Goal: Use online tool/utility: Utilize a website feature to perform a specific function

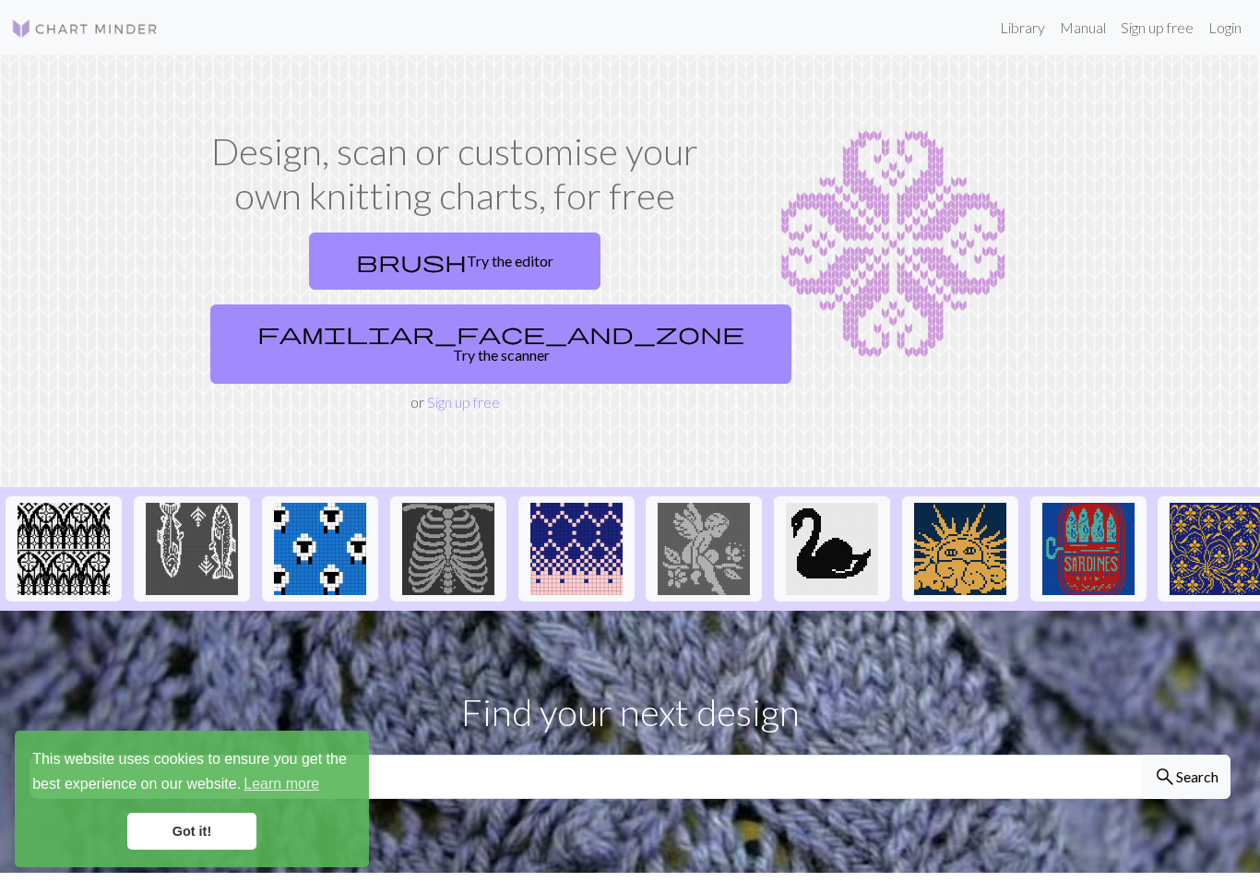
click at [391, 271] on link "brush Try the editor" at bounding box center [454, 260] width 291 height 57
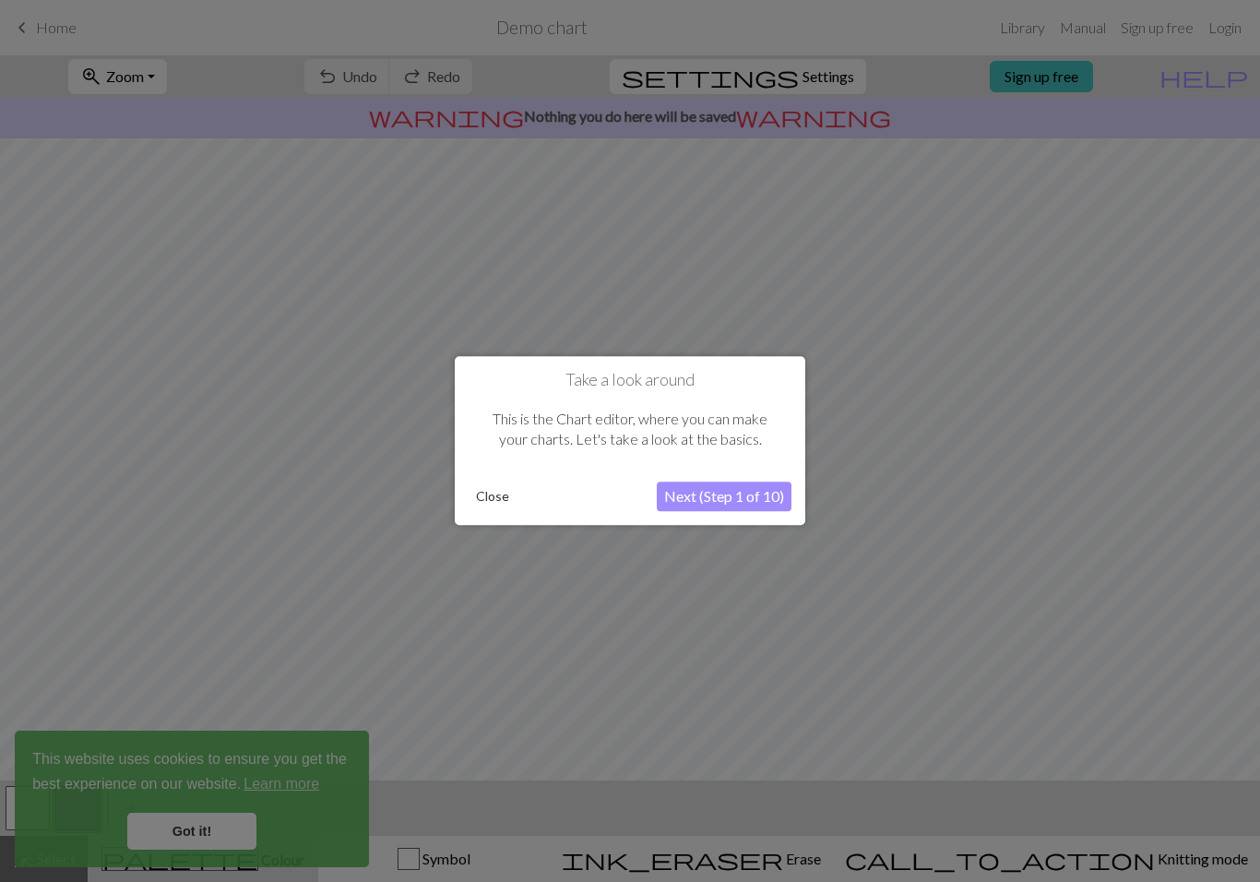
click at [499, 502] on button "Close" at bounding box center [493, 497] width 48 height 28
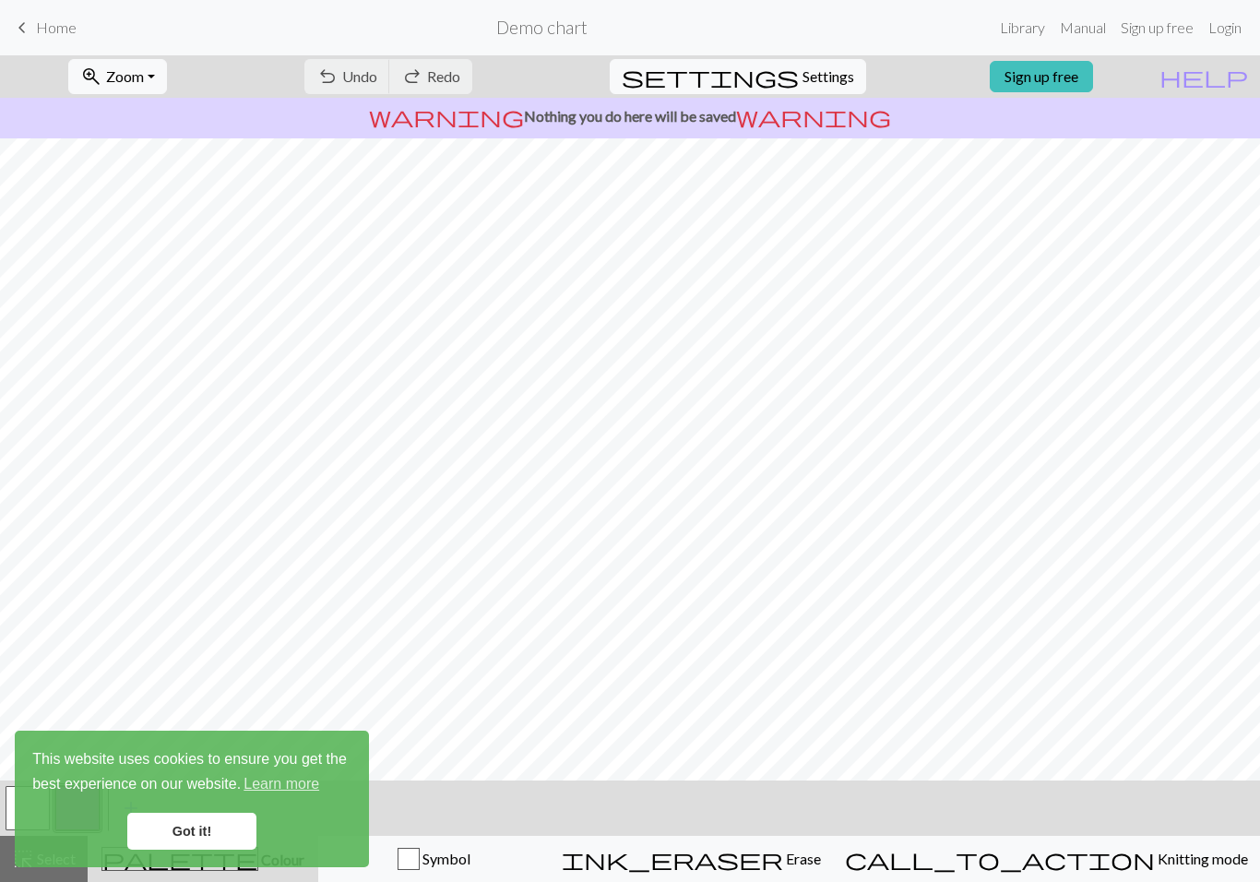
click at [56, 38] on link "keyboard_arrow_left Home" at bounding box center [43, 27] width 65 height 31
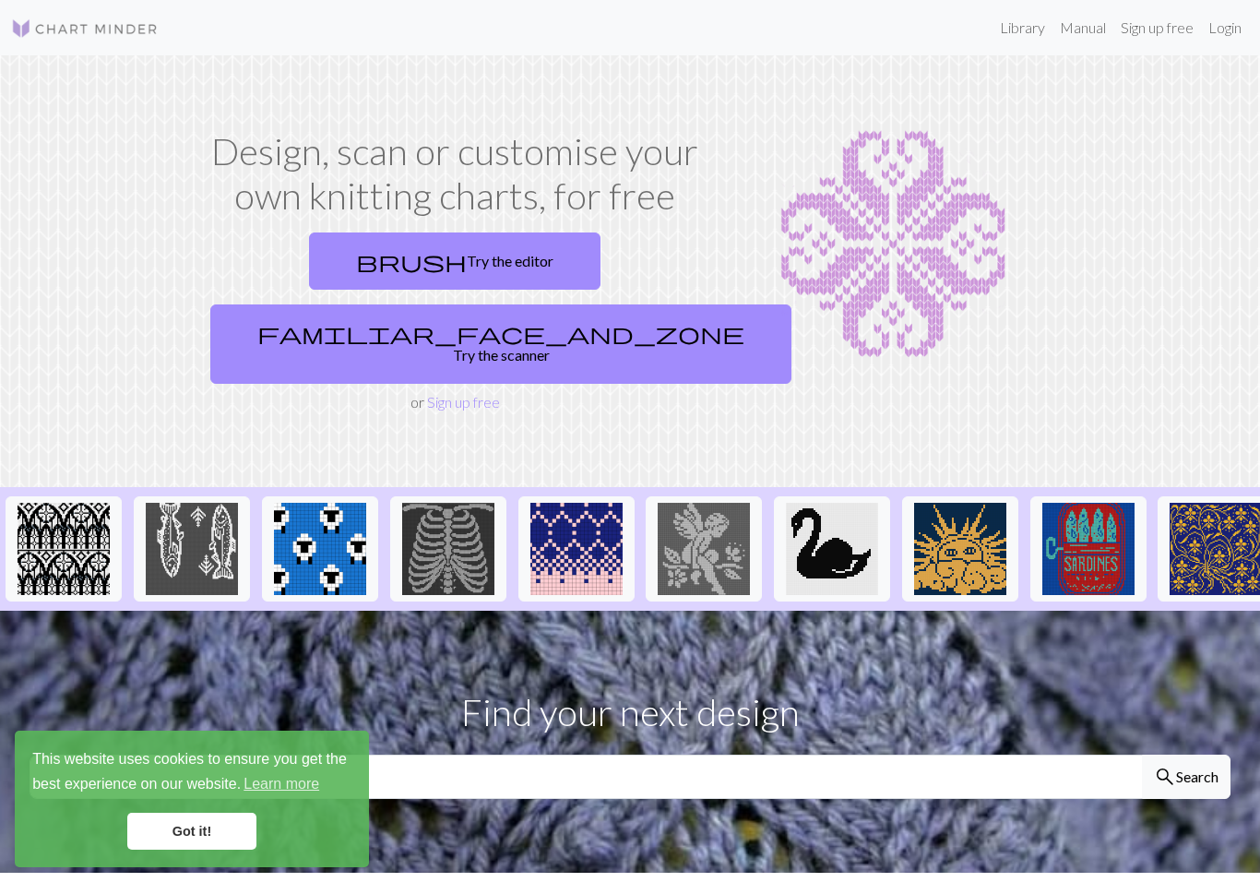
click at [567, 304] on link "familiar_face_and_zone Try the scanner" at bounding box center [500, 343] width 581 height 79
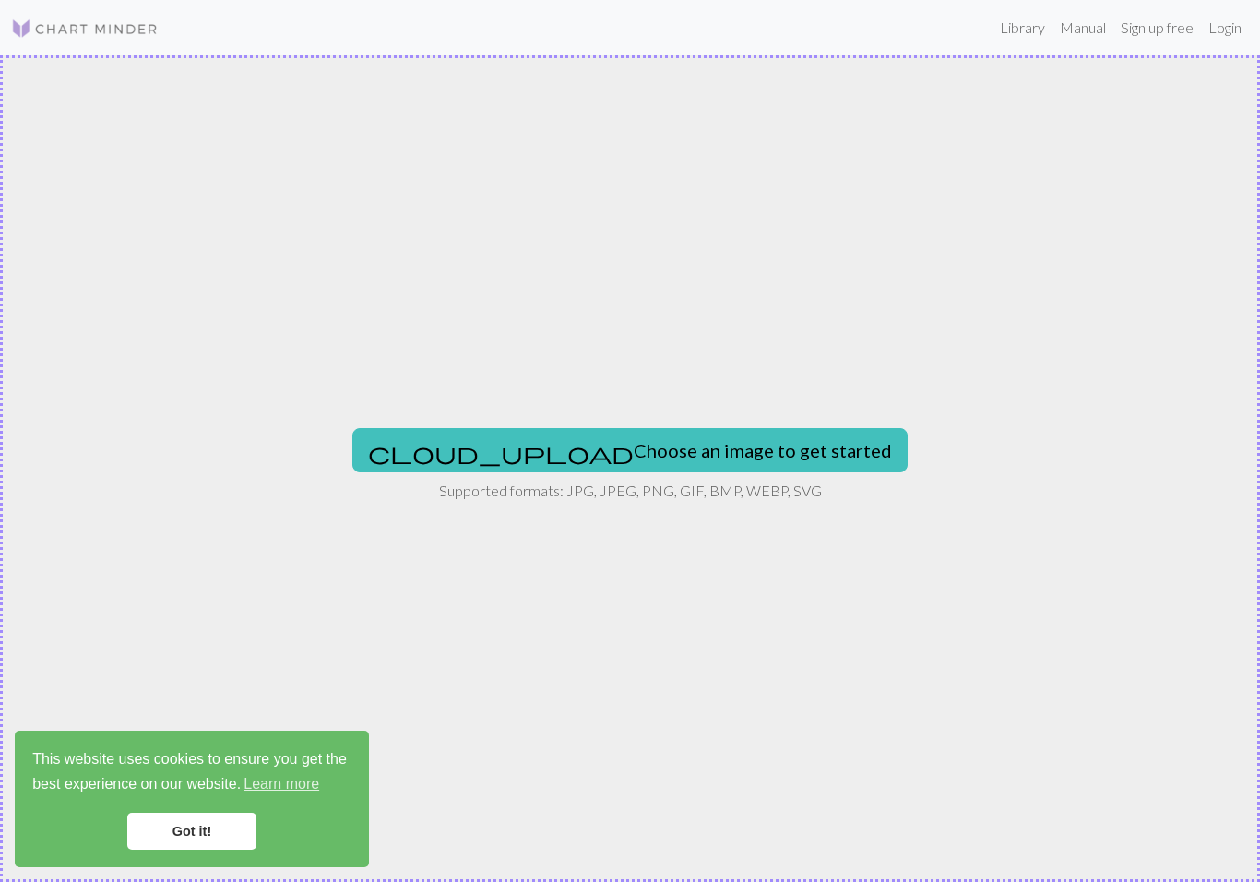
click at [658, 446] on button "cloud_upload Choose an image to get started" at bounding box center [629, 450] width 555 height 44
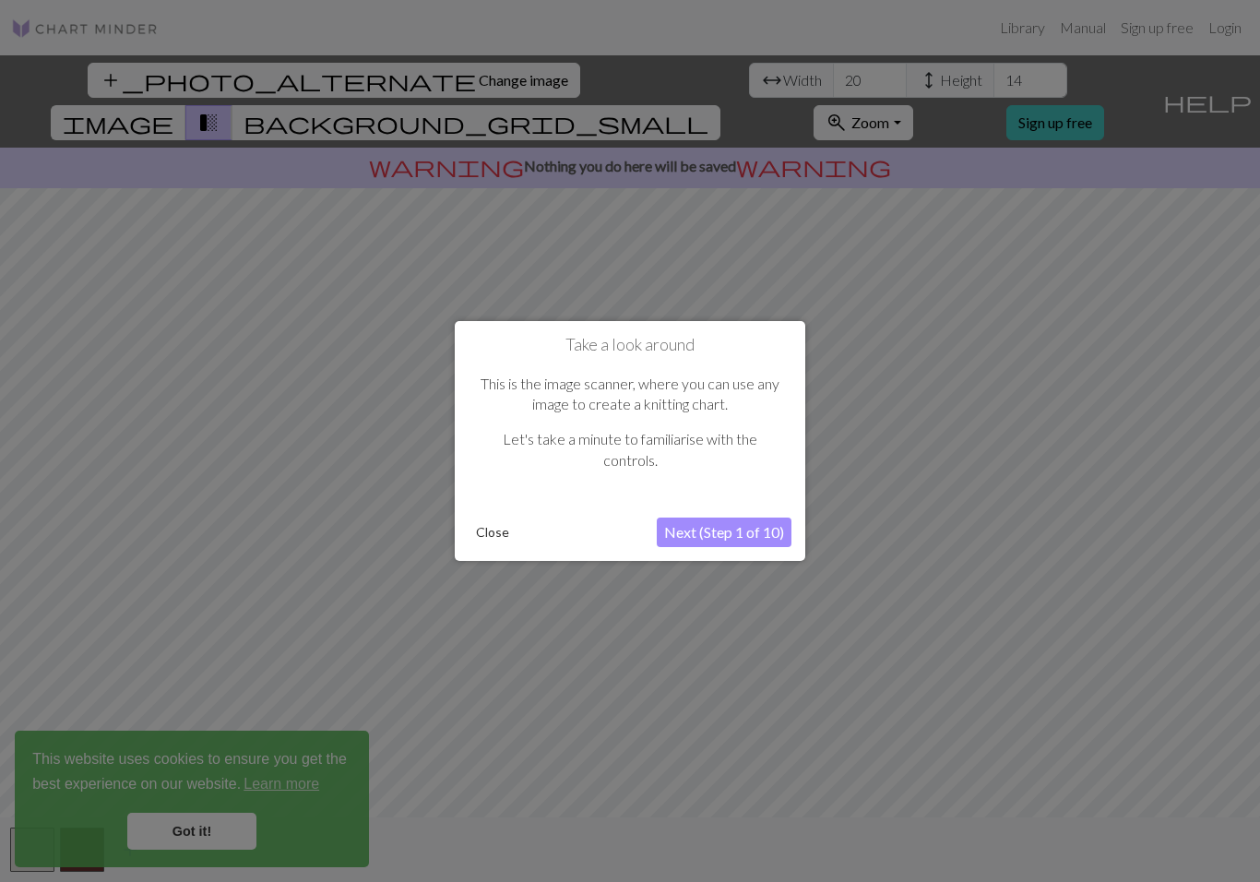
click at [710, 529] on button "Next (Step 1 of 10)" at bounding box center [724, 532] width 135 height 30
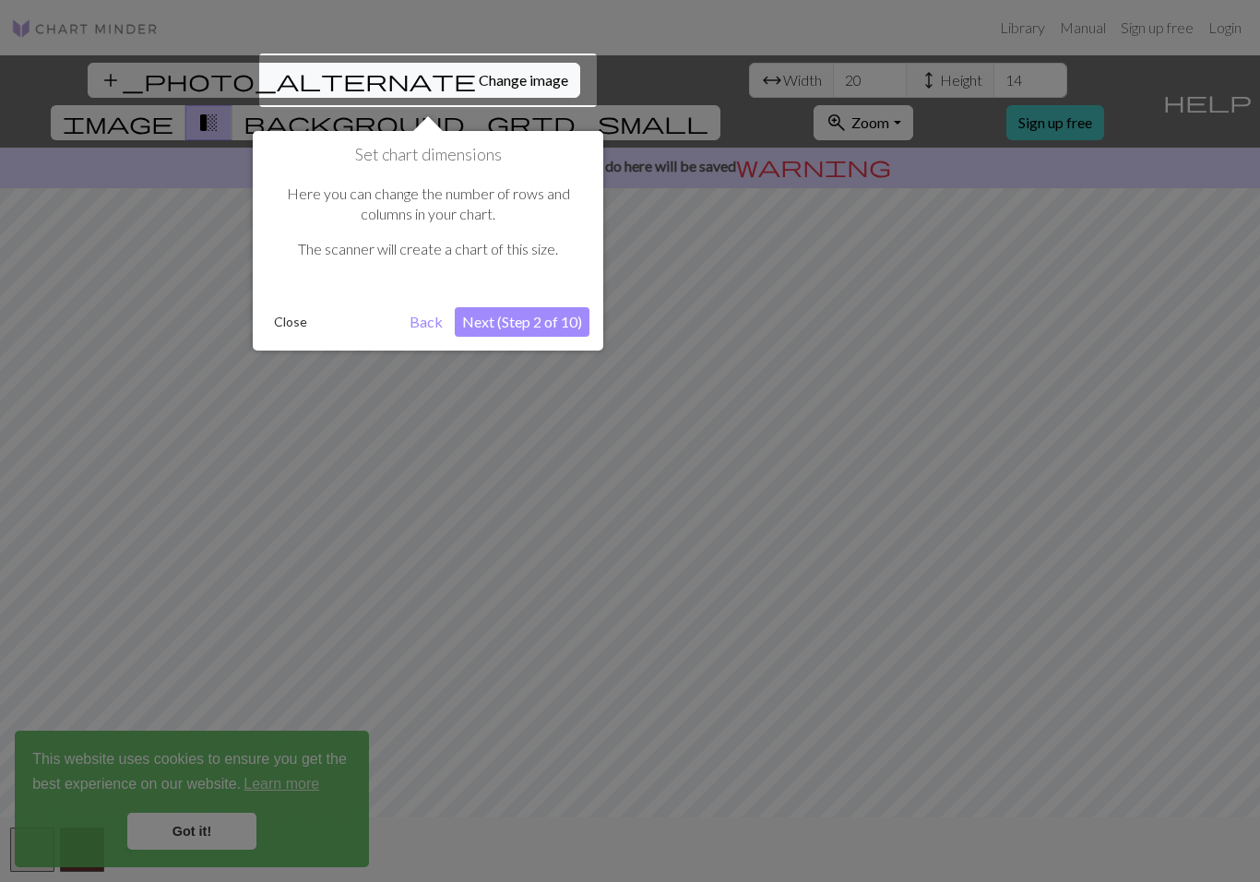
click at [523, 325] on button "Next (Step 2 of 10)" at bounding box center [522, 322] width 135 height 30
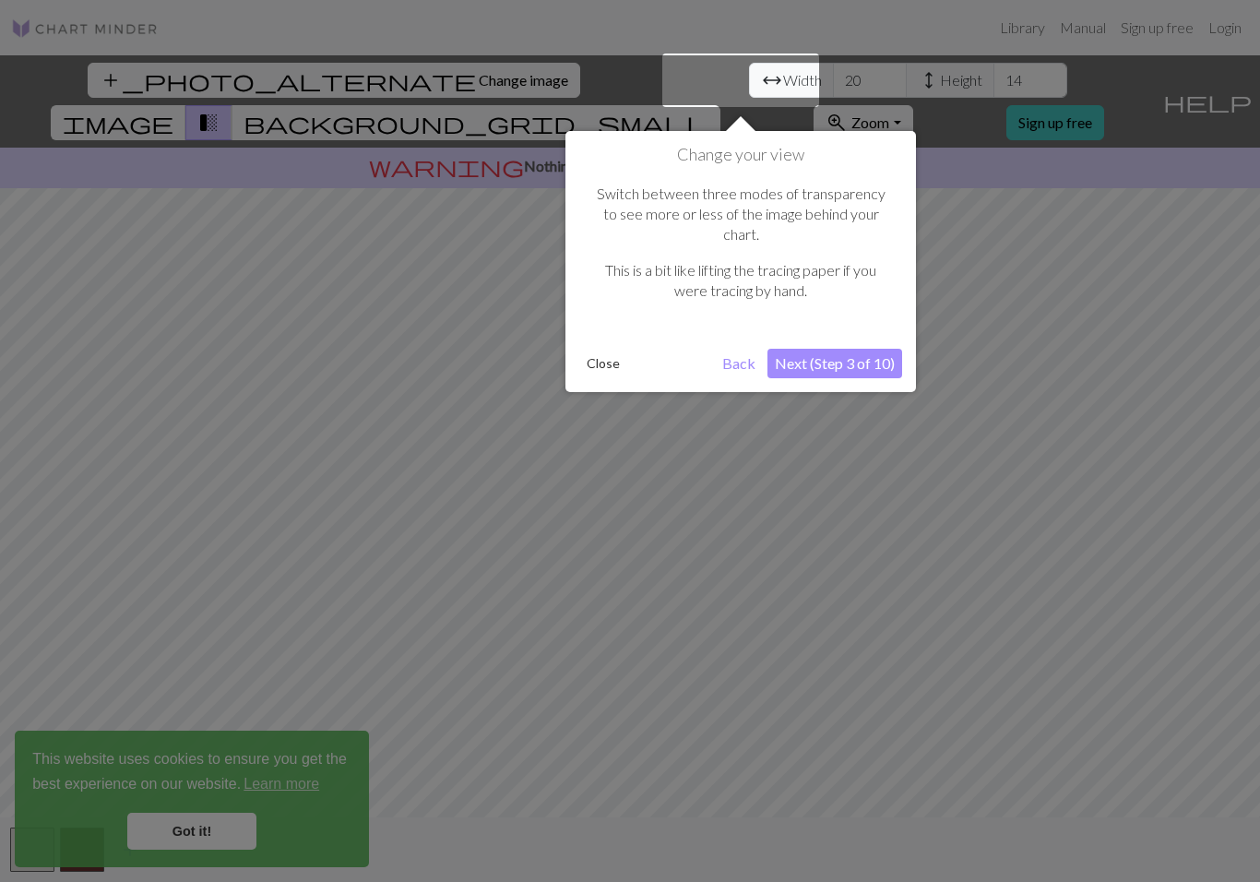
click at [852, 349] on button "Next (Step 3 of 10)" at bounding box center [834, 364] width 135 height 30
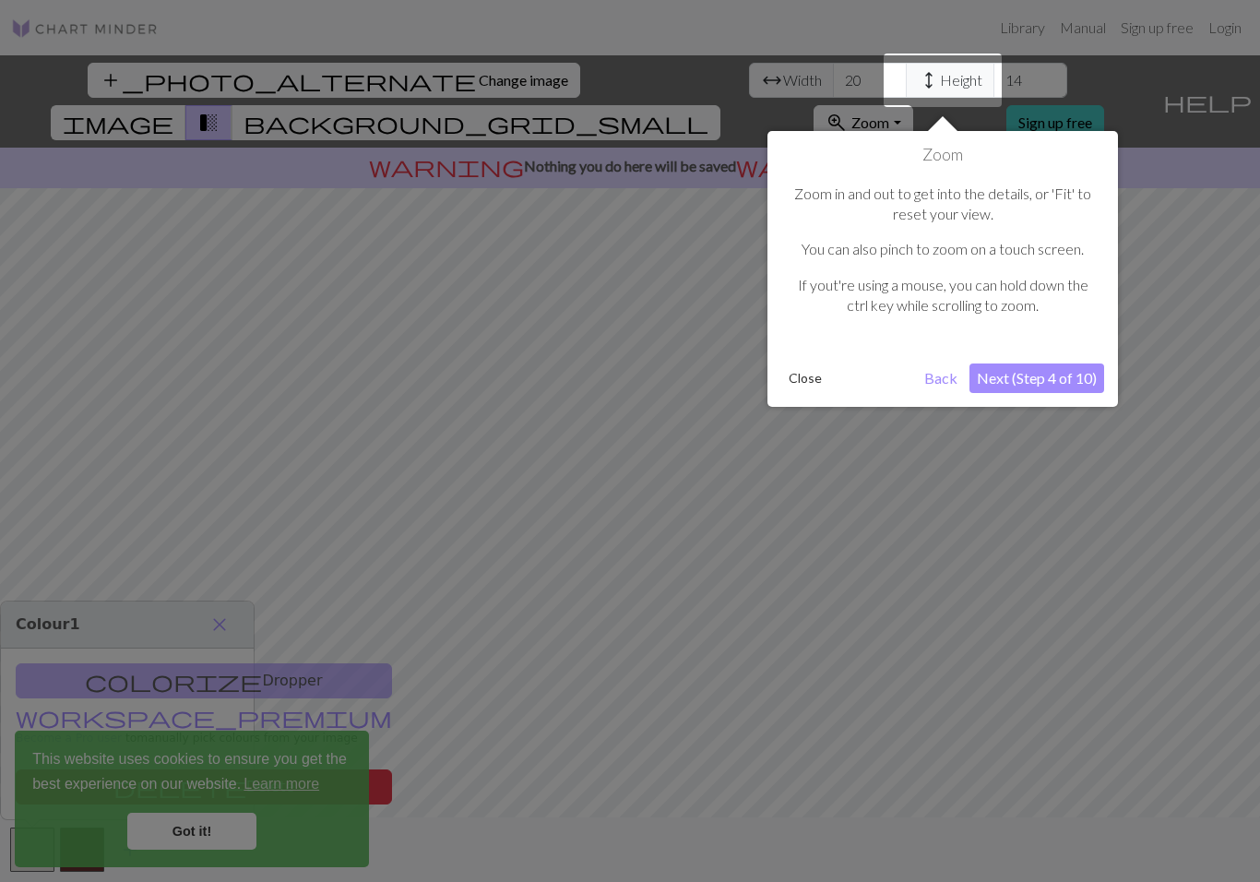
click at [1052, 376] on button "Next (Step 4 of 10)" at bounding box center [1036, 378] width 135 height 30
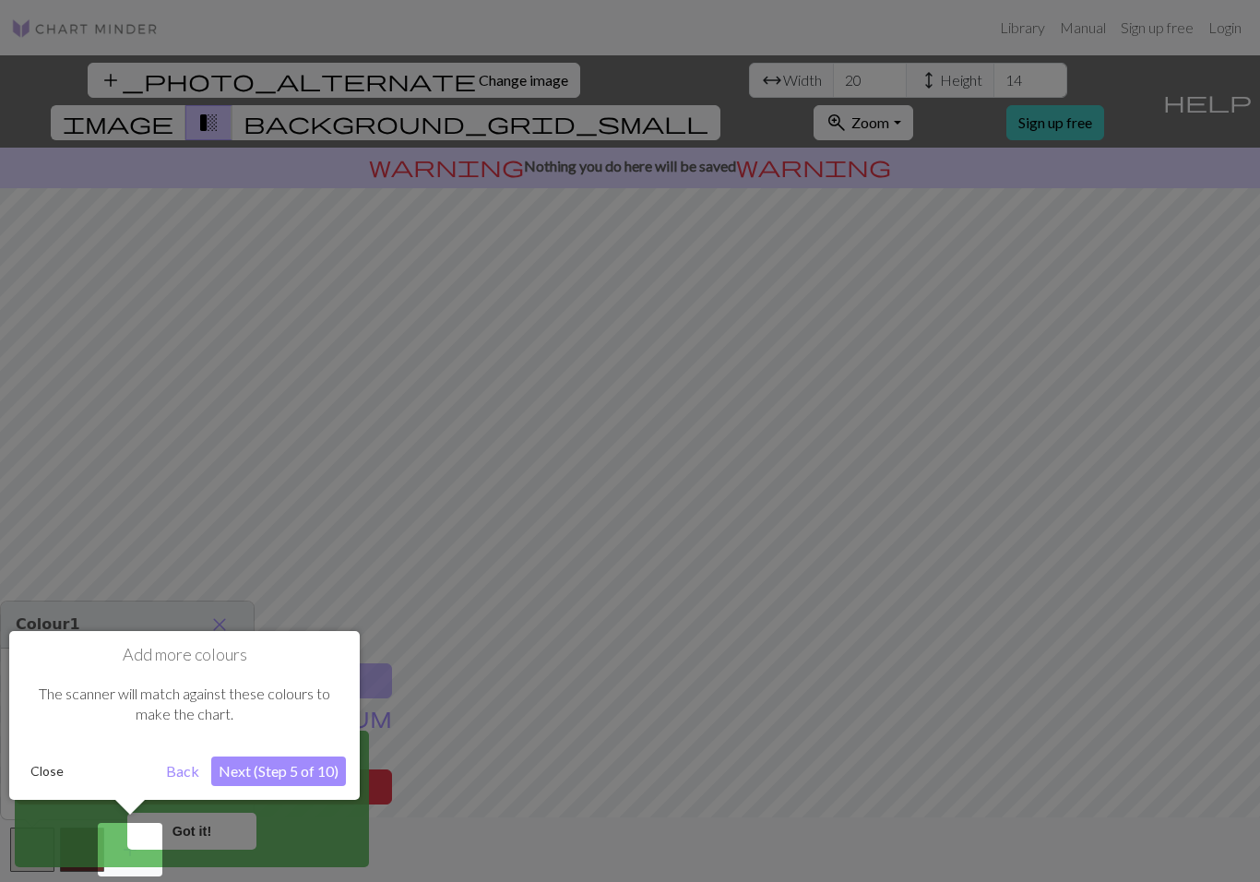
click at [294, 774] on button "Next (Step 5 of 10)" at bounding box center [278, 771] width 135 height 30
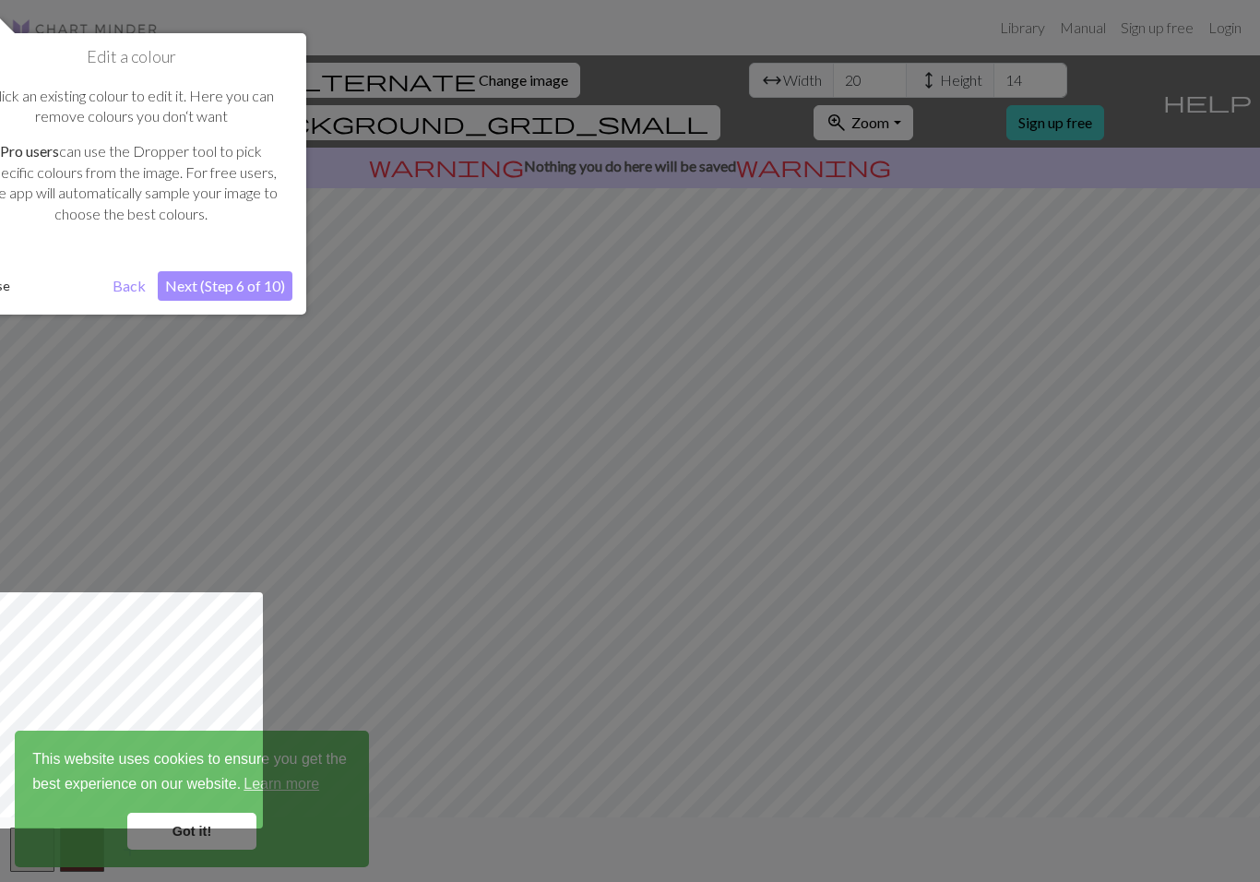
click at [255, 287] on button "Next (Step 6 of 10)" at bounding box center [225, 286] width 135 height 30
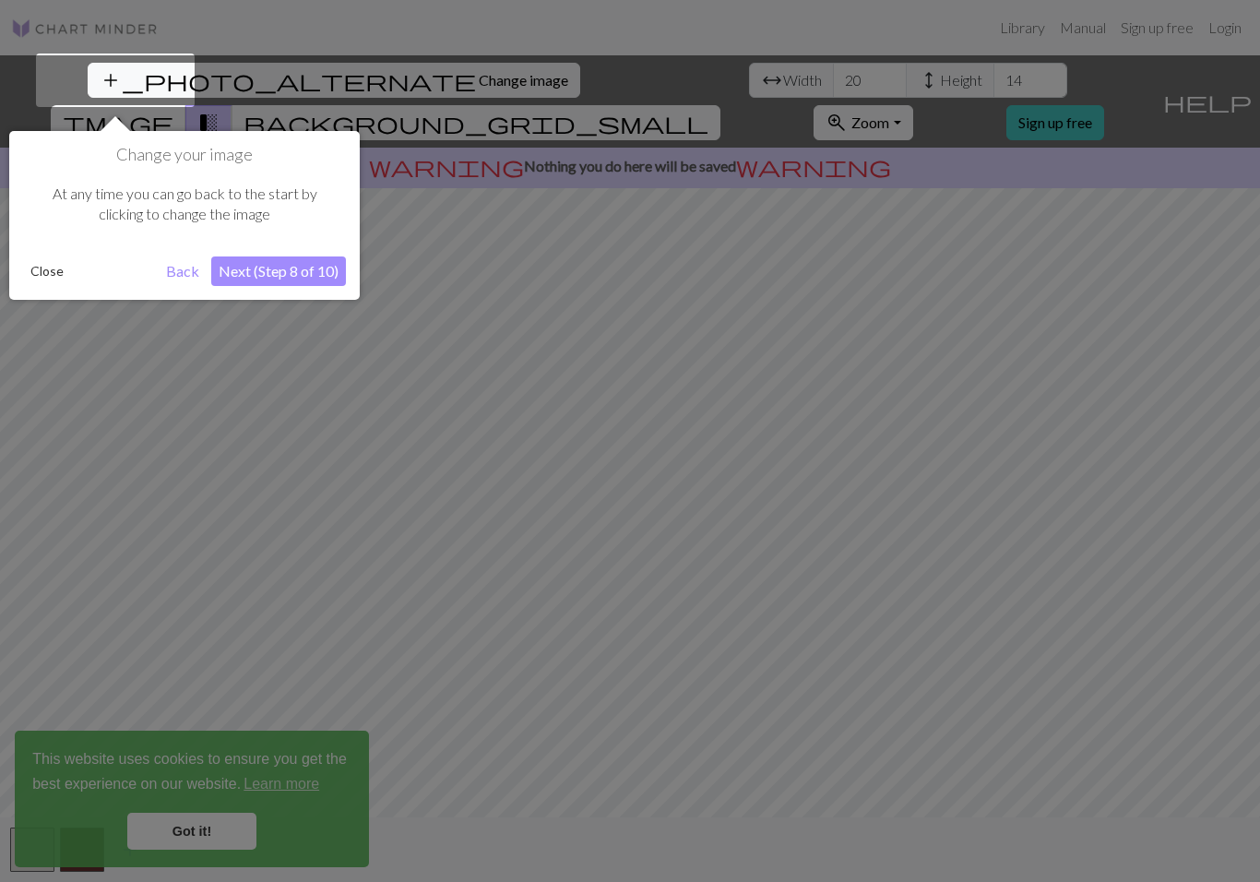
click at [40, 272] on button "Close" at bounding box center [47, 271] width 48 height 28
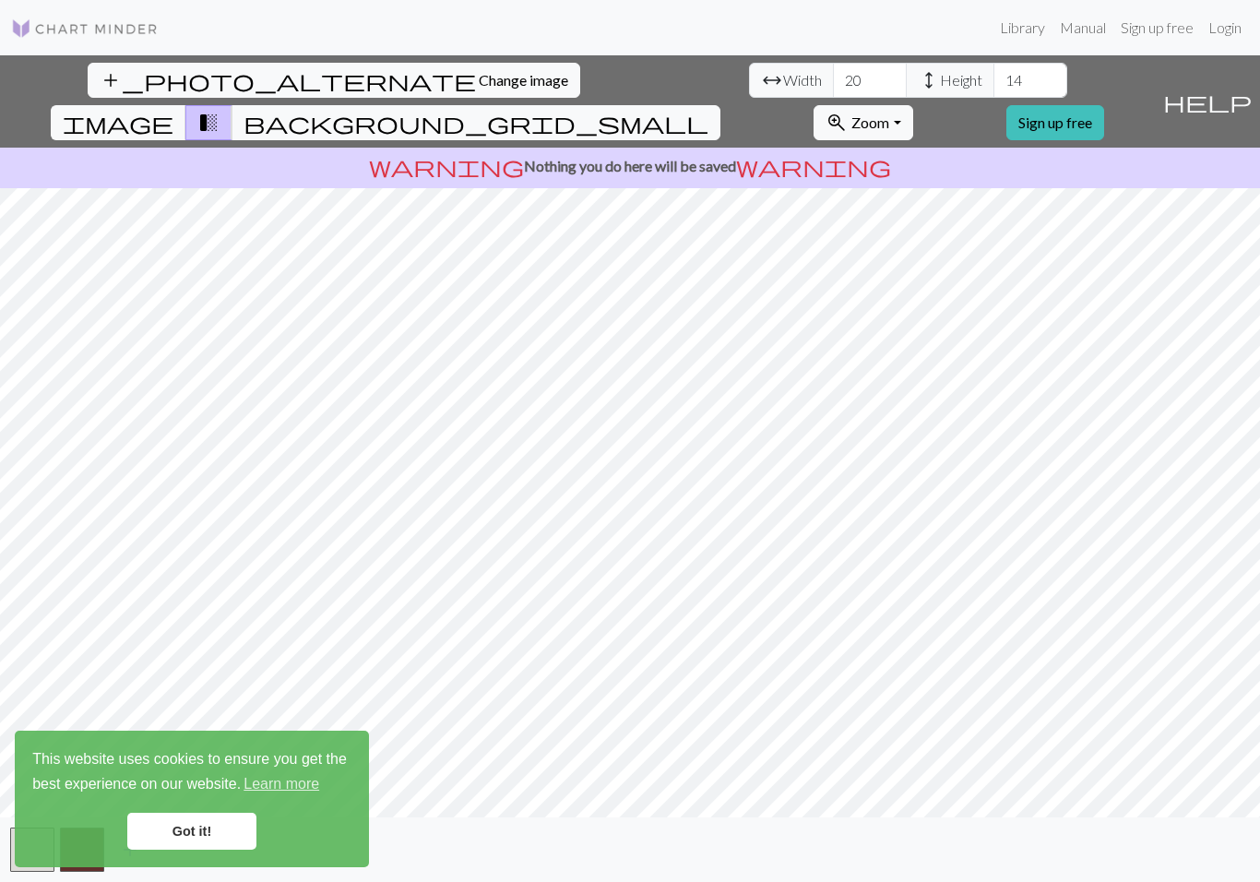
click at [209, 826] on link "Got it!" at bounding box center [191, 831] width 129 height 37
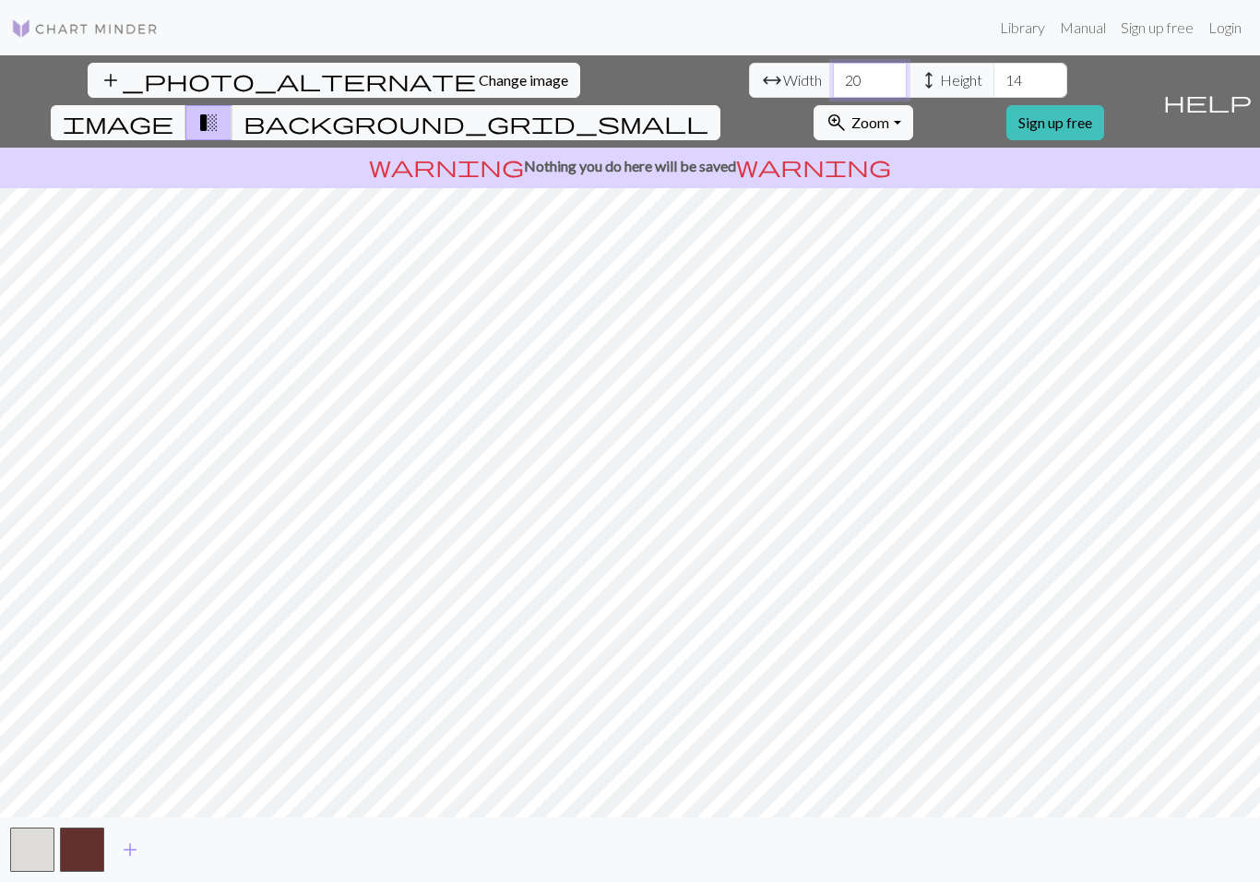
click at [833, 84] on input "20" at bounding box center [870, 80] width 74 height 35
click at [833, 83] on input "20" at bounding box center [870, 80] width 74 height 35
type input "40"
type input "3"
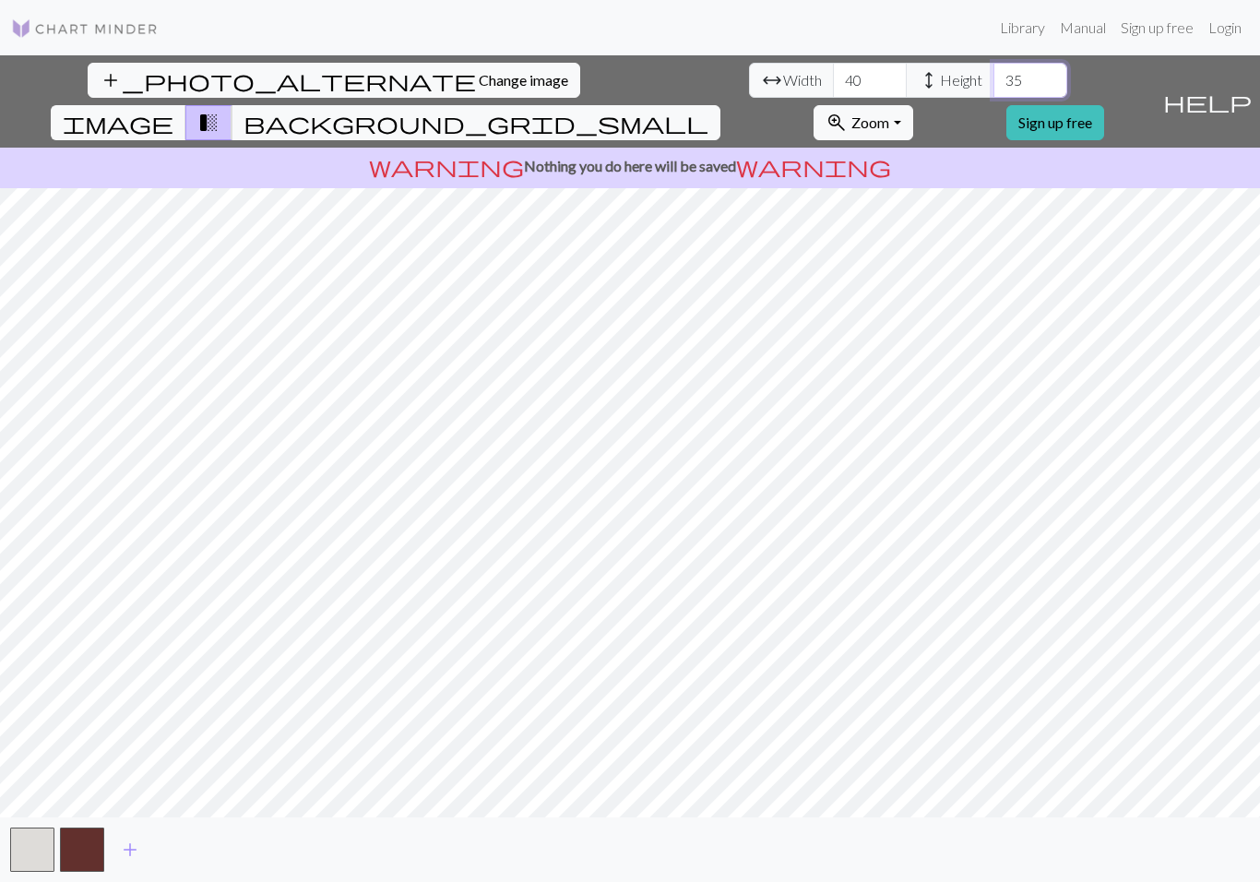
type input "3"
type input "4"
type input "50"
type input "60"
click at [708, 110] on span "background_grid_small" at bounding box center [476, 123] width 465 height 26
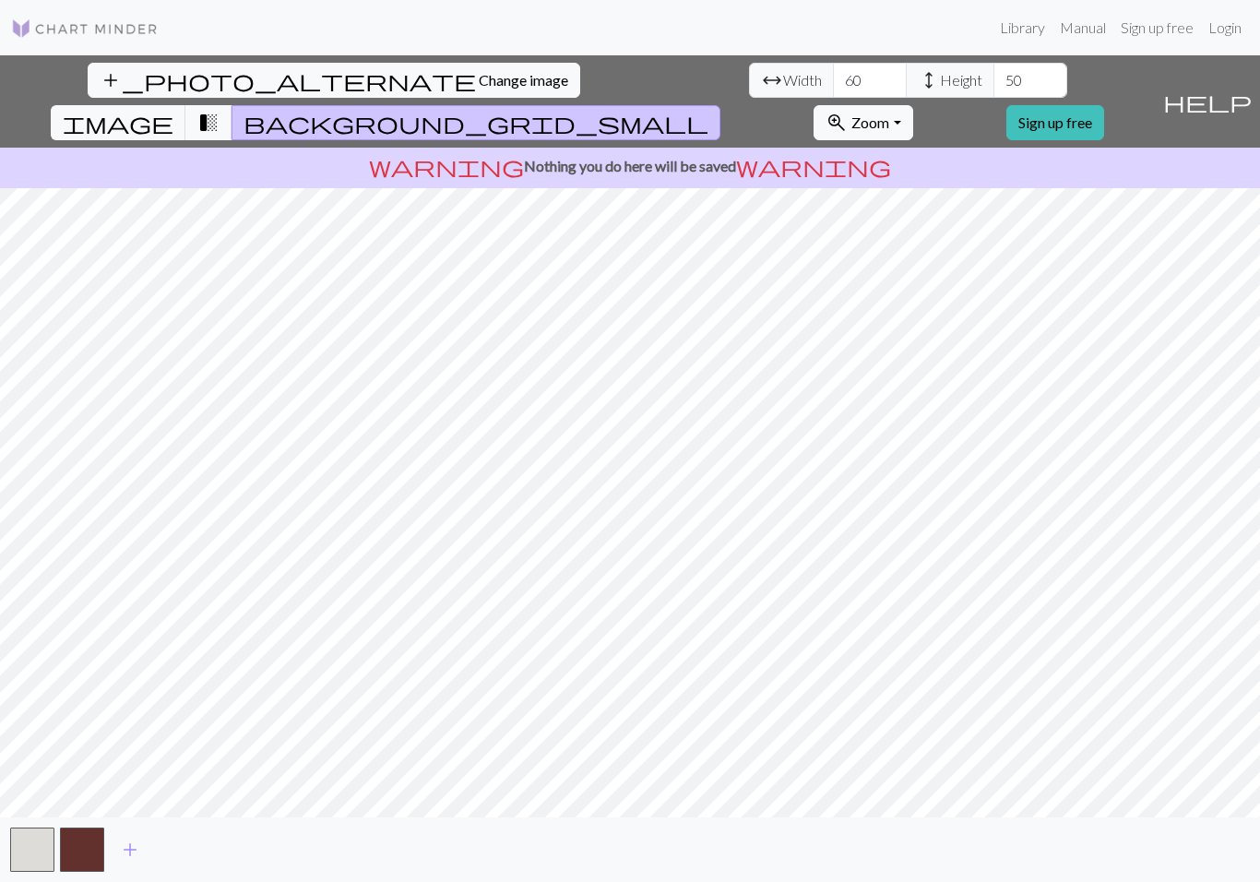
click at [220, 110] on span "transition_fade" at bounding box center [208, 123] width 22 height 26
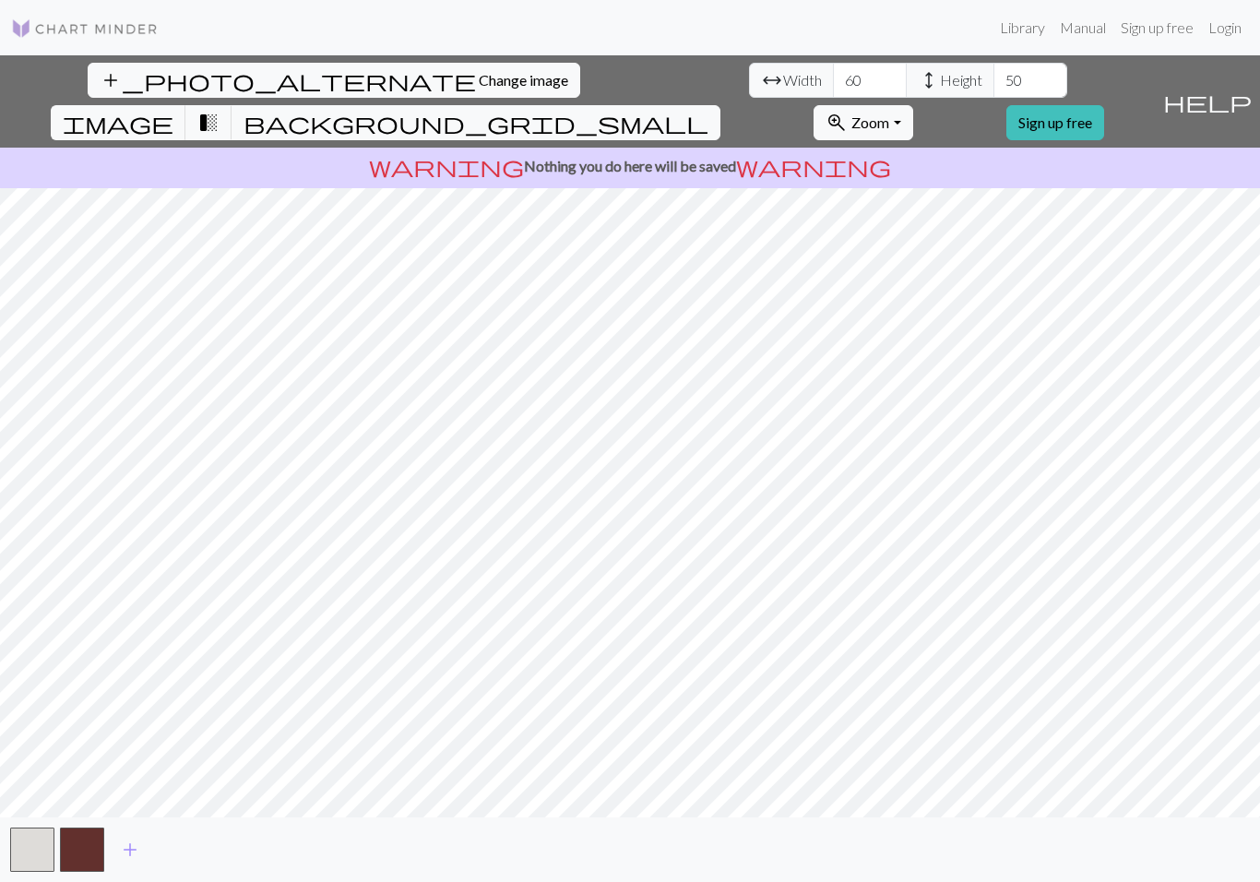
click at [220, 110] on span "transition_fade" at bounding box center [208, 123] width 22 height 26
click at [708, 110] on span "background_grid_small" at bounding box center [476, 123] width 465 height 26
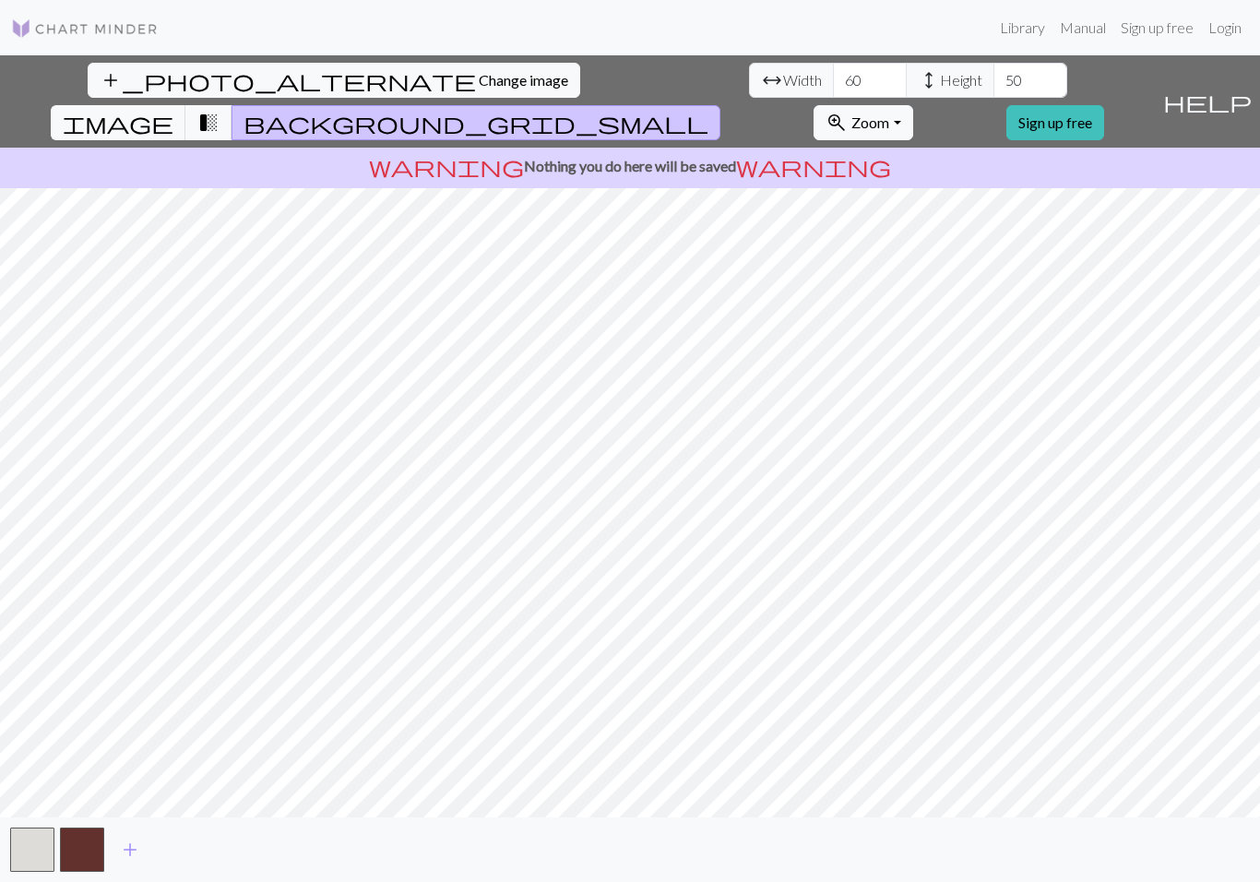
click at [220, 110] on span "transition_fade" at bounding box center [208, 123] width 22 height 26
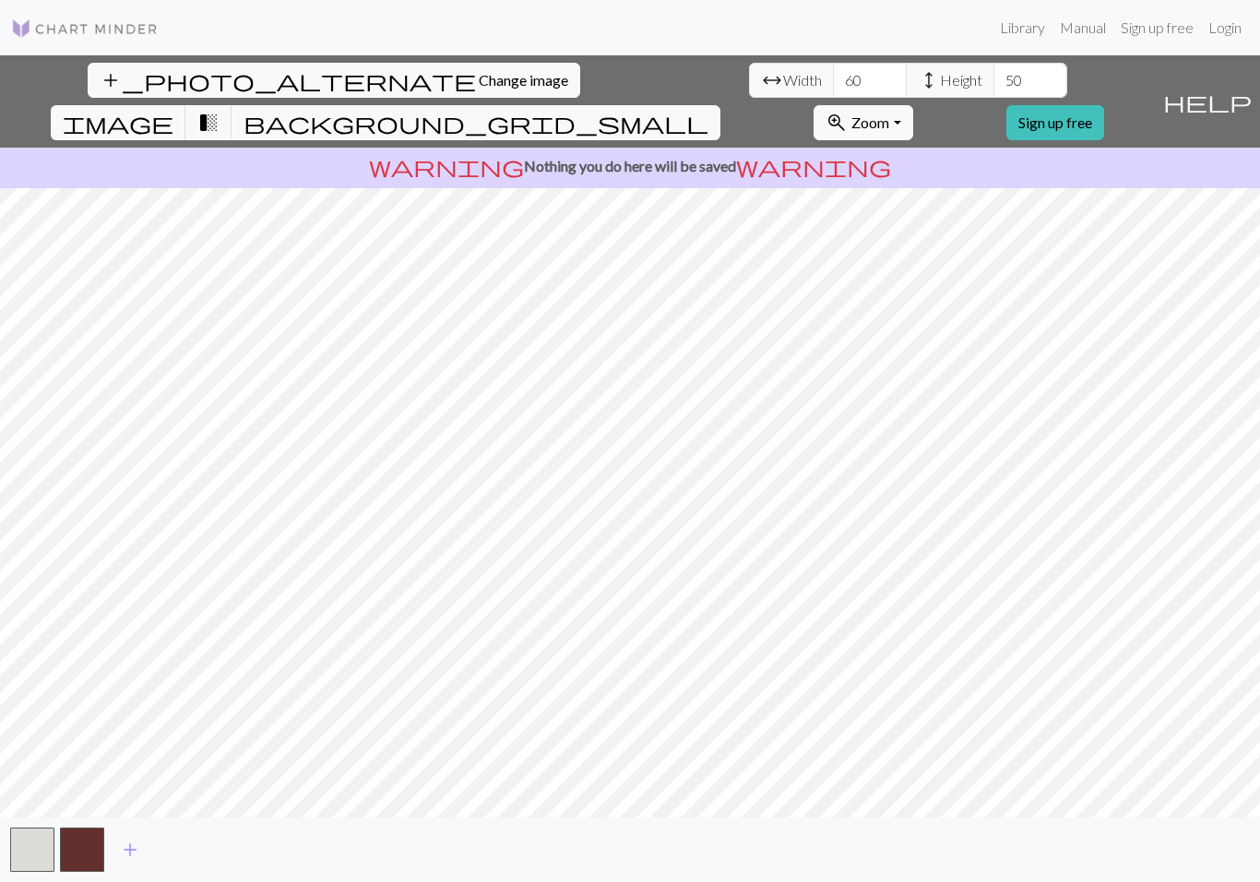
click at [134, 849] on span "add" at bounding box center [130, 850] width 22 height 26
click at [182, 853] on span "add" at bounding box center [180, 850] width 22 height 26
click at [232, 848] on span "add" at bounding box center [230, 850] width 22 height 26
click at [279, 850] on span "add" at bounding box center [279, 850] width 22 height 26
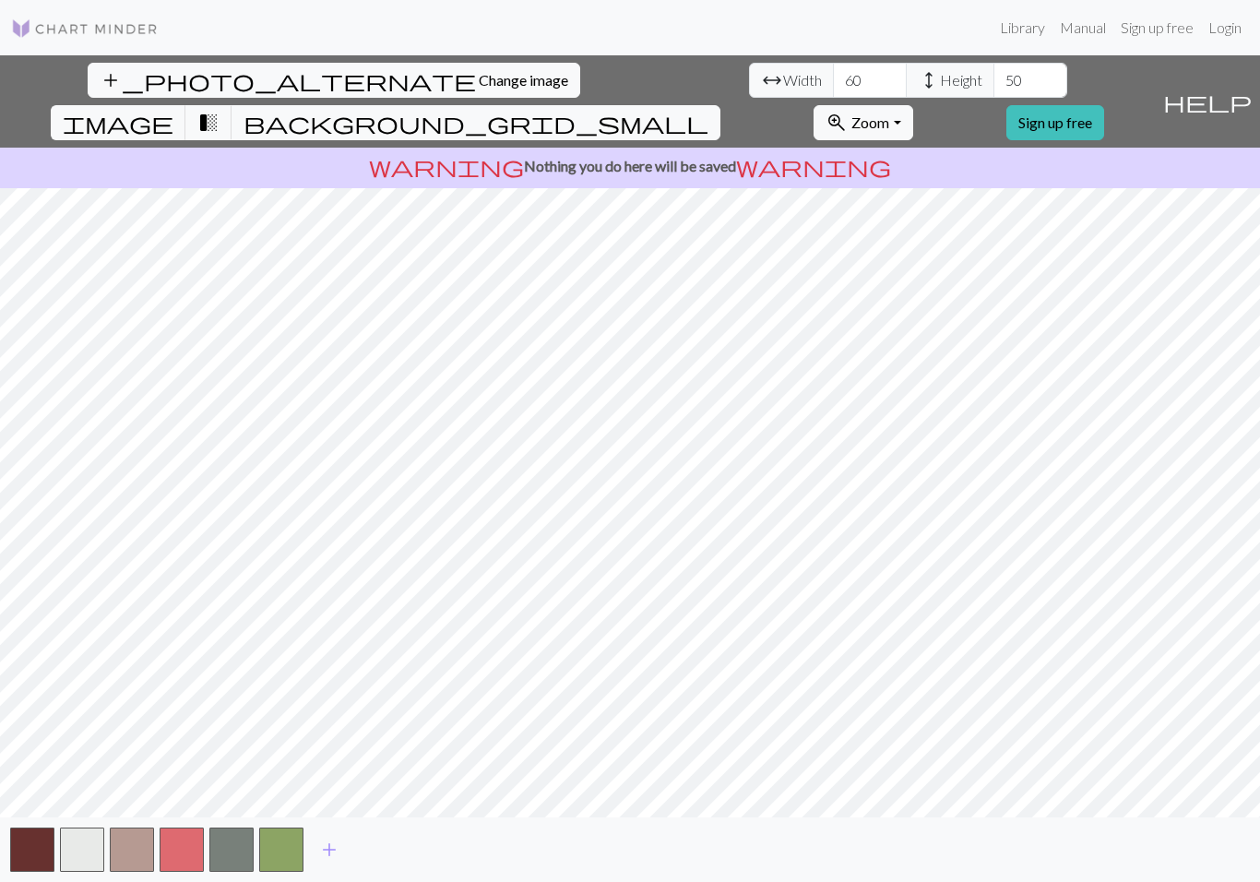
click at [320, 853] on span "add" at bounding box center [329, 850] width 22 height 26
click at [376, 846] on span "add" at bounding box center [379, 850] width 22 height 26
click at [421, 852] on span "add" at bounding box center [429, 850] width 22 height 26
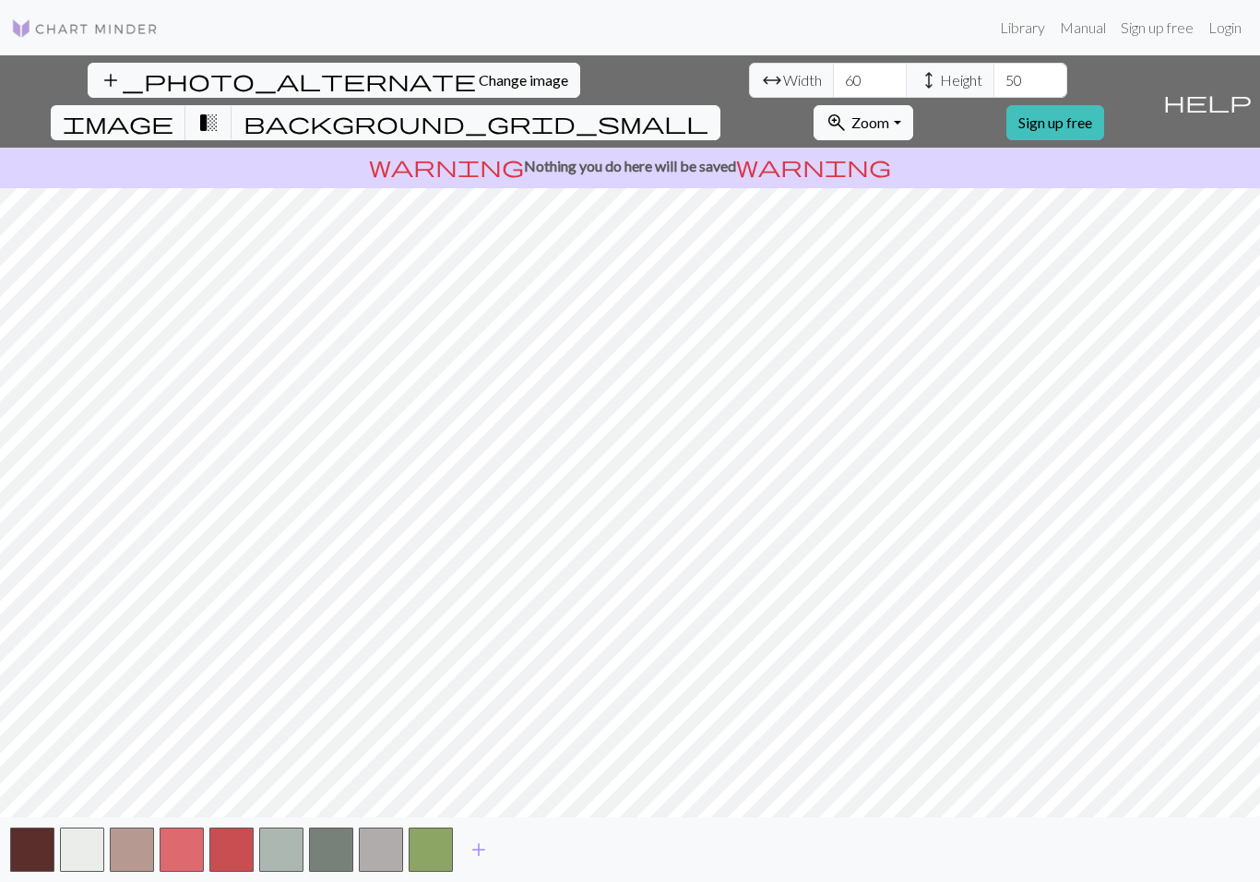
click at [471, 846] on span "add" at bounding box center [479, 850] width 22 height 26
click at [516, 849] on button "add" at bounding box center [528, 849] width 46 height 35
click at [334, 850] on button "button" at bounding box center [331, 849] width 44 height 44
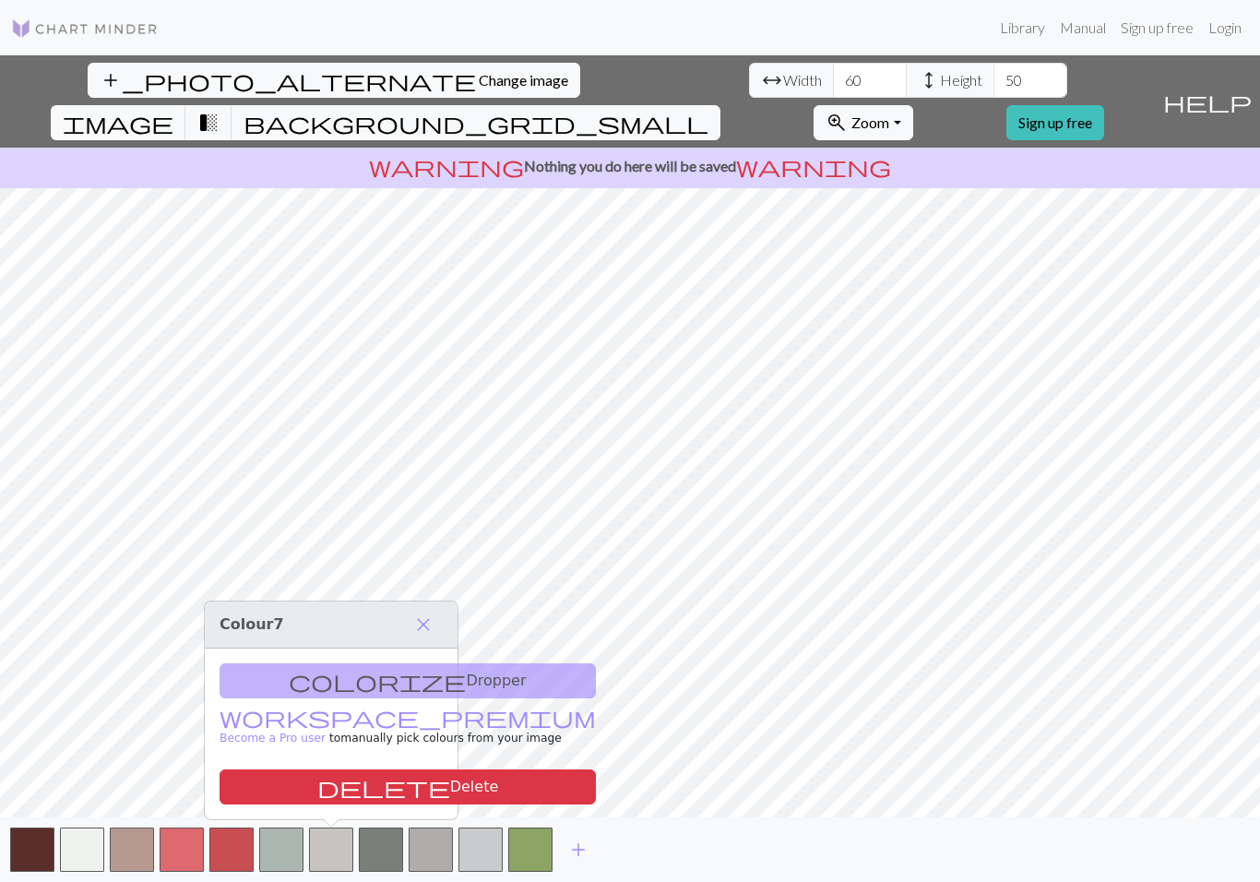
click at [327, 786] on button "delete Delete" at bounding box center [408, 786] width 376 height 35
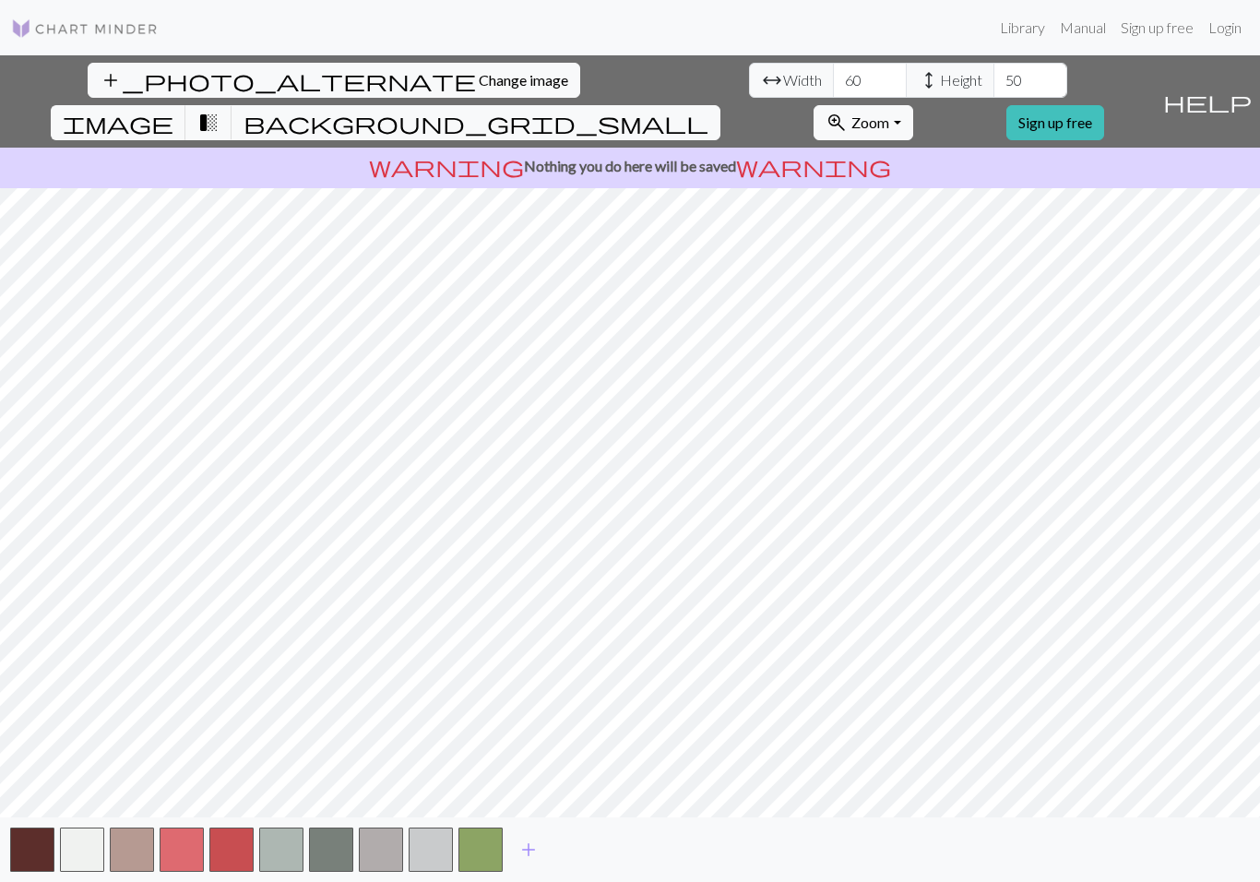
click at [291, 851] on button "button" at bounding box center [281, 849] width 44 height 44
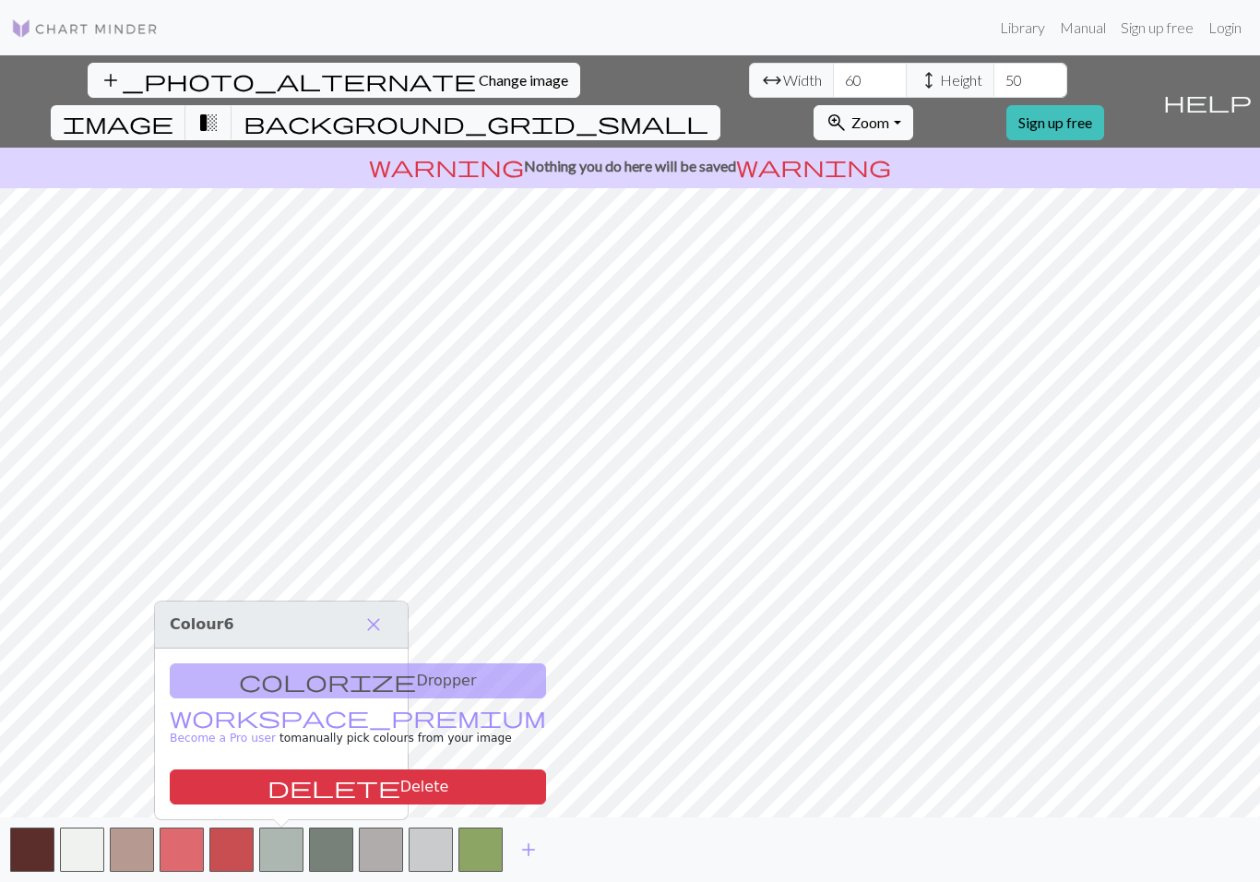
click at [314, 789] on button "delete Delete" at bounding box center [358, 786] width 376 height 35
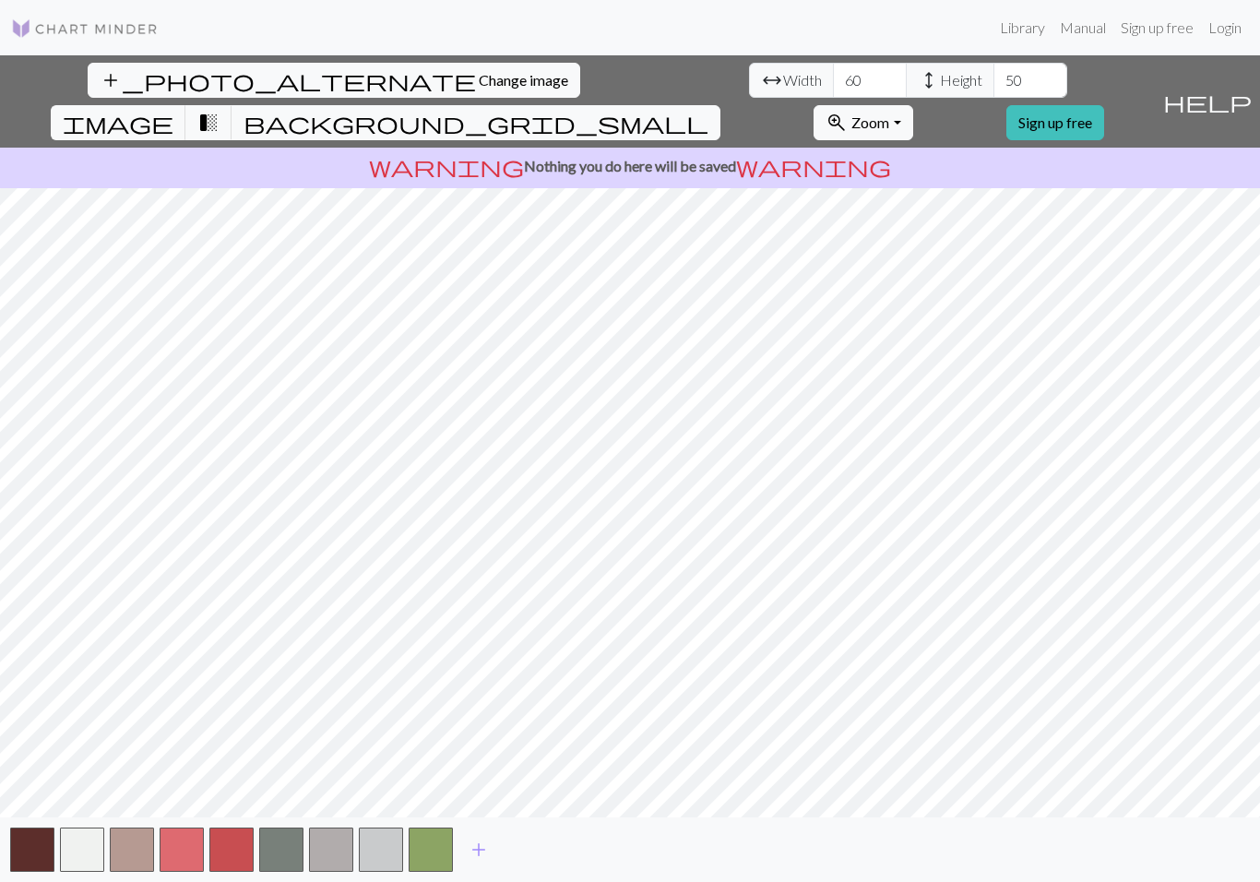
click at [338, 854] on button "button" at bounding box center [331, 849] width 44 height 44
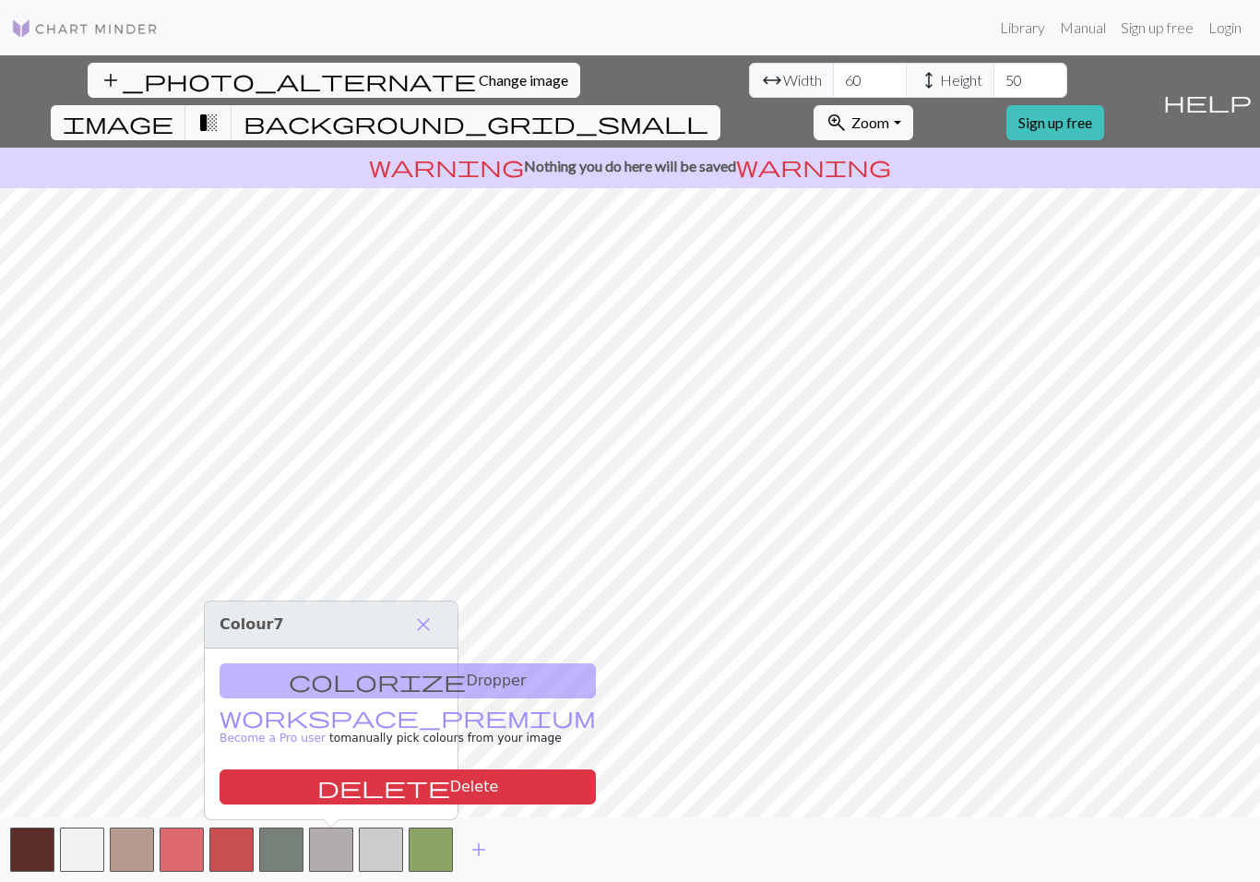
click at [347, 787] on button "delete Delete" at bounding box center [408, 786] width 376 height 35
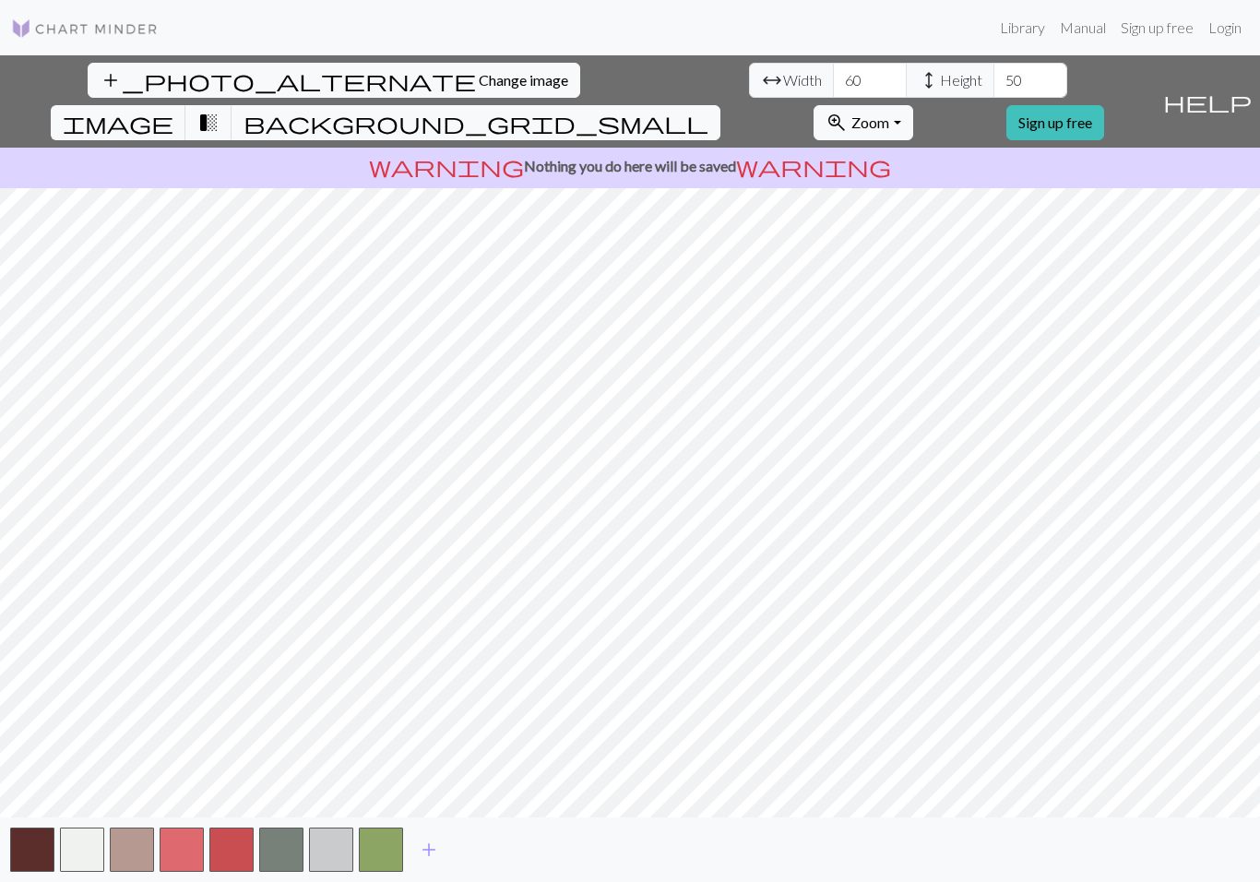
click at [333, 849] on button "button" at bounding box center [331, 849] width 44 height 44
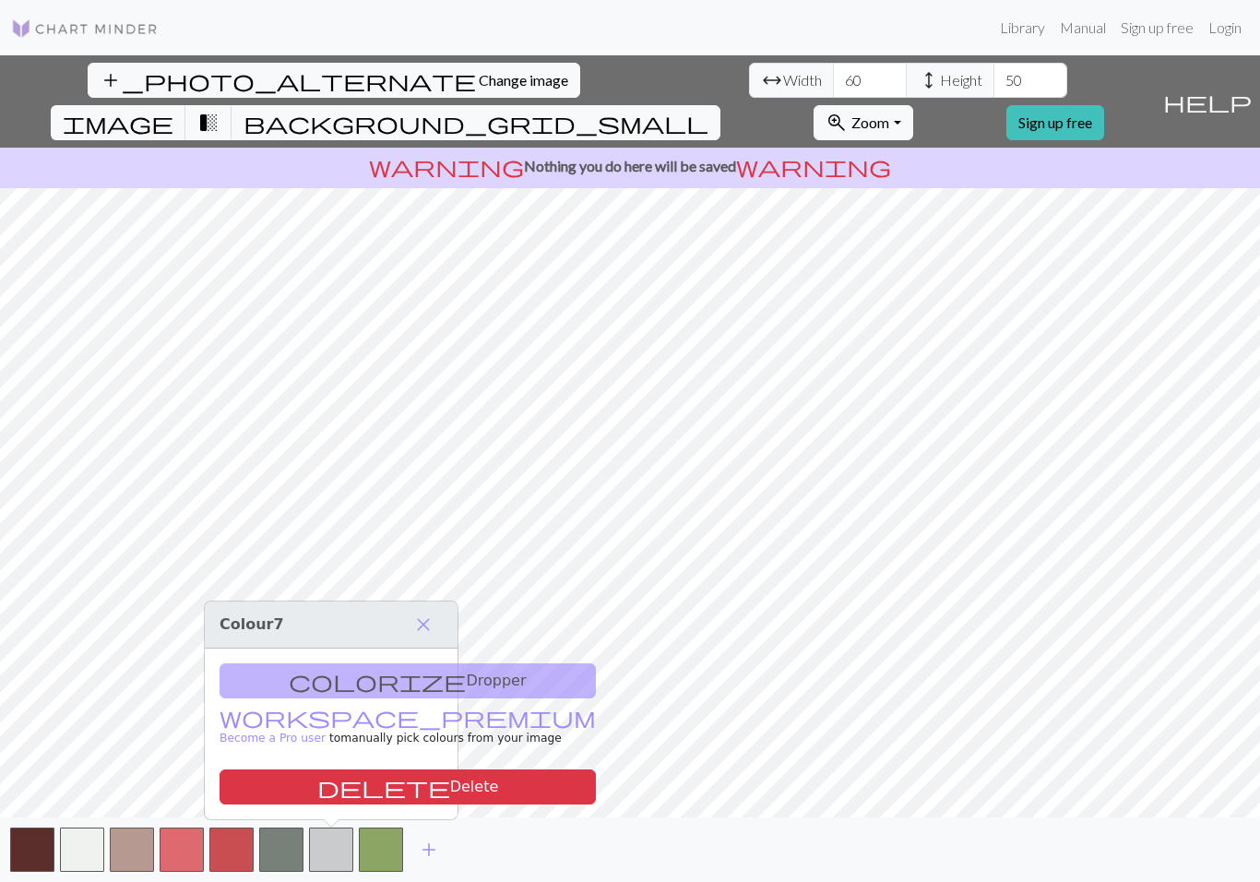
click at [327, 789] on button "delete Delete" at bounding box center [408, 786] width 376 height 35
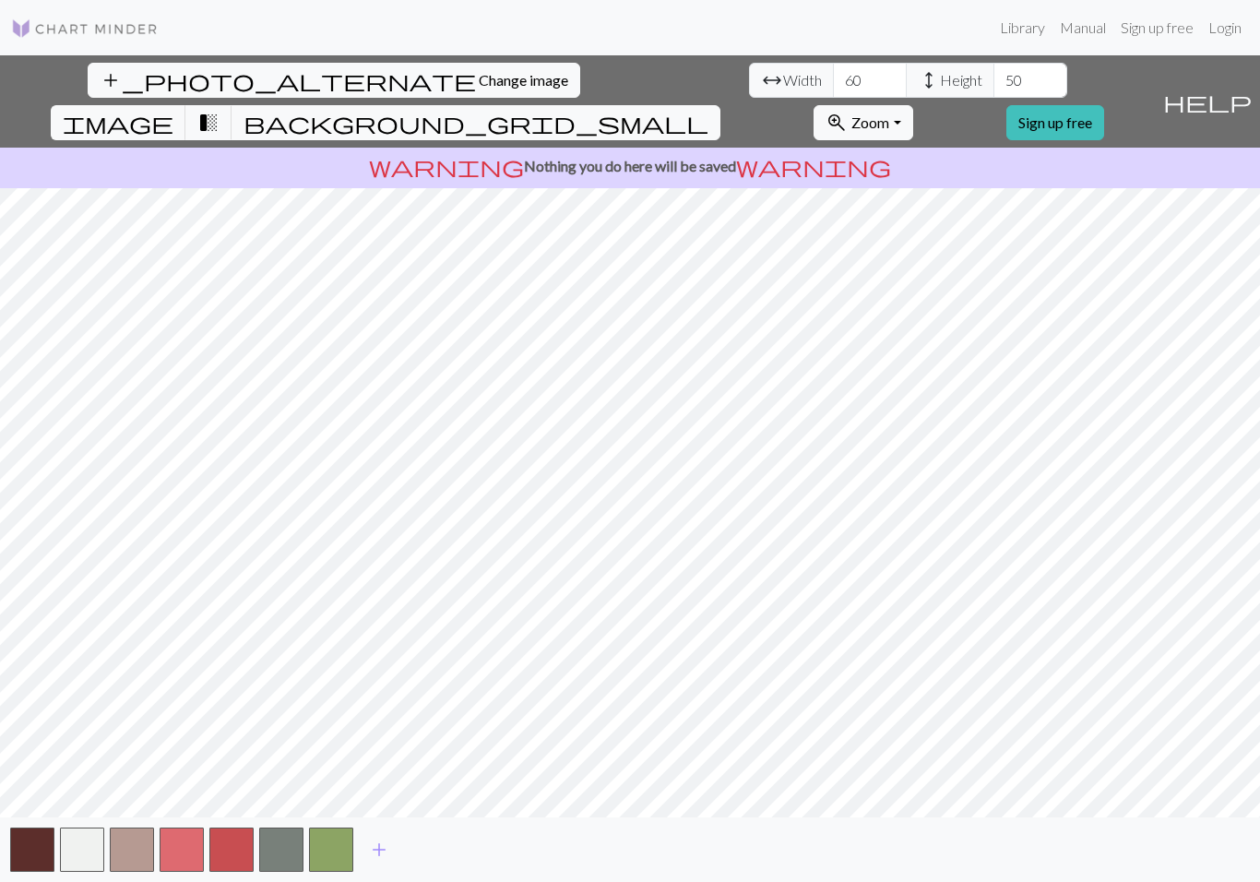
click at [289, 845] on button "button" at bounding box center [281, 849] width 44 height 44
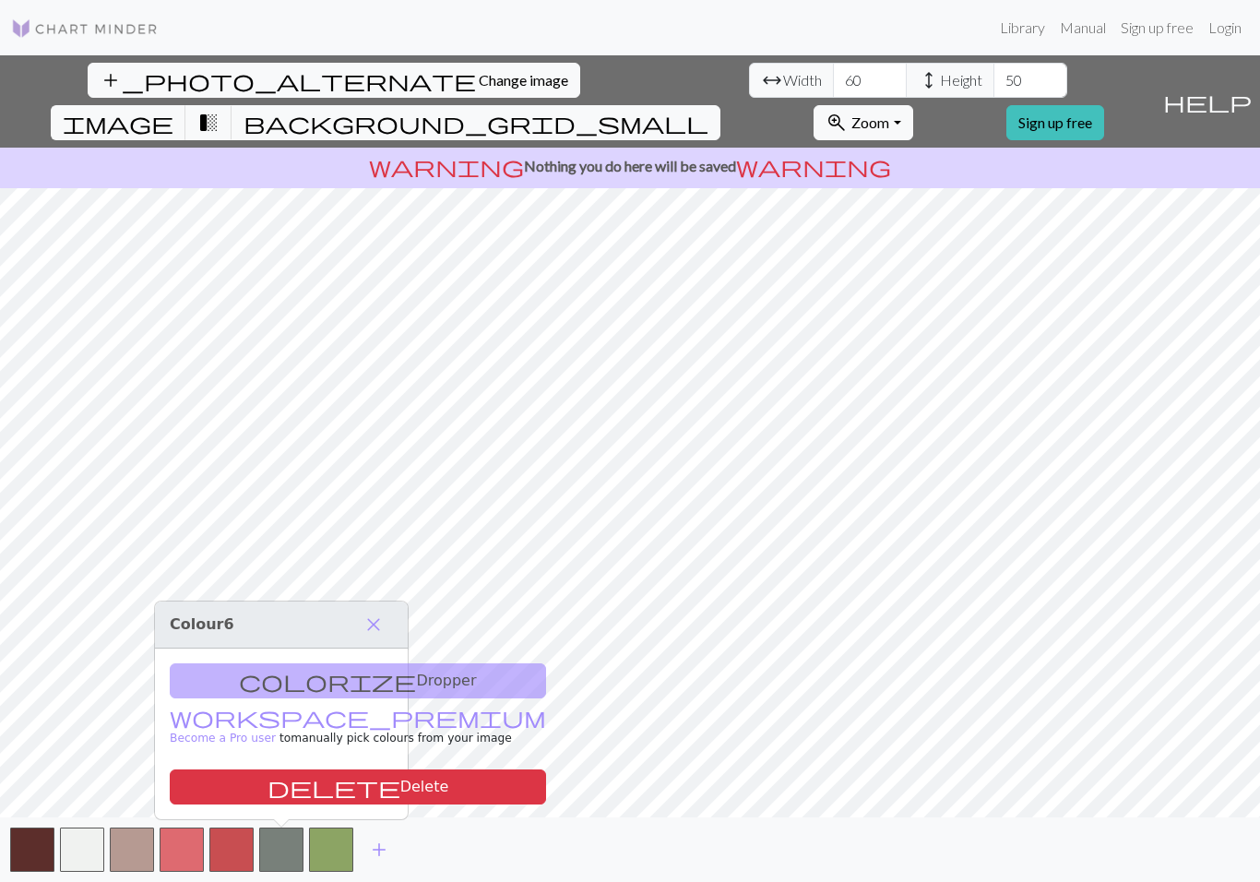
click at [309, 791] on button "delete Delete" at bounding box center [358, 786] width 376 height 35
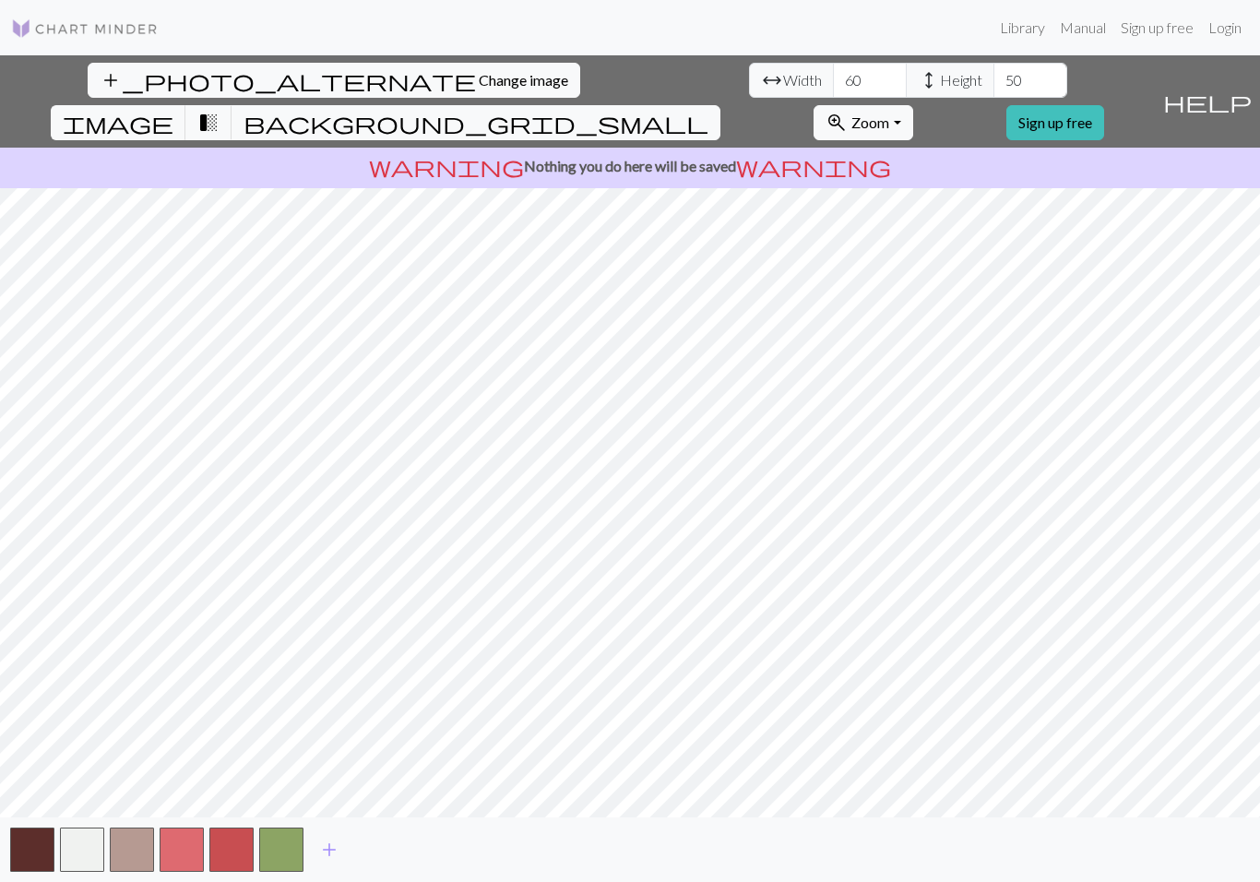
click at [141, 848] on button "button" at bounding box center [132, 849] width 44 height 44
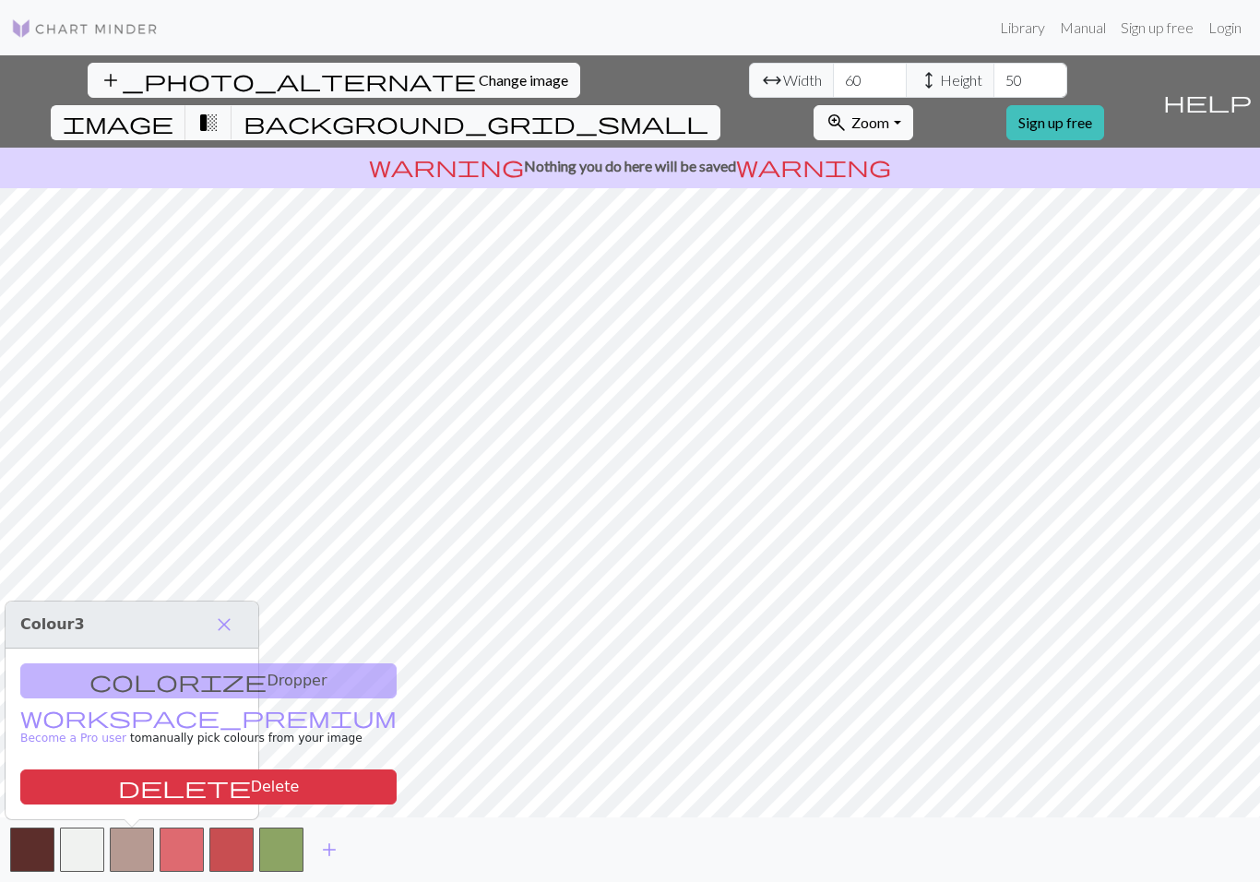
click at [175, 789] on button "delete Delete" at bounding box center [208, 786] width 376 height 35
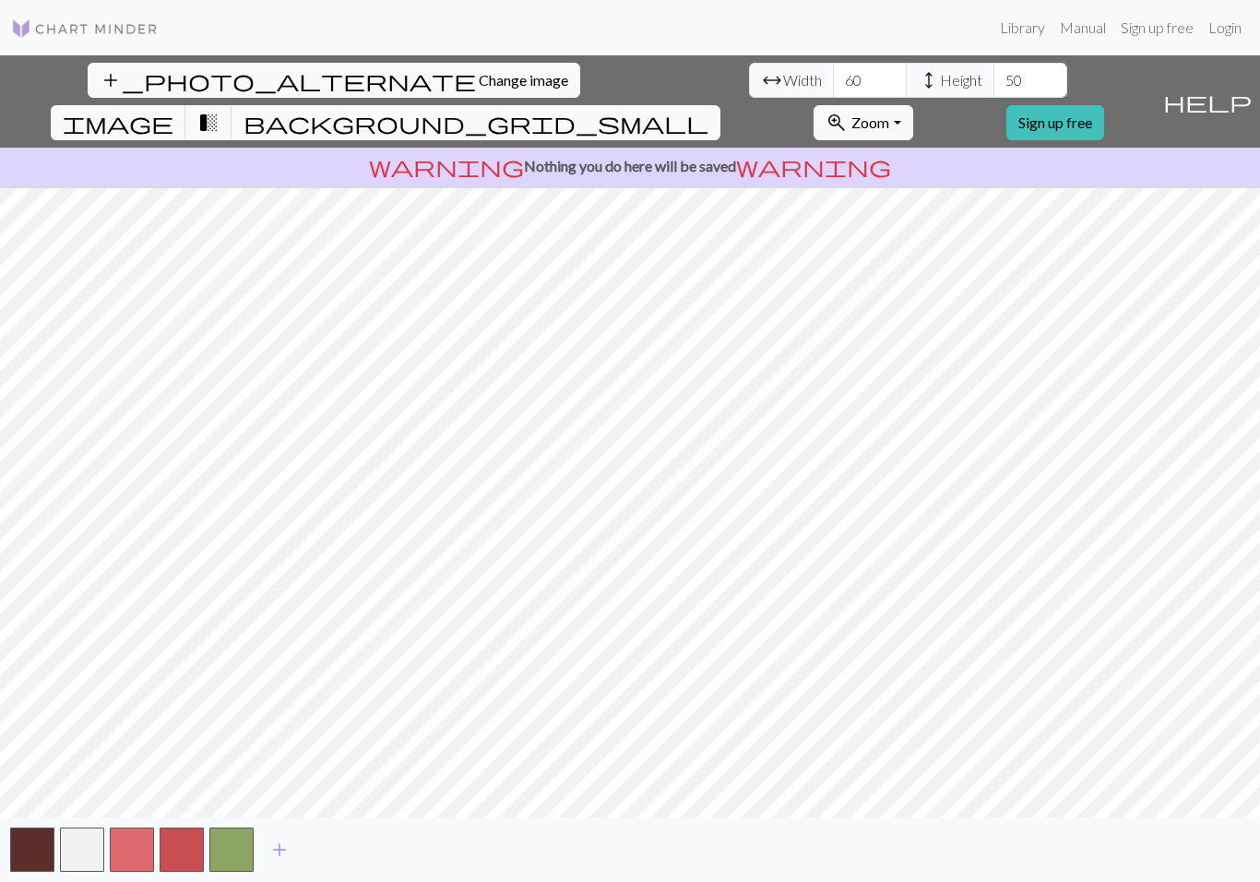
click at [289, 848] on span "add" at bounding box center [279, 850] width 22 height 26
click at [287, 848] on button "button" at bounding box center [281, 849] width 44 height 44
click at [286, 847] on button "button" at bounding box center [281, 849] width 44 height 44
click at [290, 849] on button "button" at bounding box center [281, 849] width 44 height 44
click at [289, 849] on button "button" at bounding box center [281, 849] width 44 height 44
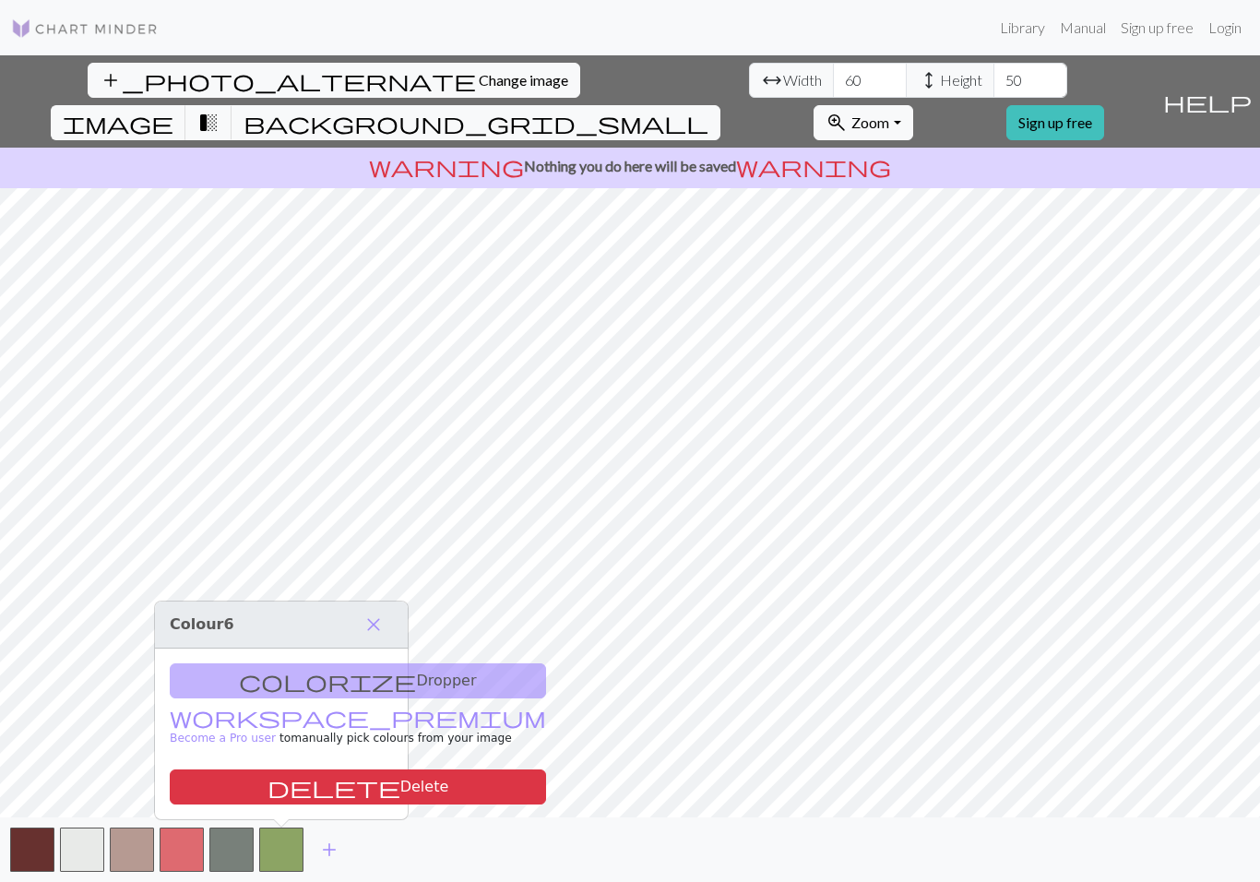
click at [334, 847] on span "add" at bounding box center [329, 850] width 22 height 26
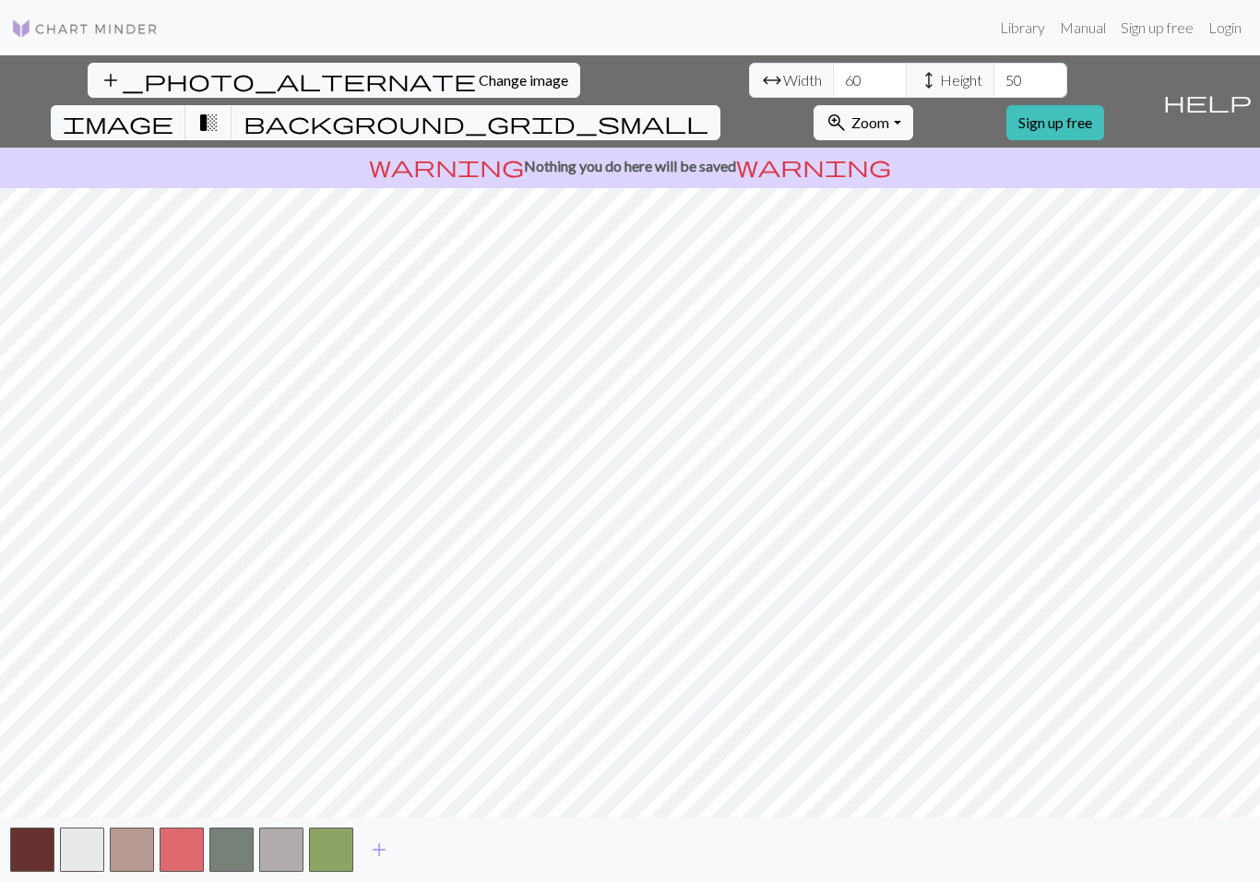
click at [374, 850] on span "add" at bounding box center [379, 850] width 22 height 26
click at [426, 852] on span "add" at bounding box center [429, 850] width 22 height 26
click at [472, 849] on span "add" at bounding box center [479, 850] width 22 height 26
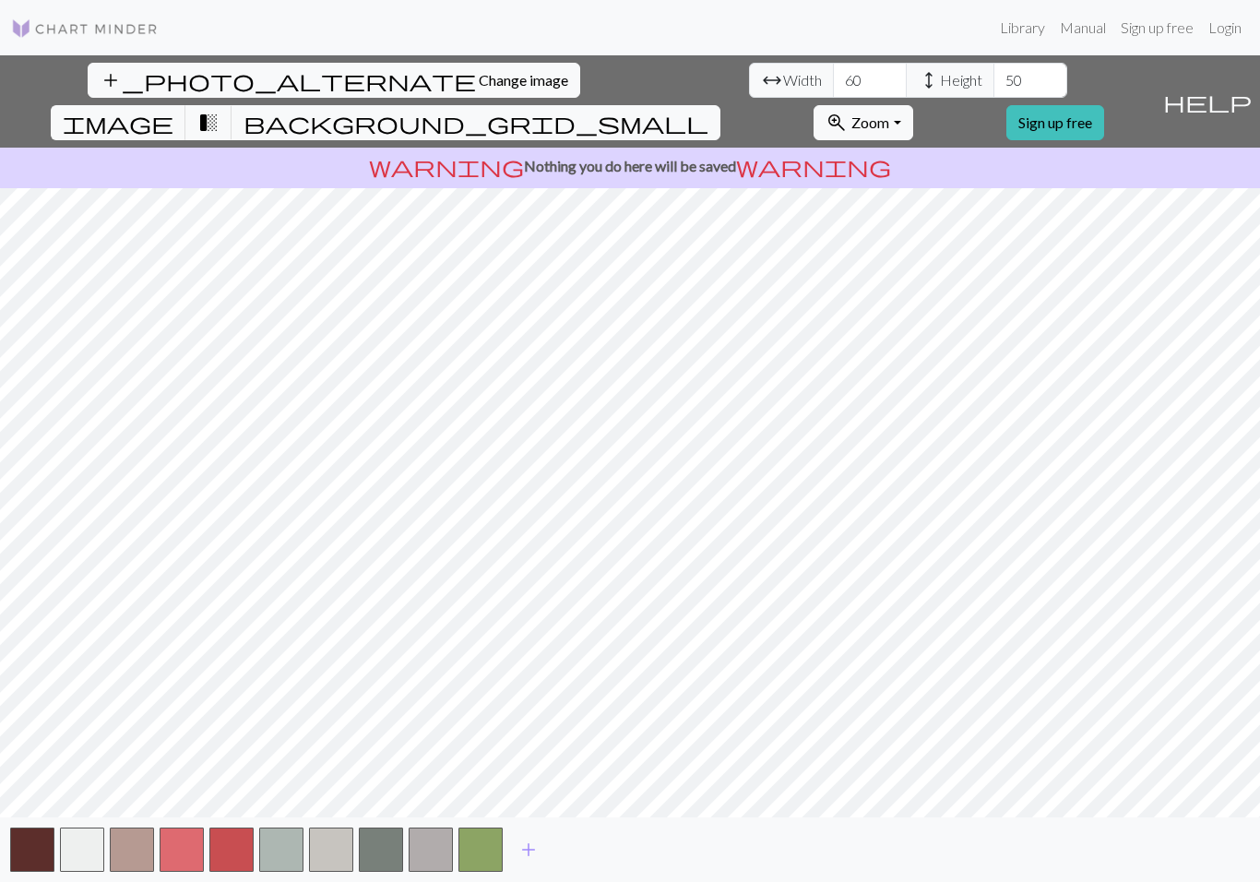
click at [532, 844] on span "add" at bounding box center [528, 850] width 22 height 26
click at [583, 847] on span "add" at bounding box center [578, 850] width 22 height 26
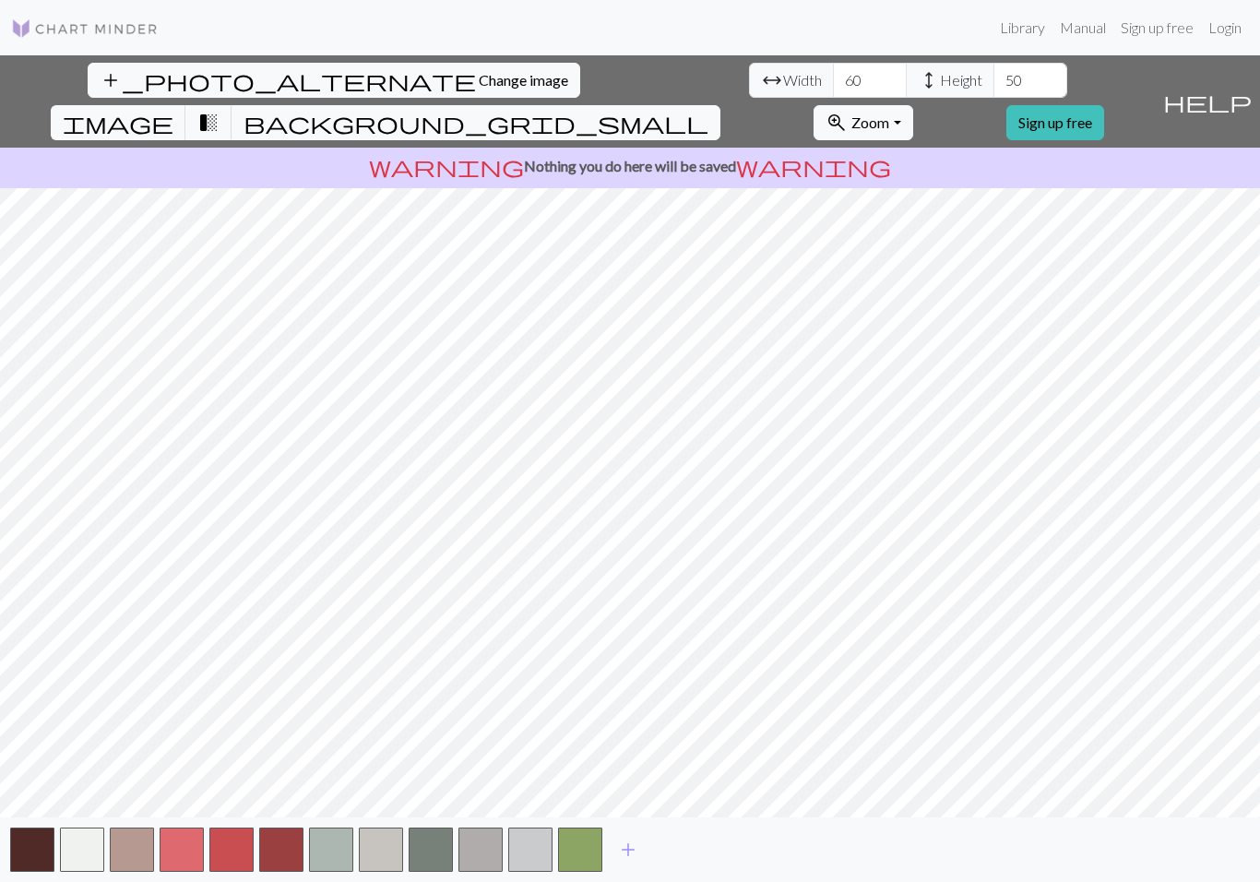
click at [631, 849] on span "add" at bounding box center [628, 850] width 22 height 26
click at [671, 850] on span "add" at bounding box center [678, 850] width 22 height 26
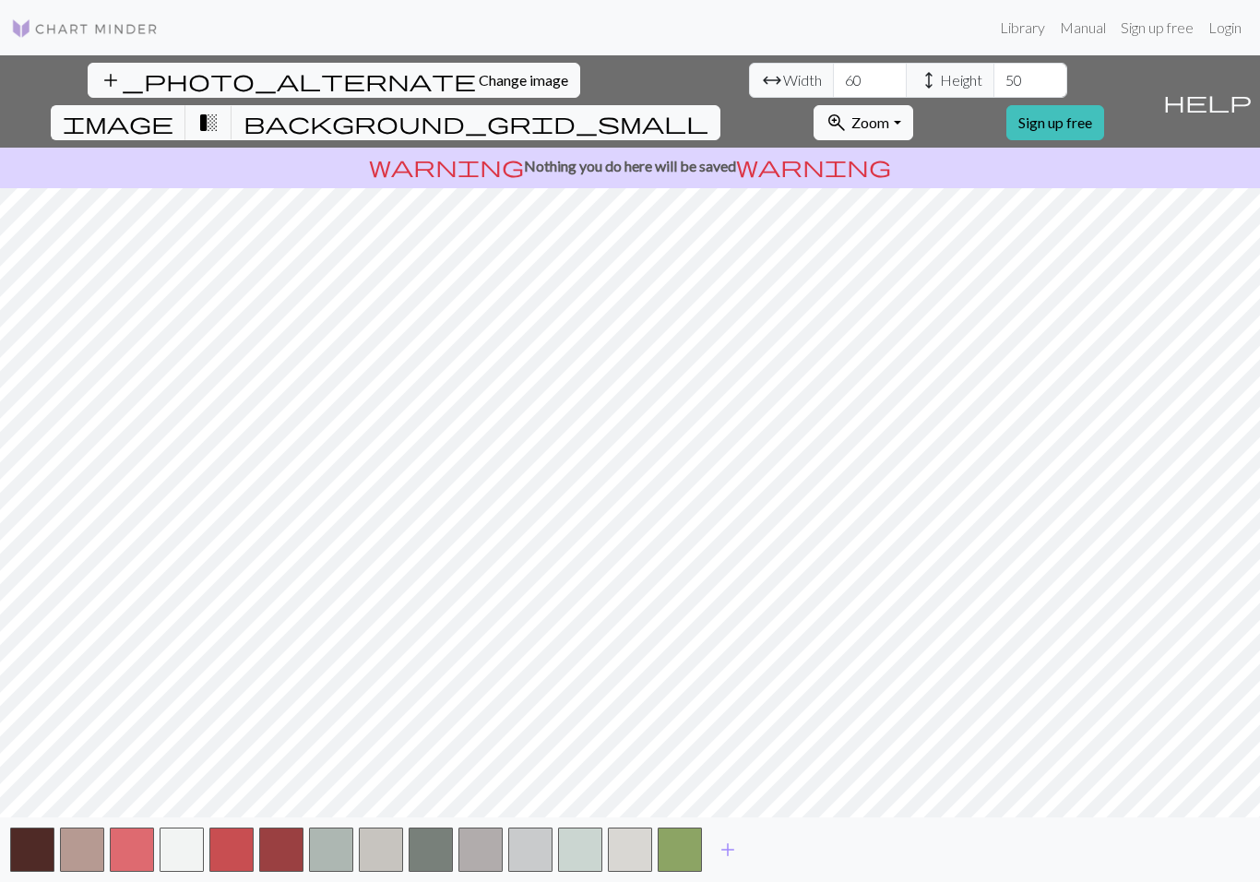
click at [725, 843] on span "add" at bounding box center [728, 850] width 22 height 26
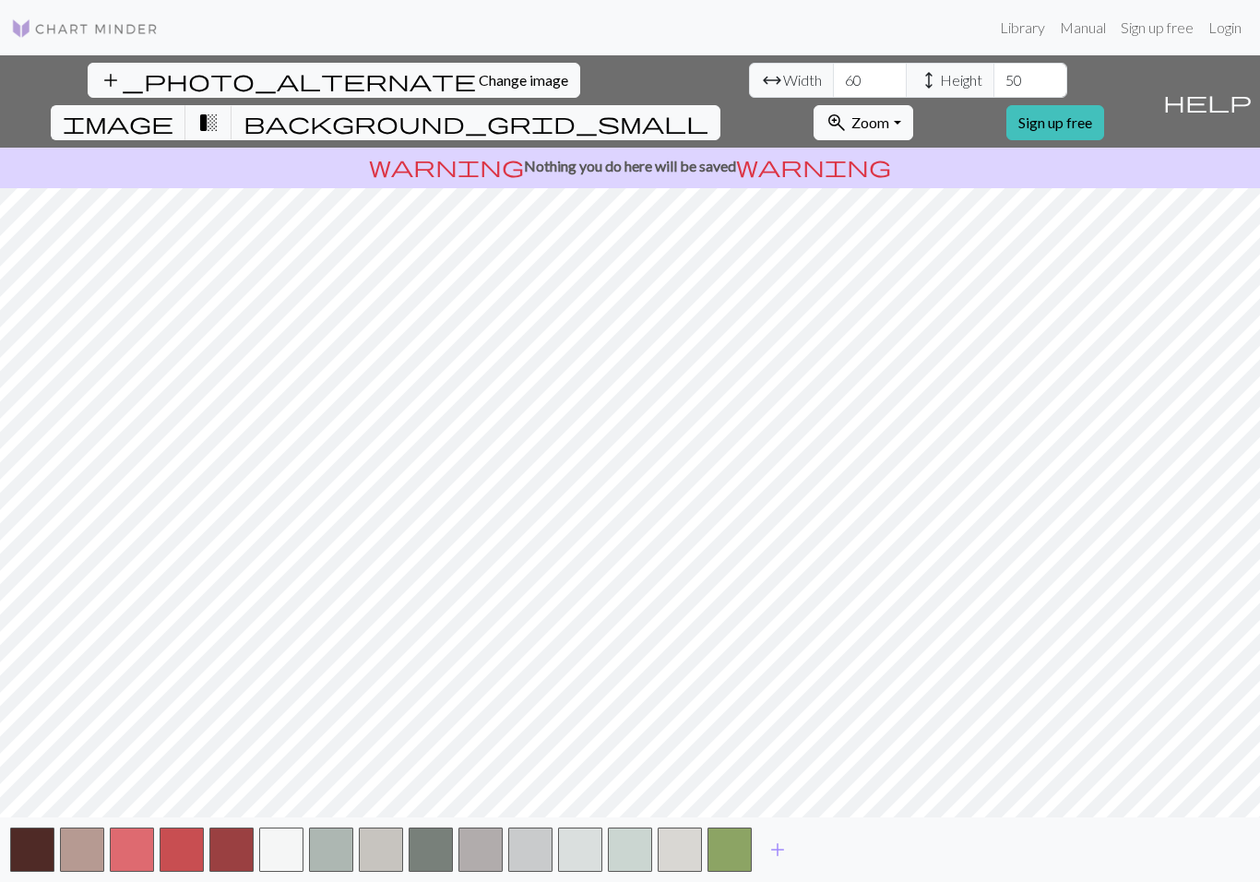
click at [768, 848] on span "add" at bounding box center [777, 850] width 22 height 26
click at [812, 845] on button "add" at bounding box center [827, 849] width 46 height 35
click at [882, 843] on span "add" at bounding box center [877, 850] width 22 height 26
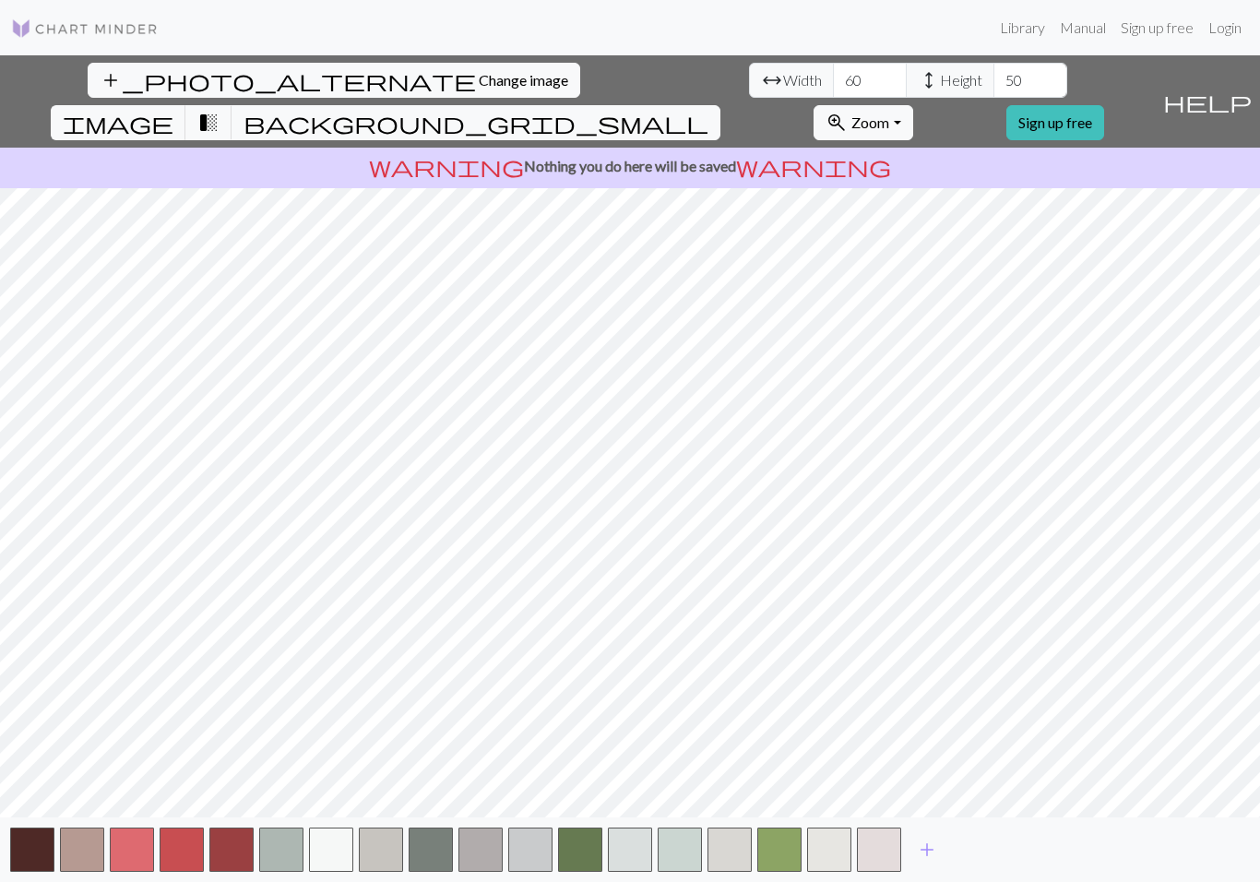
click at [934, 849] on span "add" at bounding box center [927, 850] width 22 height 26
click at [980, 853] on span "add" at bounding box center [977, 850] width 22 height 26
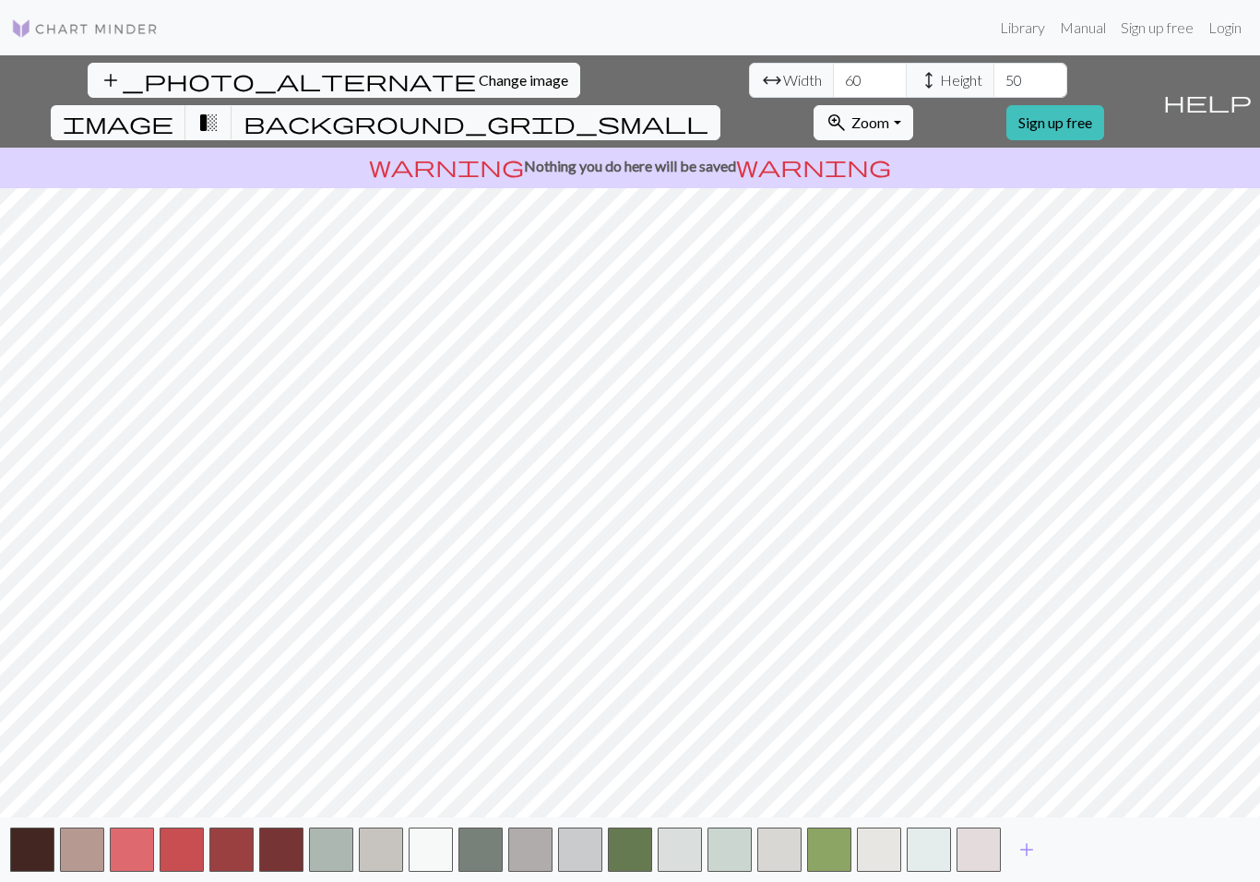
click at [1027, 853] on span "add" at bounding box center [1027, 850] width 22 height 26
click at [1083, 849] on span "add" at bounding box center [1076, 850] width 22 height 26
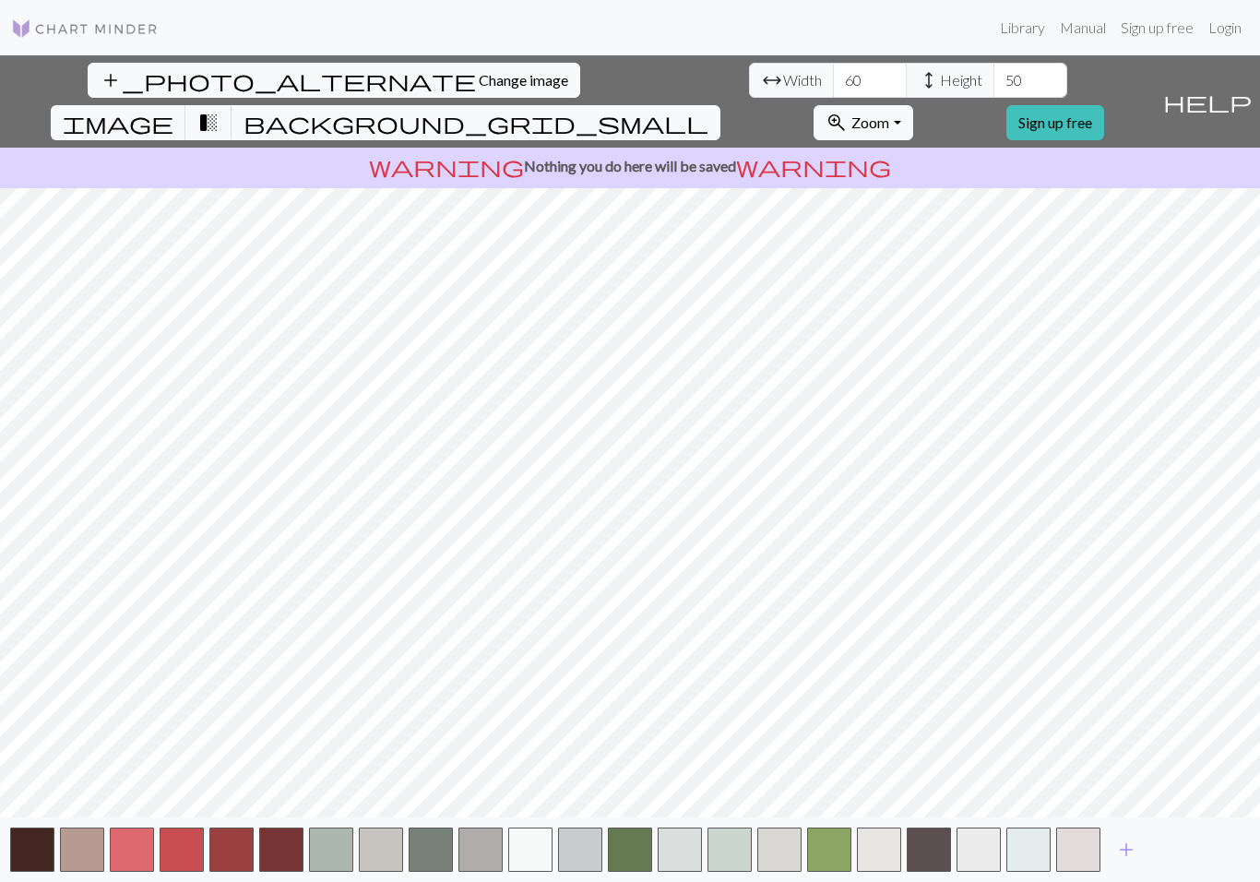
click at [1134, 843] on span "add" at bounding box center [1126, 850] width 22 height 26
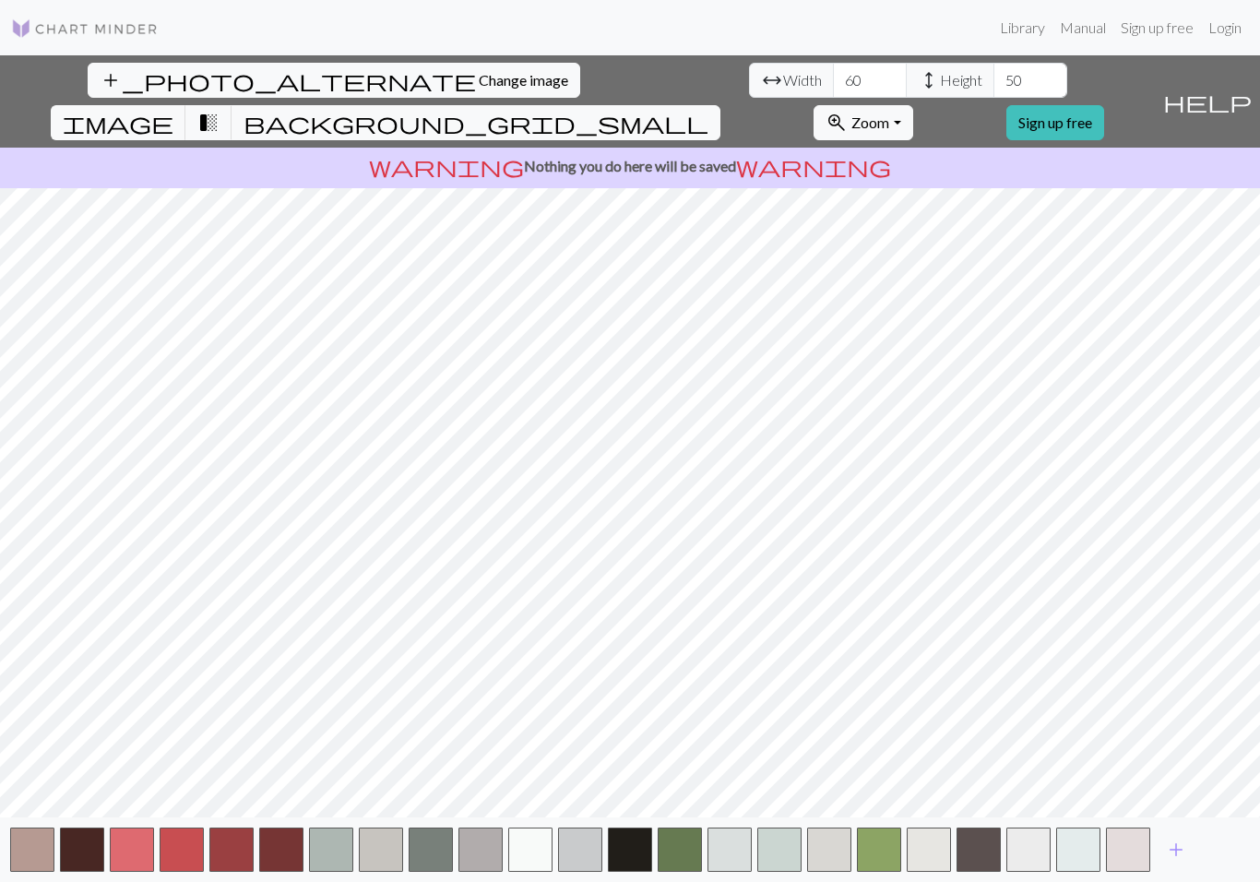
click at [1179, 849] on span "add" at bounding box center [1176, 850] width 22 height 26
click at [1224, 849] on span "add" at bounding box center [1226, 850] width 22 height 26
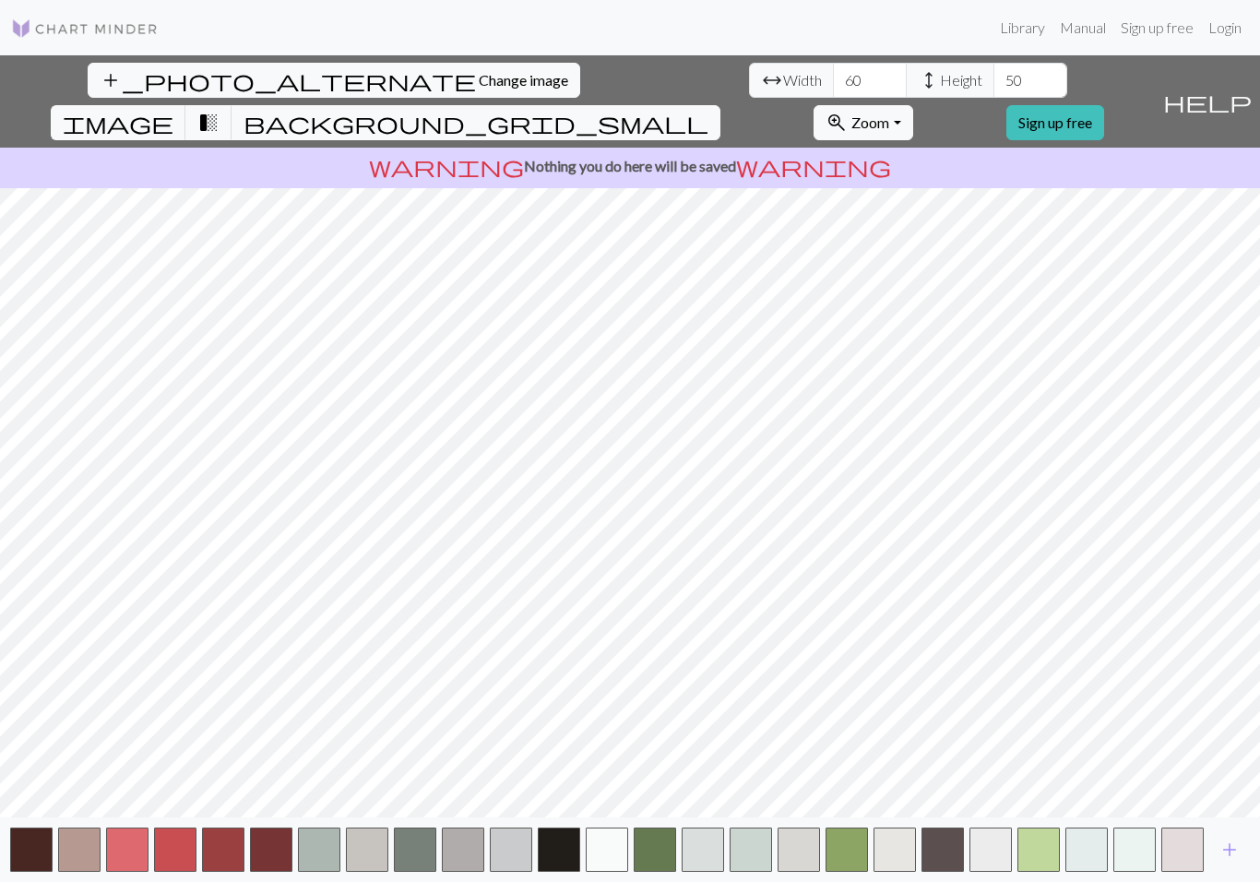
click at [1240, 851] on span "add" at bounding box center [1229, 850] width 22 height 26
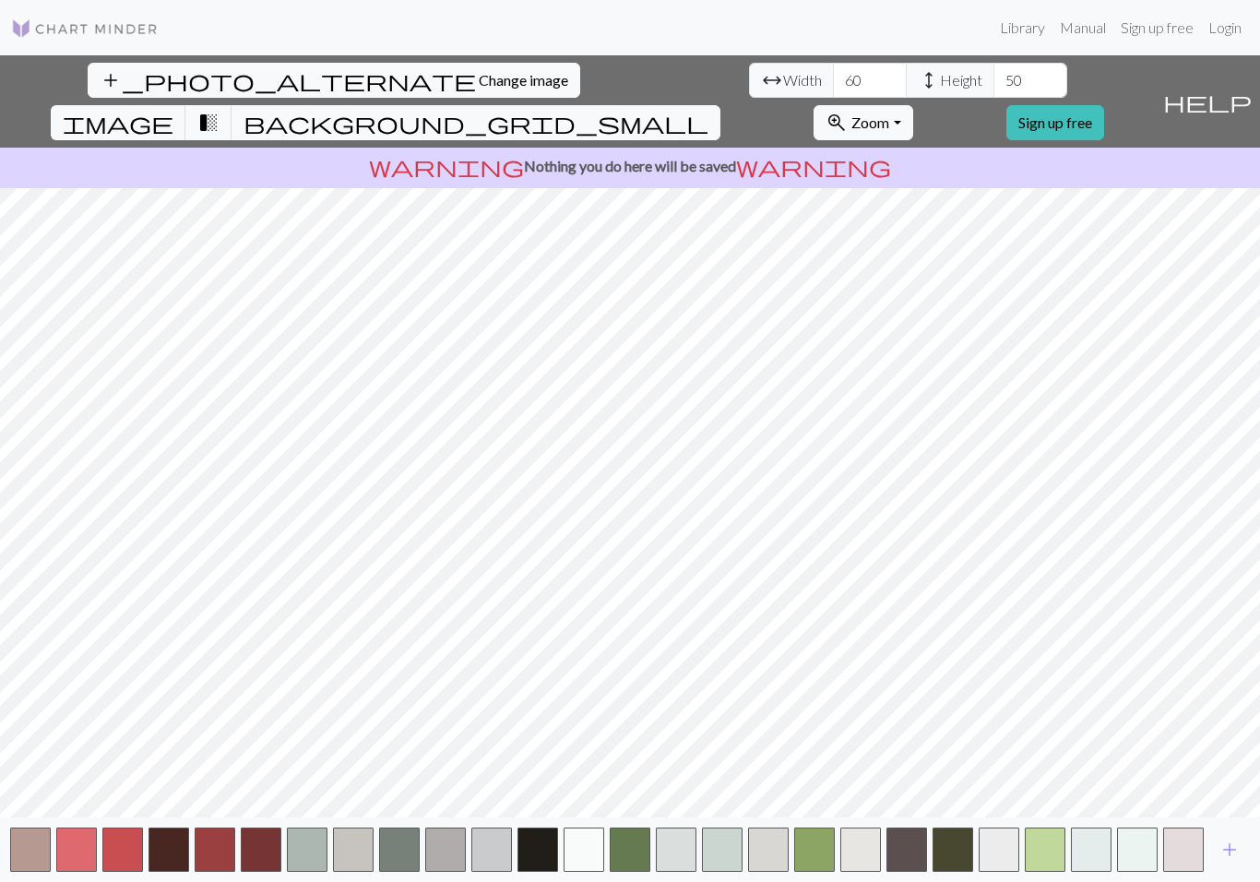
click at [1239, 851] on span "add" at bounding box center [1229, 850] width 22 height 26
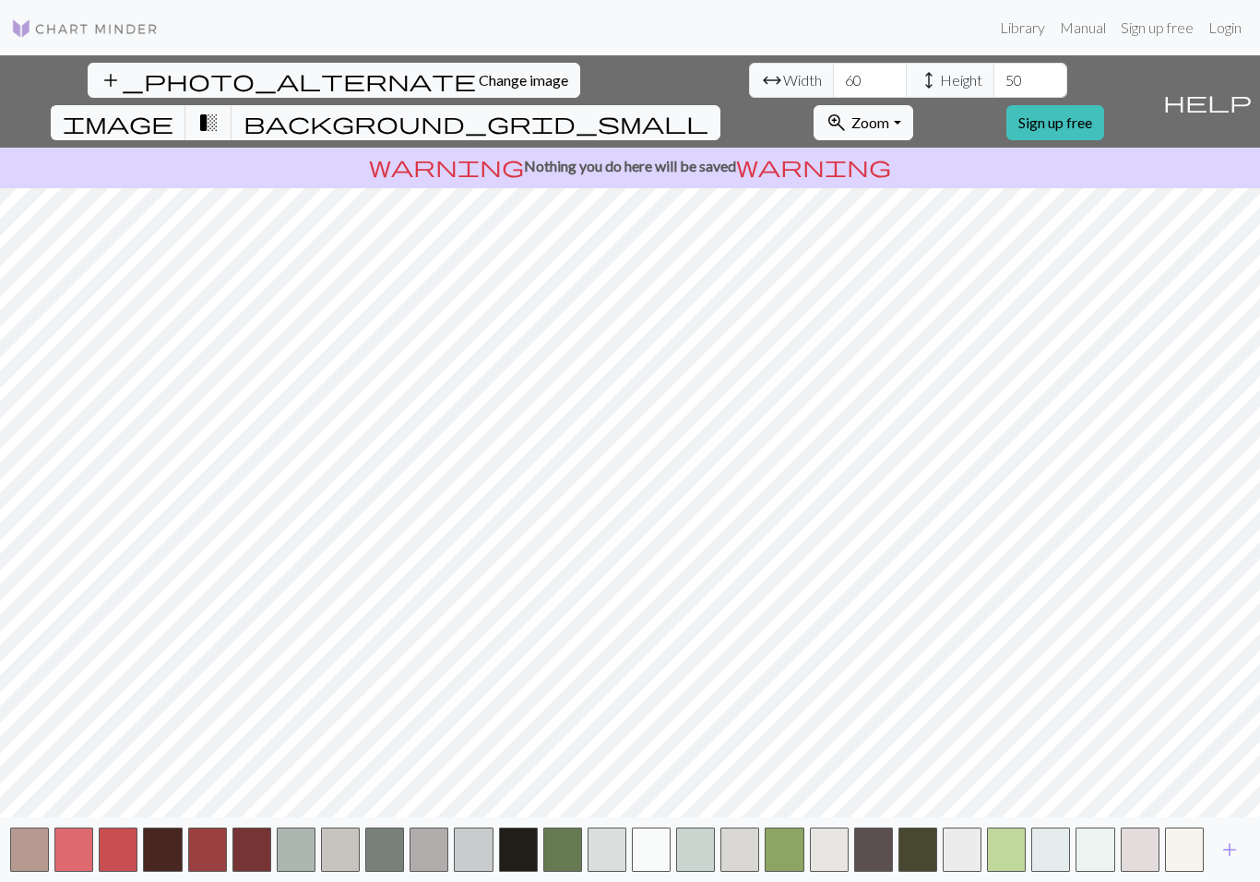
click at [1229, 853] on span "add" at bounding box center [1229, 850] width 22 height 26
click at [1229, 852] on span "add" at bounding box center [1229, 850] width 22 height 26
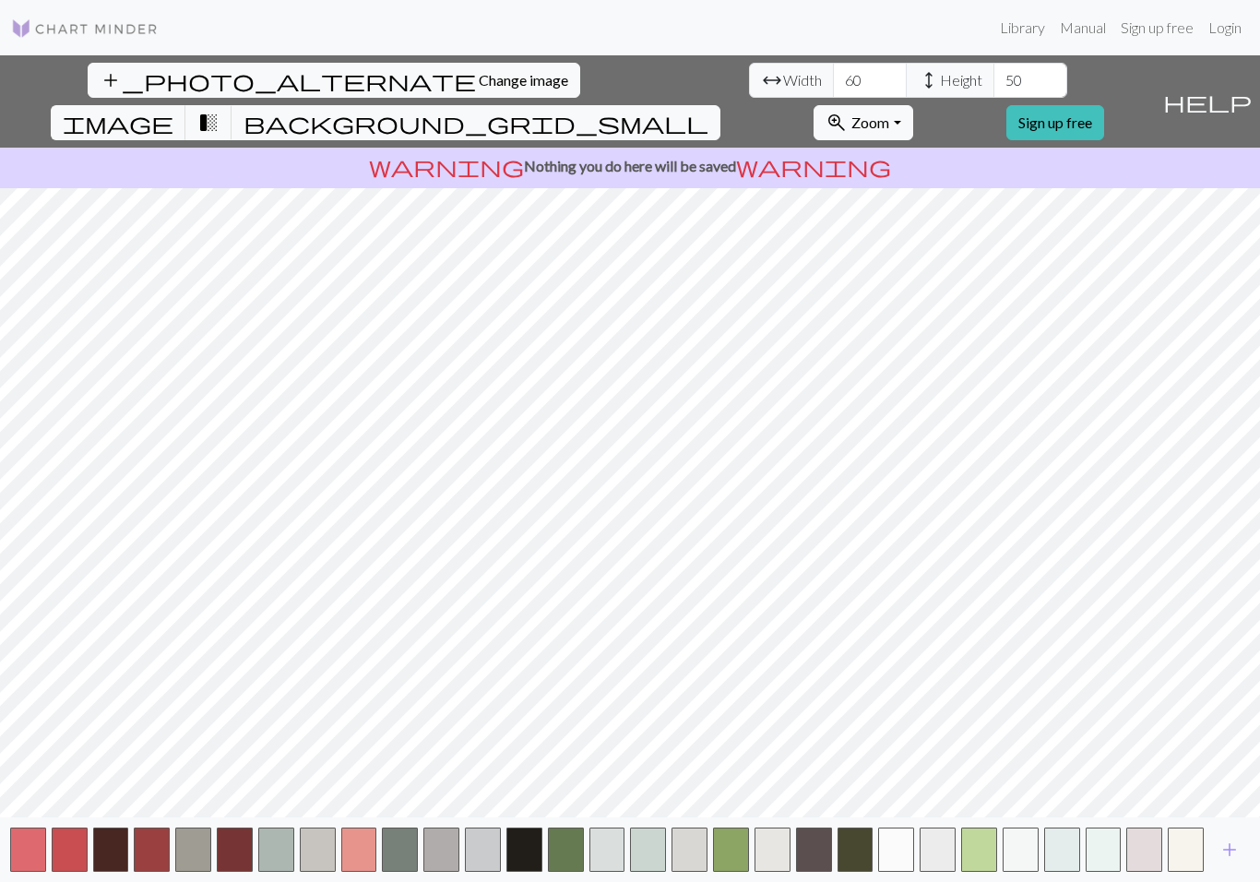
click at [1229, 849] on span "add" at bounding box center [1229, 850] width 22 height 26
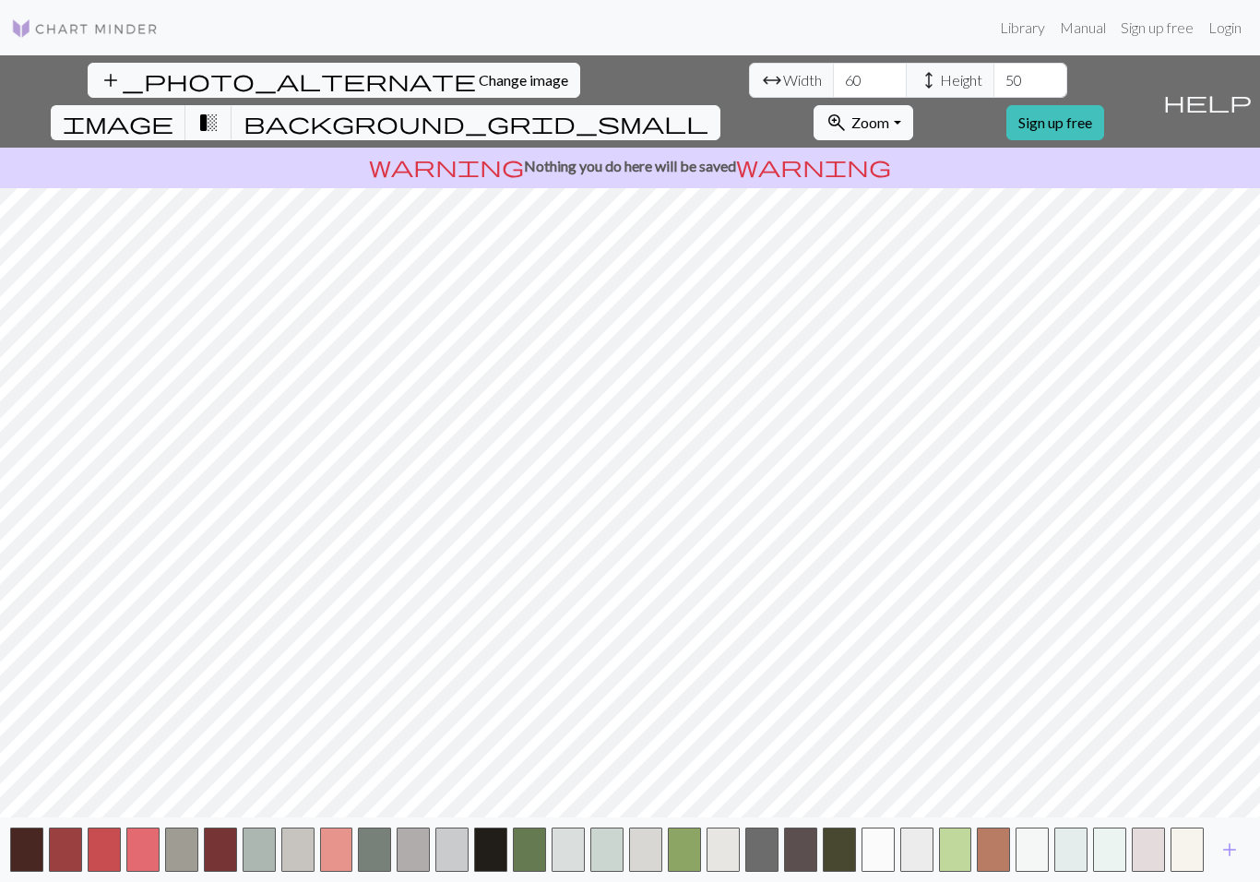
click at [1226, 850] on span "add" at bounding box center [1229, 850] width 22 height 26
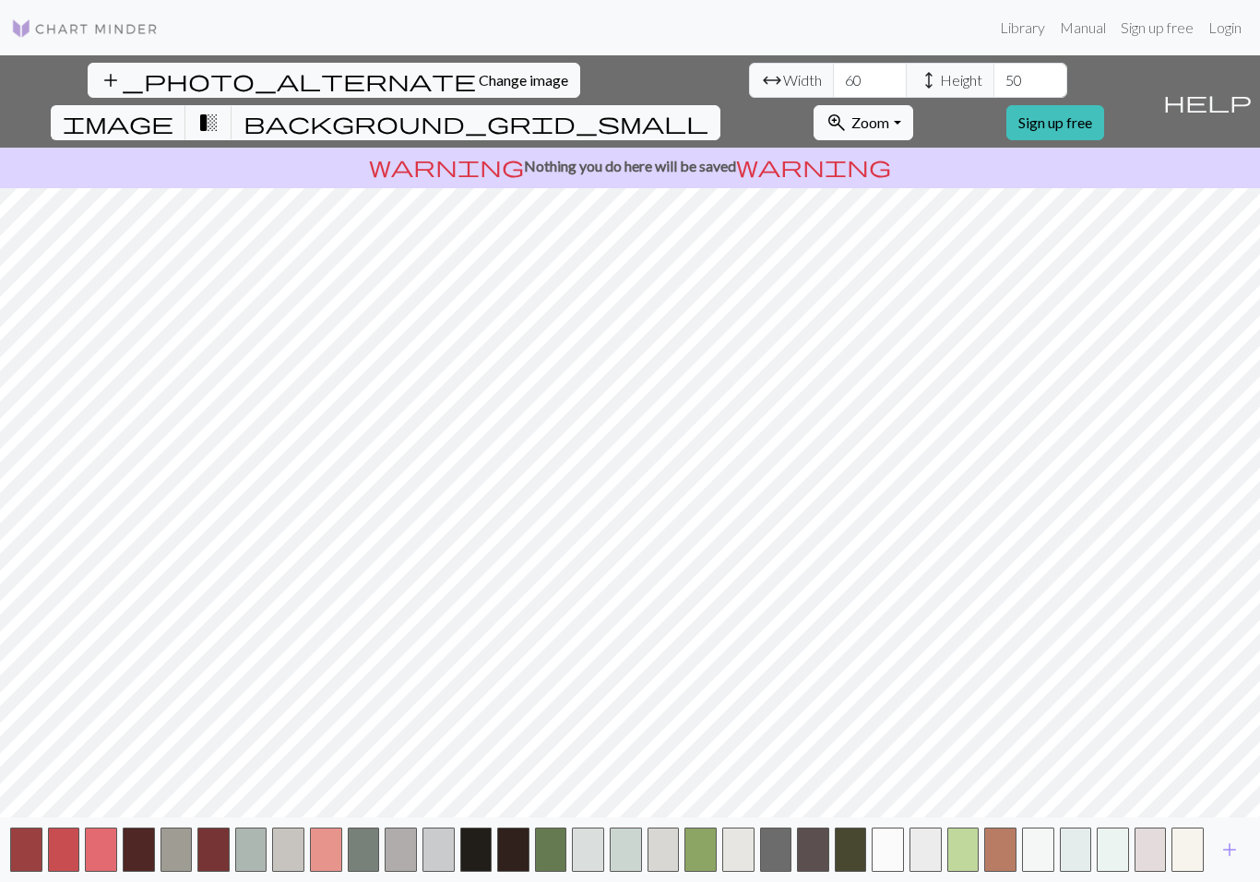
click at [1226, 850] on span "add" at bounding box center [1229, 850] width 22 height 26
click at [1223, 849] on span "add" at bounding box center [1229, 850] width 22 height 26
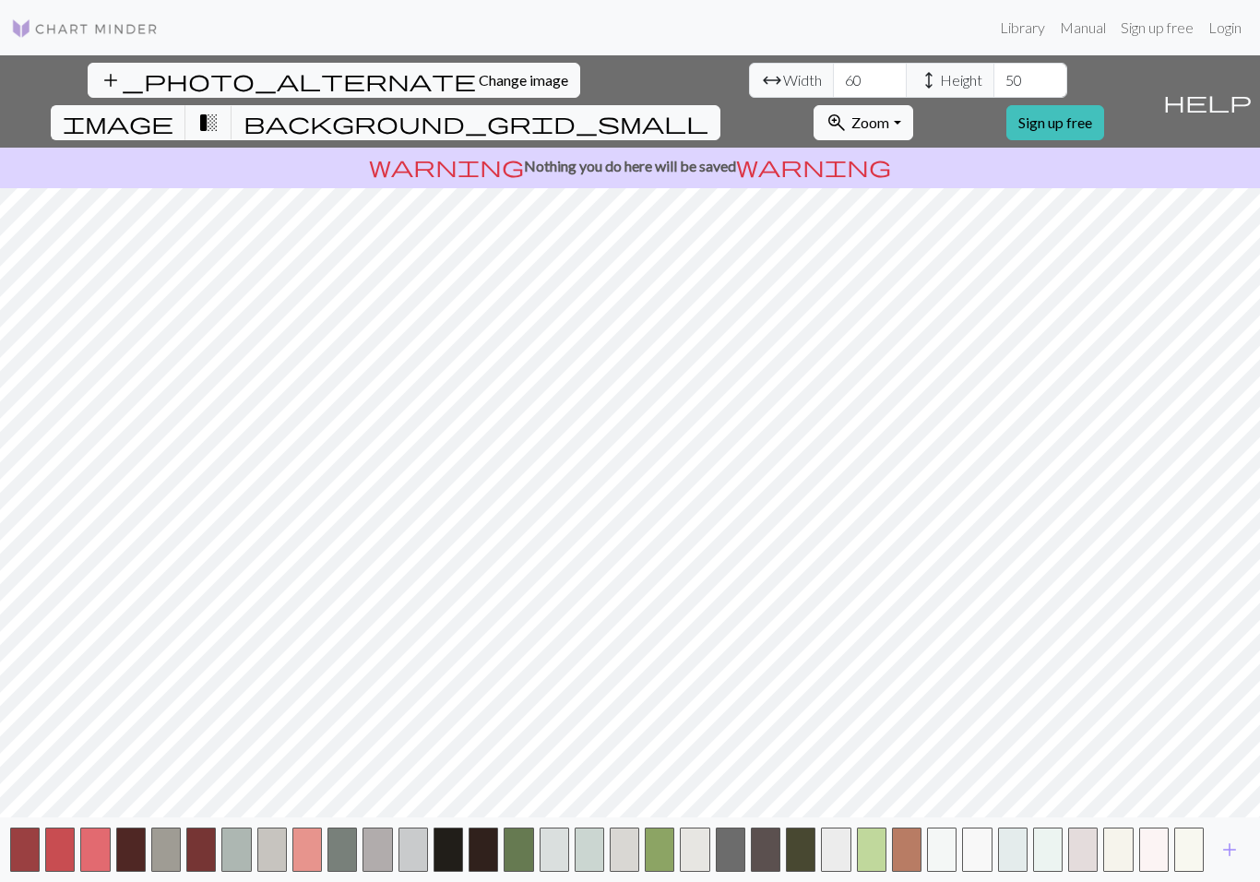
click at [1222, 849] on span "add" at bounding box center [1229, 850] width 22 height 26
click at [1224, 845] on span "add" at bounding box center [1229, 850] width 22 height 26
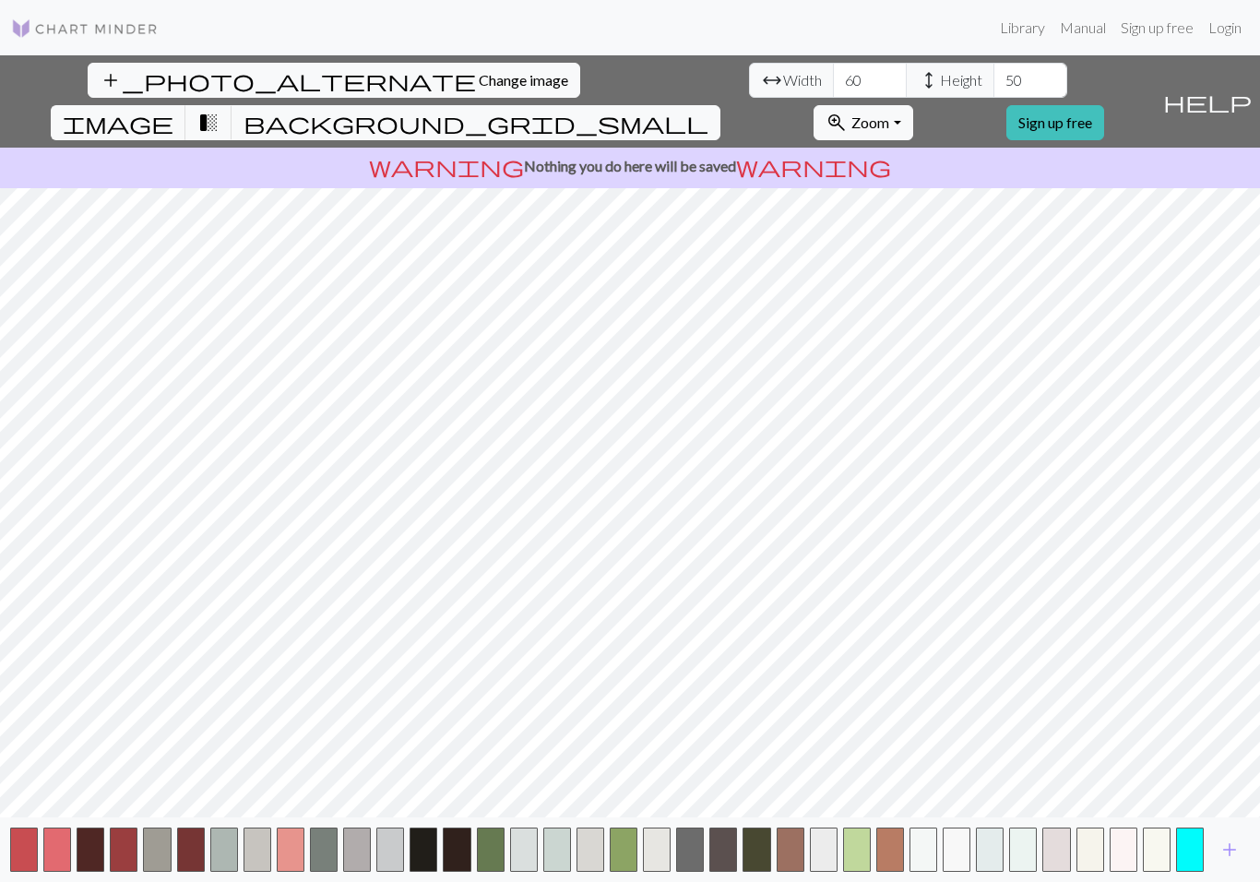
click at [1223, 844] on span "add" at bounding box center [1229, 850] width 22 height 26
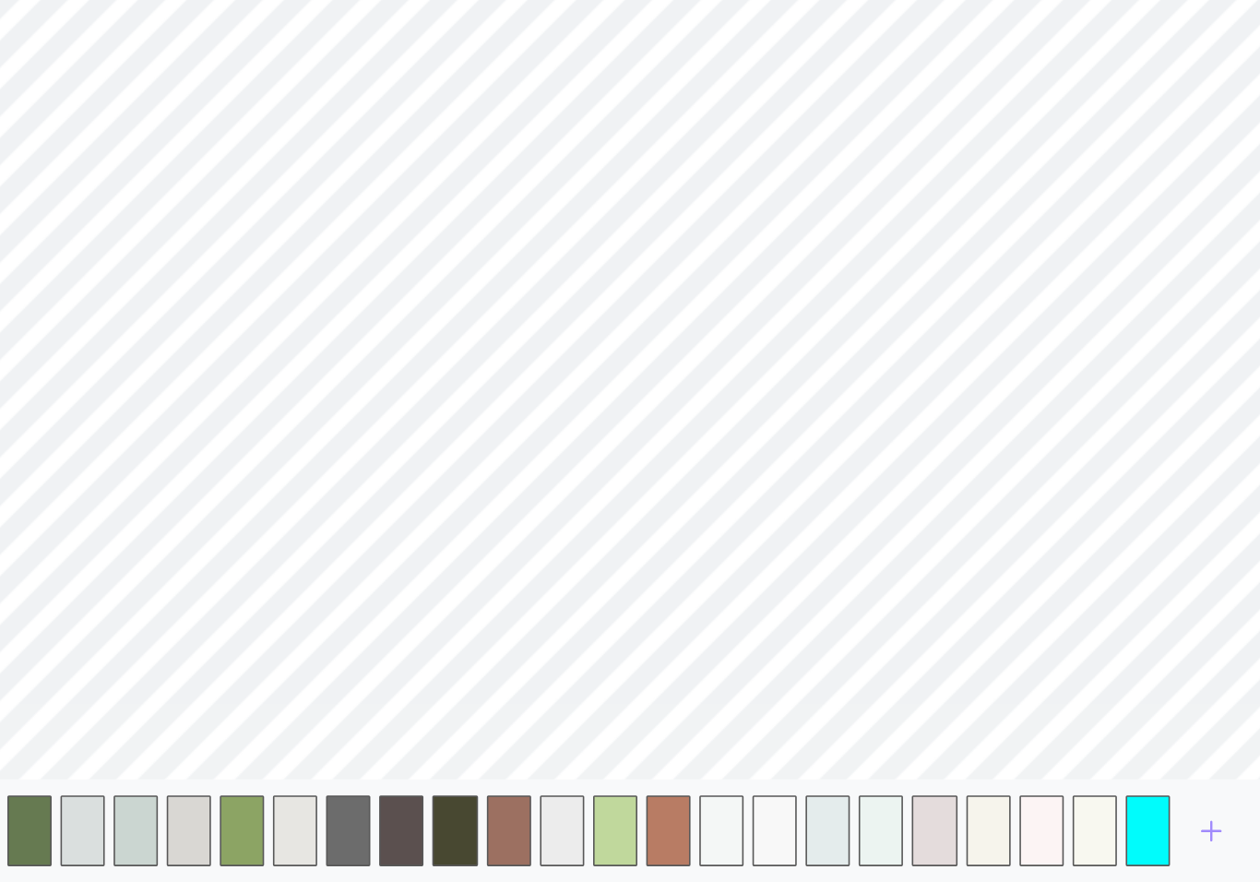
click at [1218, 837] on span "add" at bounding box center [1229, 850] width 22 height 26
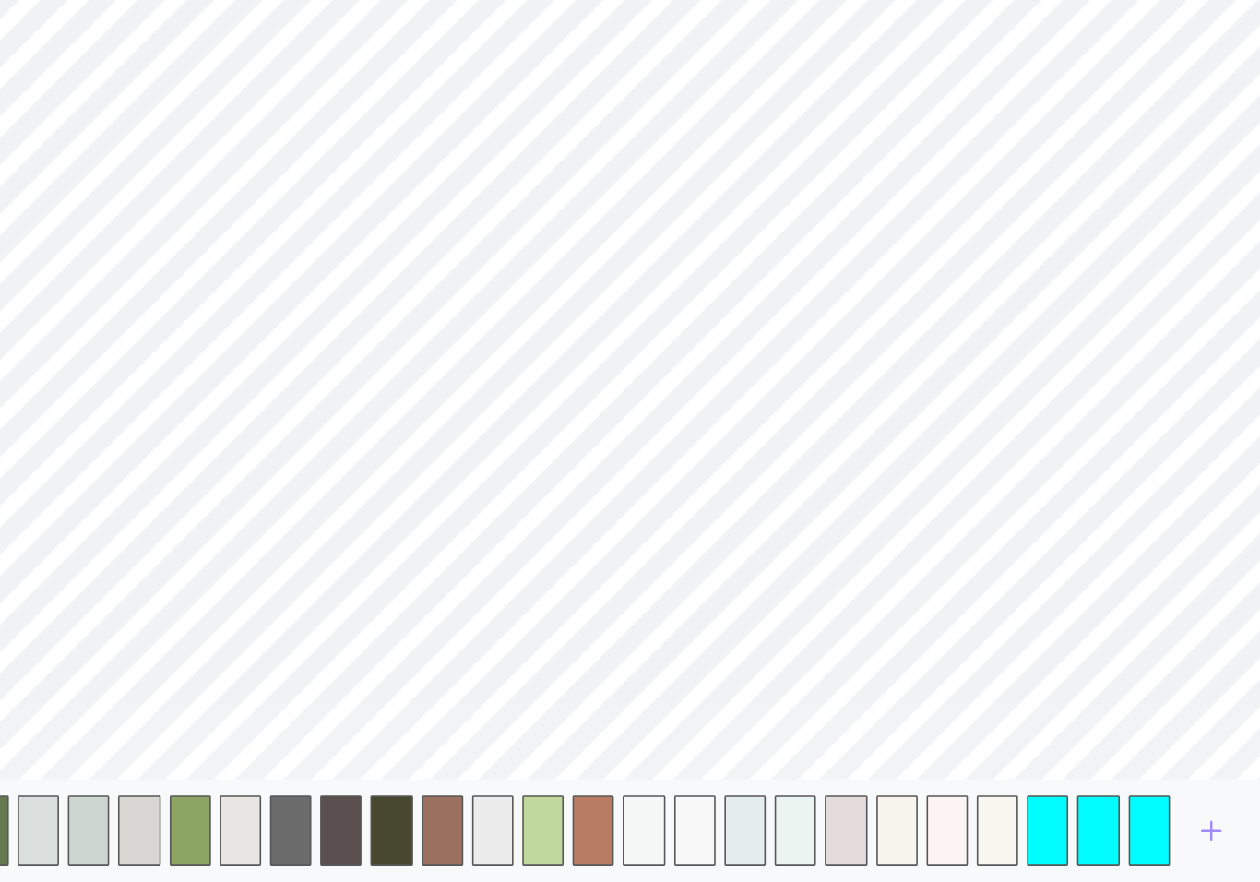
click at [1218, 837] on span "add" at bounding box center [1229, 850] width 22 height 26
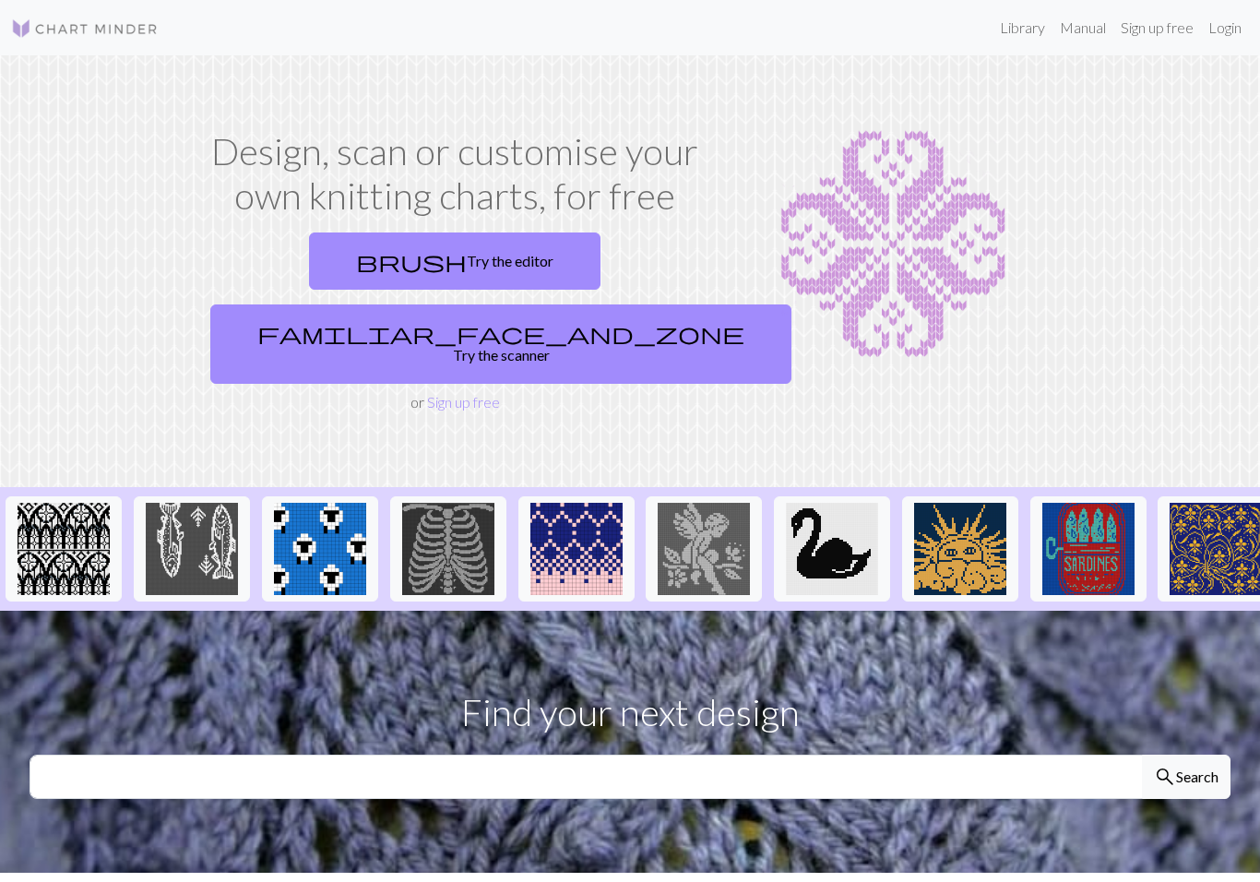
click at [539, 304] on link "familiar_face_and_zone Try the scanner" at bounding box center [500, 343] width 581 height 79
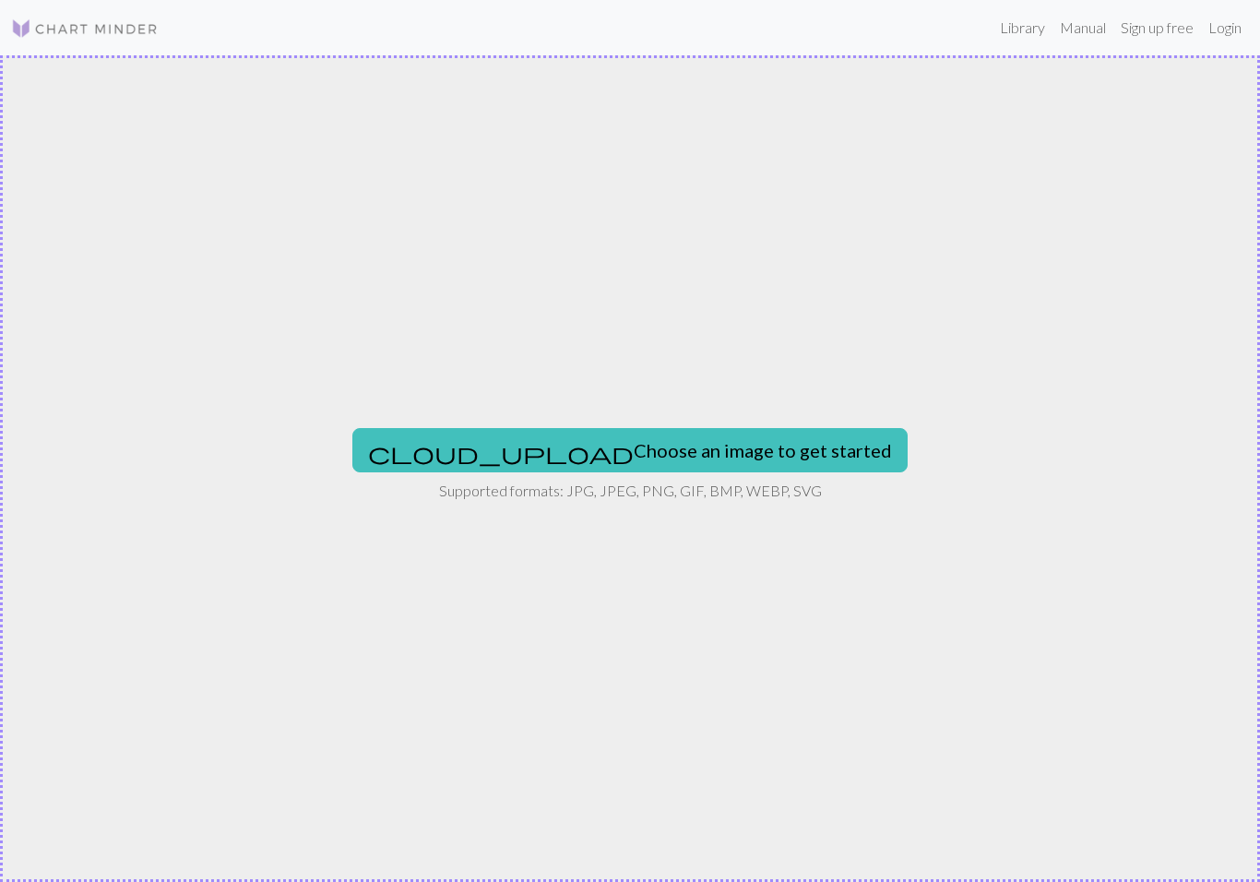
click at [1089, 28] on link "Manual" at bounding box center [1082, 27] width 61 height 37
click at [664, 456] on button "cloud_upload Choose an image to get started" at bounding box center [629, 450] width 555 height 44
click at [638, 445] on button "cloud_upload Choose an image to get started" at bounding box center [629, 450] width 555 height 44
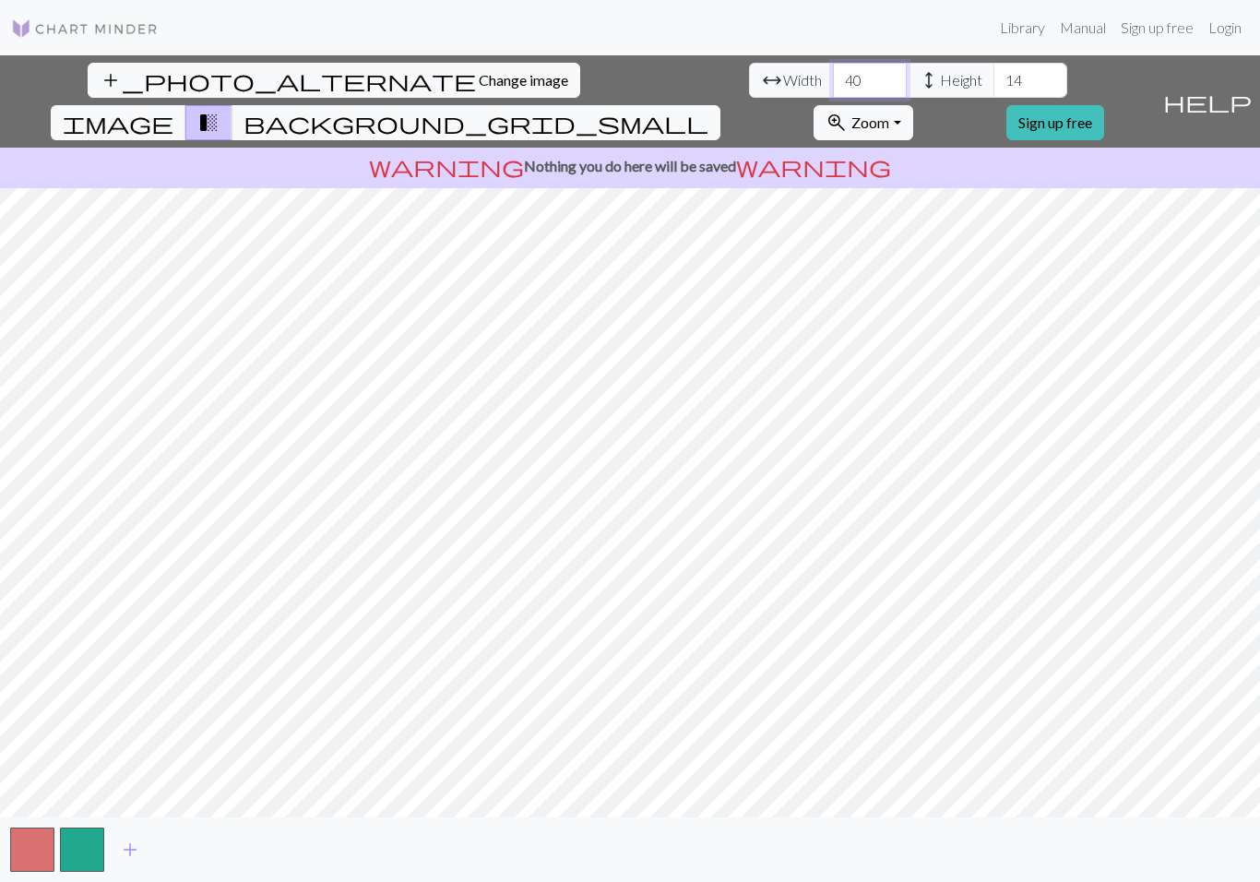
type input "4"
type input "30"
type input "4"
type input "50"
click at [833, 82] on input "30" at bounding box center [870, 80] width 74 height 35
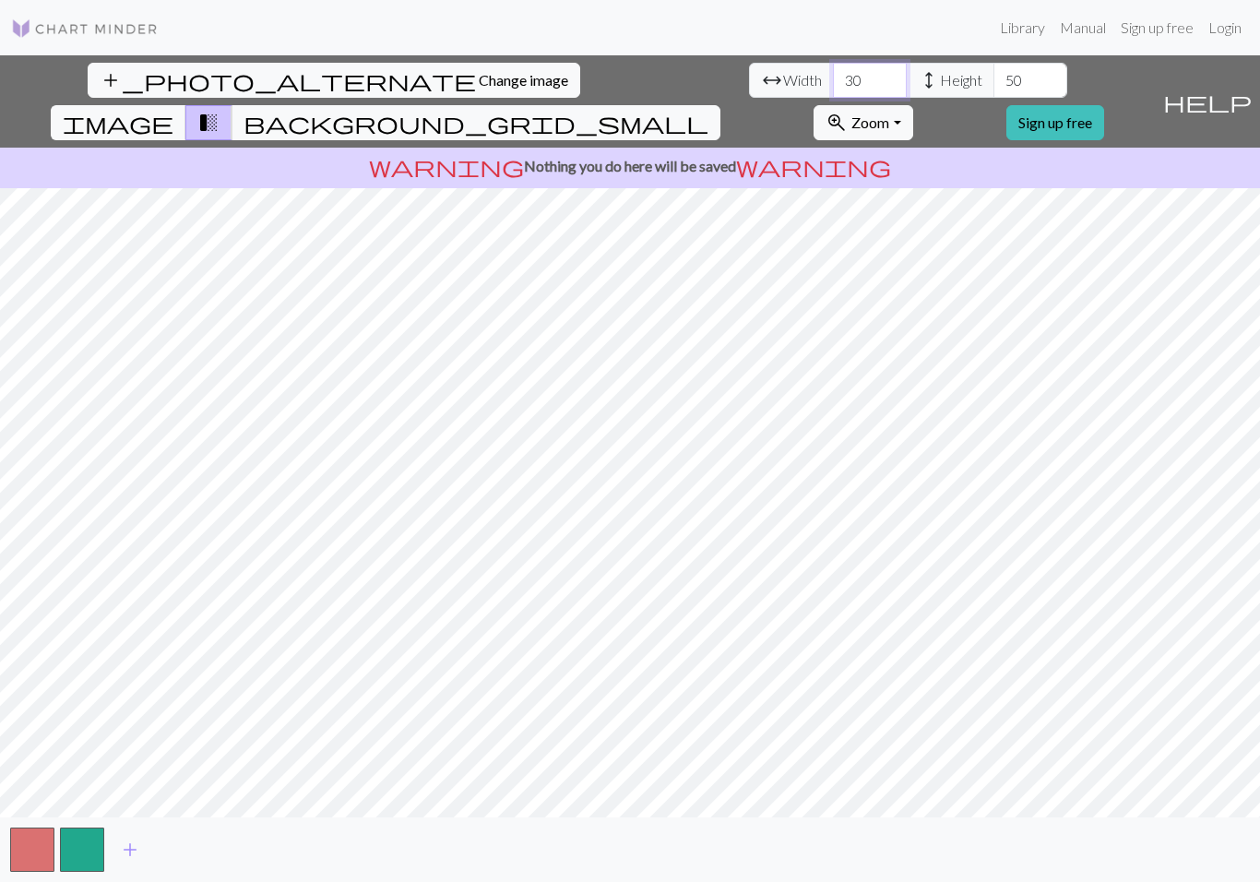
click at [833, 81] on input "30" at bounding box center [870, 80] width 74 height 35
click at [993, 77] on input "50" at bounding box center [1030, 80] width 74 height 35
click at [833, 82] on input "50" at bounding box center [870, 80] width 74 height 35
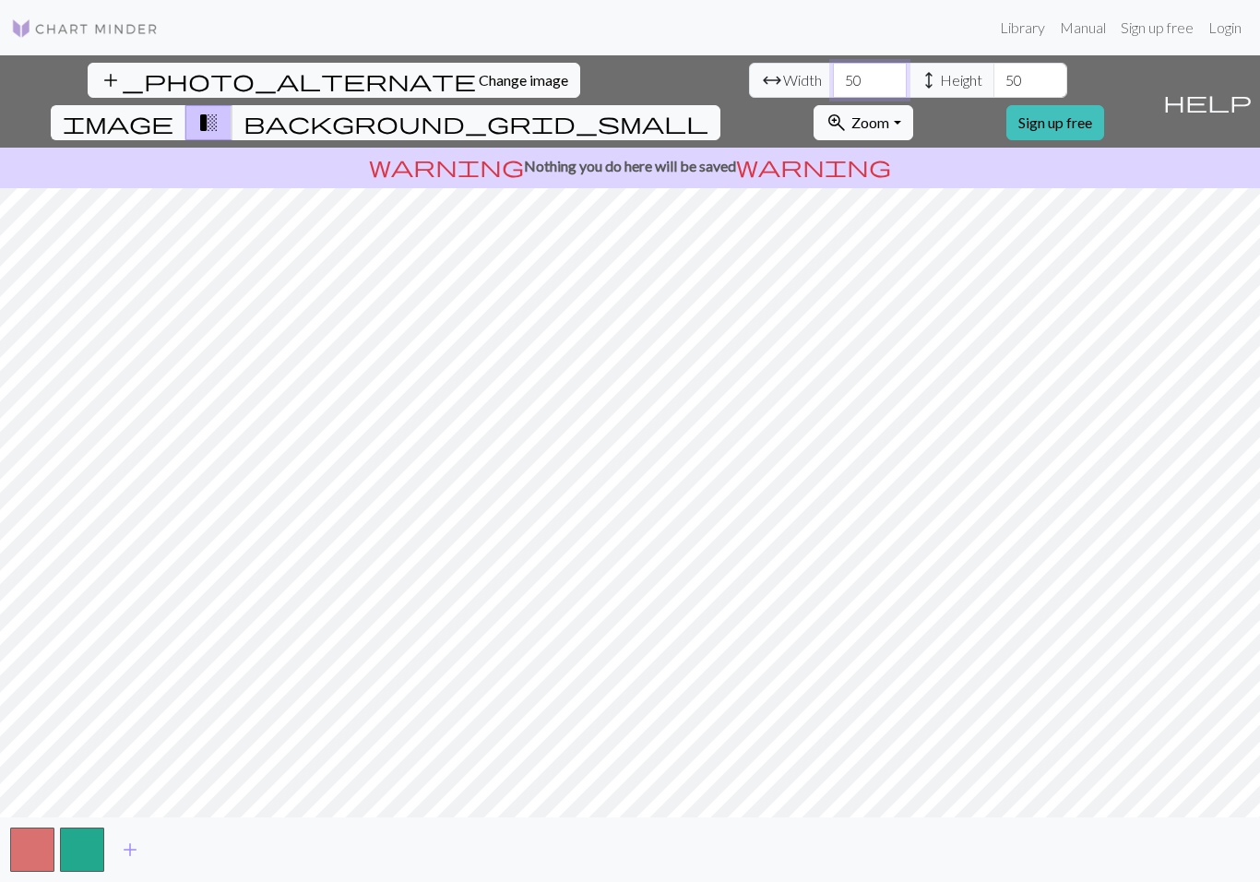
click at [833, 78] on input "50" at bounding box center [870, 80] width 74 height 35
click at [833, 84] on input "50" at bounding box center [870, 80] width 74 height 35
type input "60"
click at [137, 852] on span "add" at bounding box center [130, 850] width 22 height 26
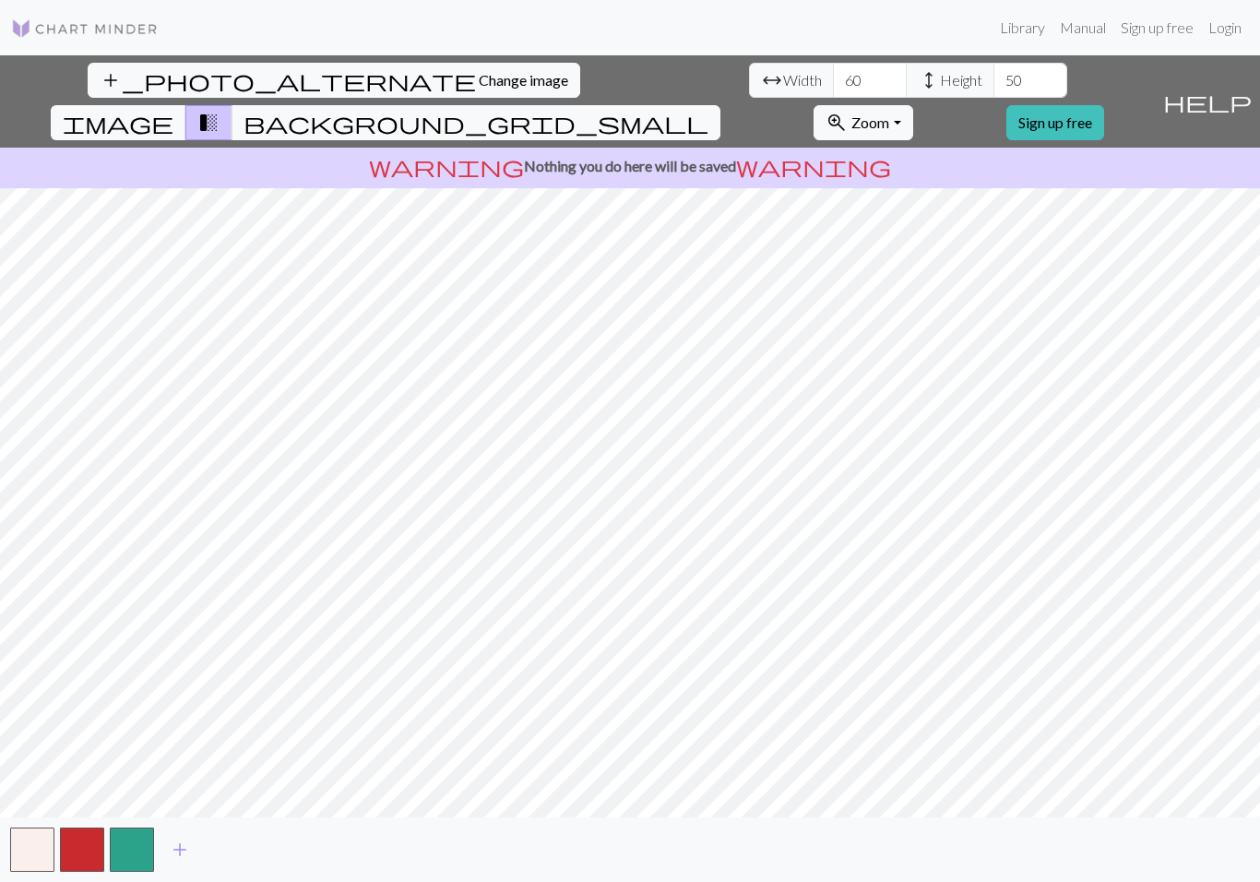
click at [186, 853] on span "add" at bounding box center [180, 850] width 22 height 26
click at [240, 850] on span "add" at bounding box center [230, 850] width 22 height 26
click at [272, 860] on span "add" at bounding box center [279, 850] width 22 height 26
click at [340, 857] on button "add" at bounding box center [329, 849] width 46 height 35
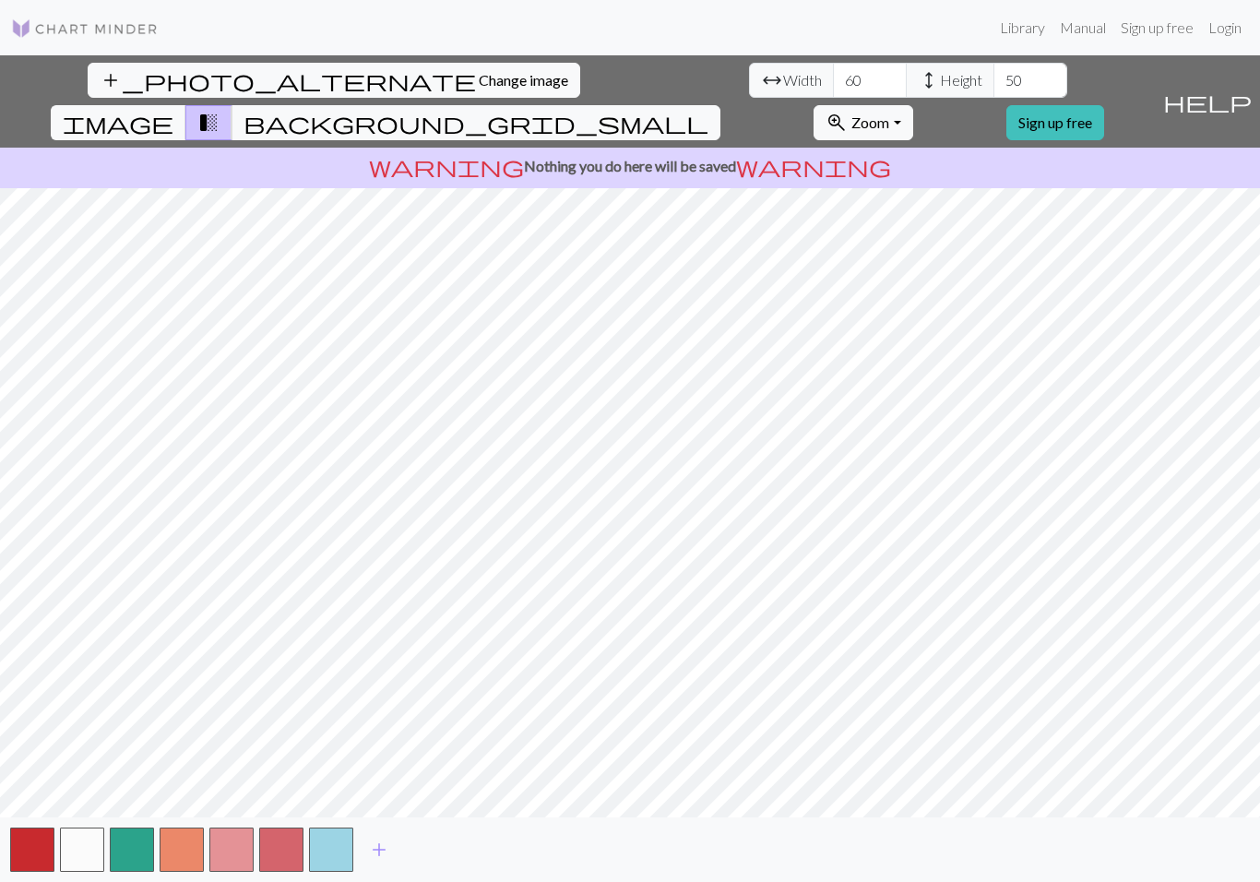
click at [388, 853] on span "add" at bounding box center [379, 850] width 22 height 26
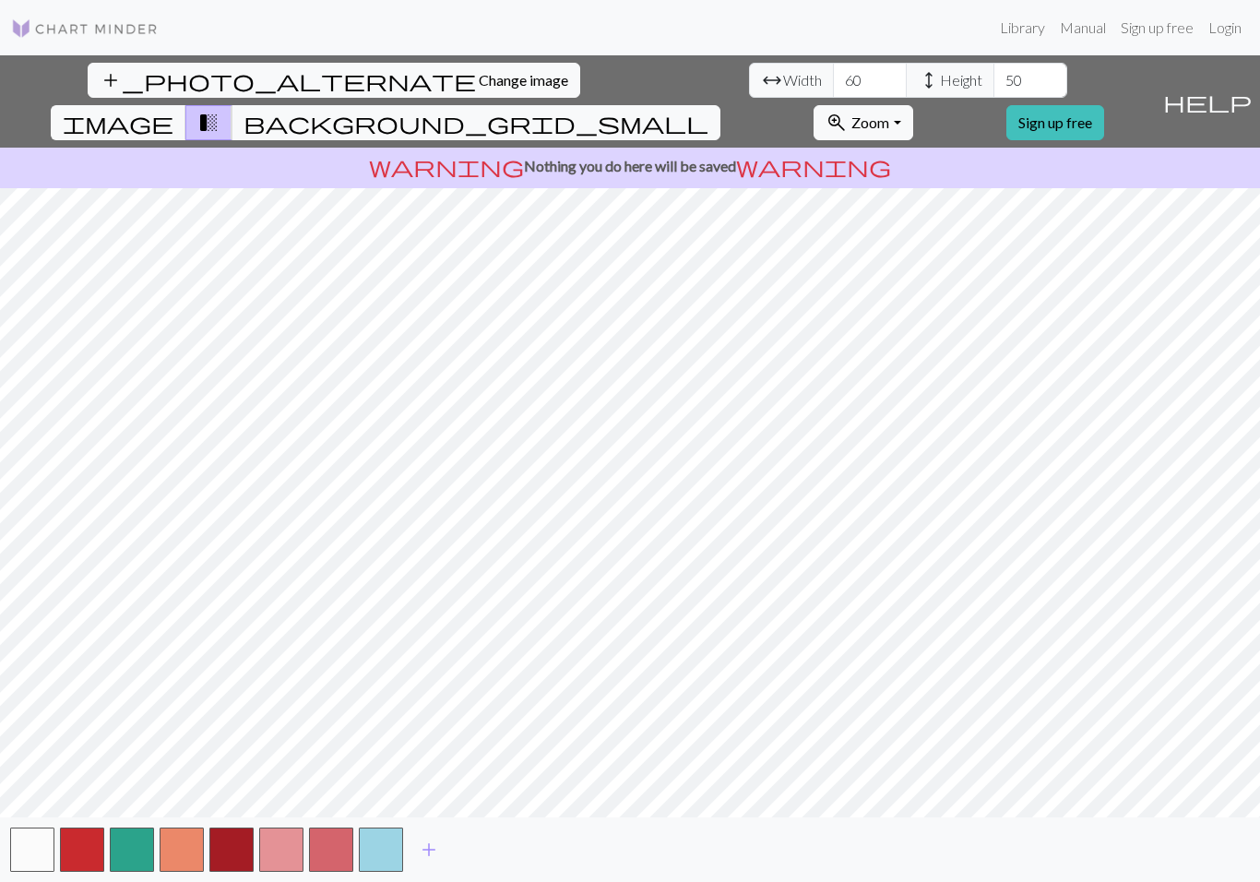
click at [427, 849] on span "add" at bounding box center [429, 850] width 22 height 26
click at [471, 846] on span "add" at bounding box center [479, 850] width 22 height 26
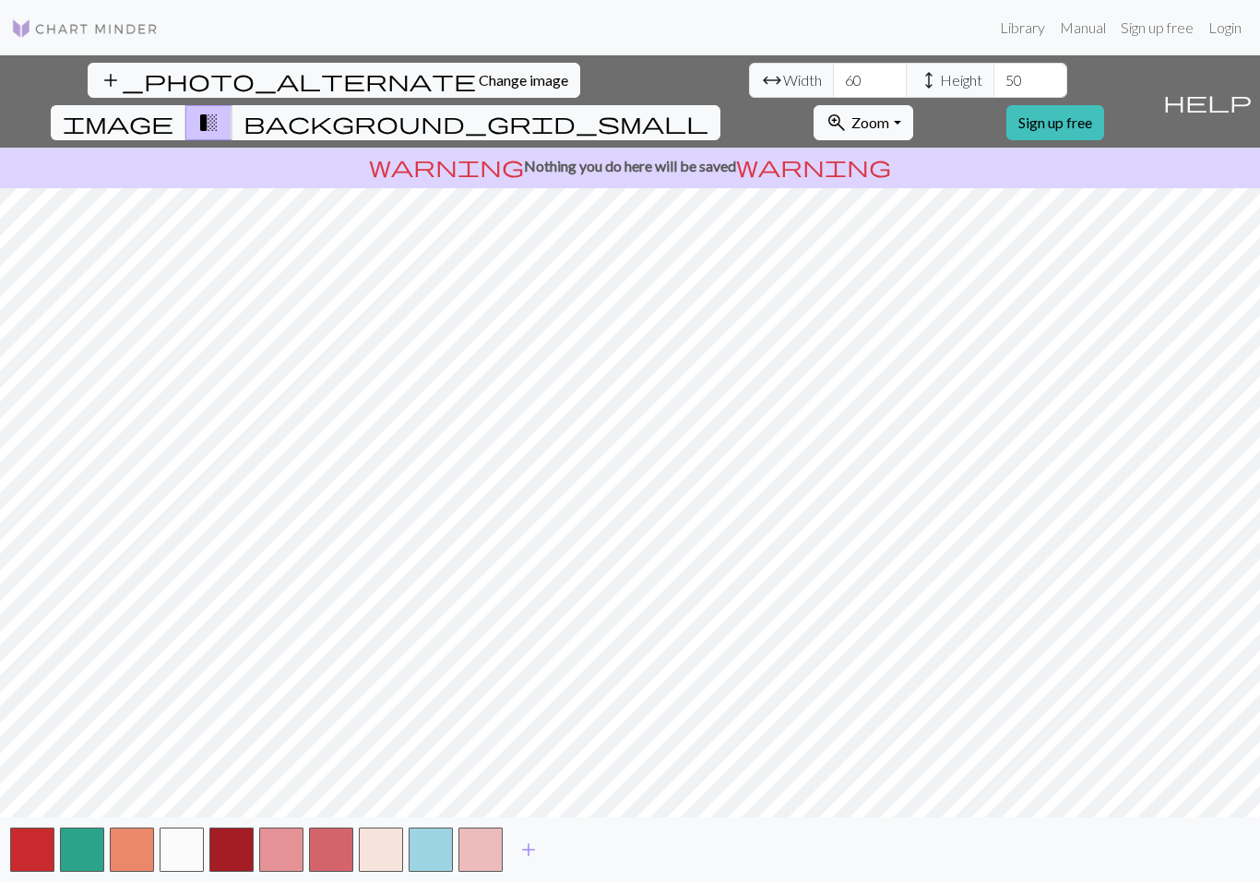
click at [532, 849] on span "add" at bounding box center [528, 850] width 22 height 26
click at [586, 848] on span "add" at bounding box center [578, 850] width 22 height 26
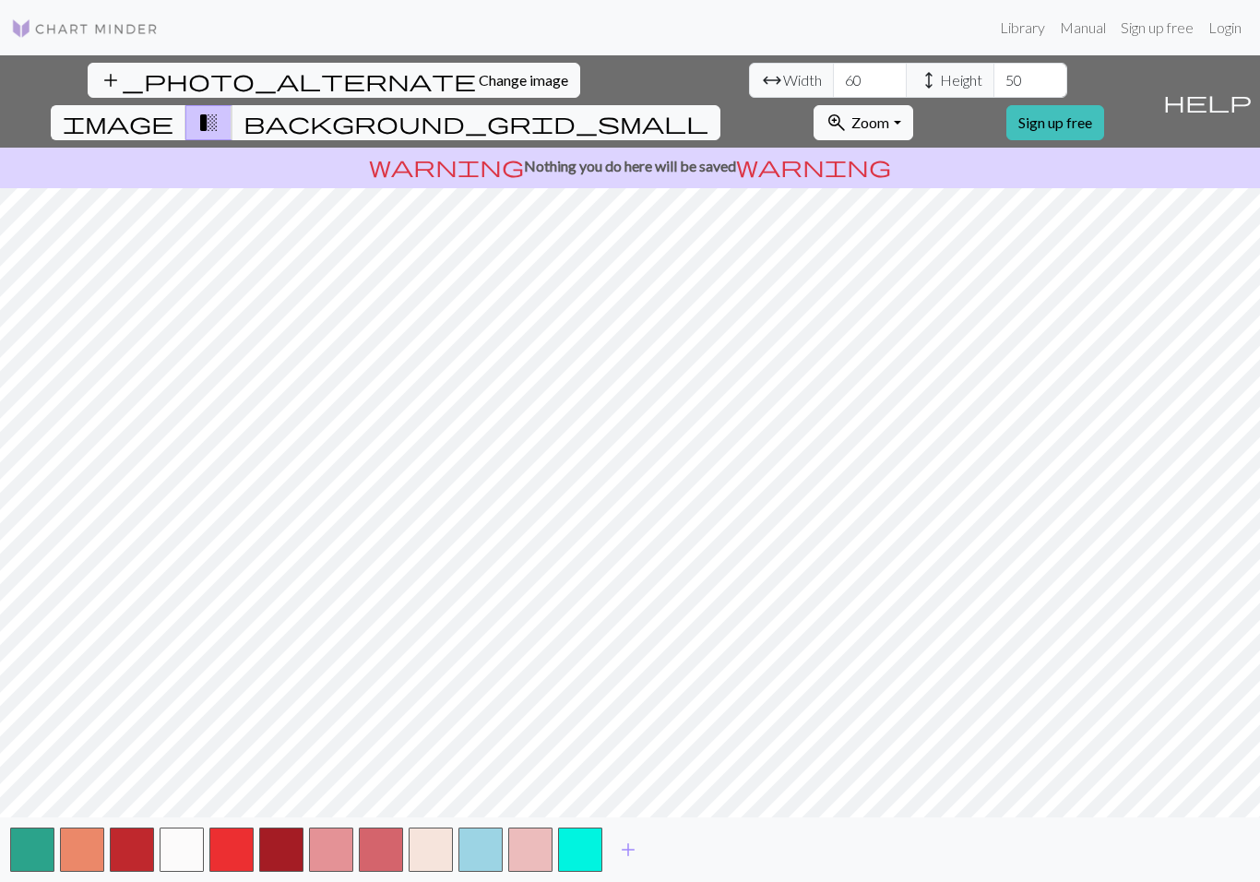
click at [612, 849] on button "add" at bounding box center [628, 849] width 46 height 35
click at [479, 84] on span "Change image" at bounding box center [523, 80] width 89 height 18
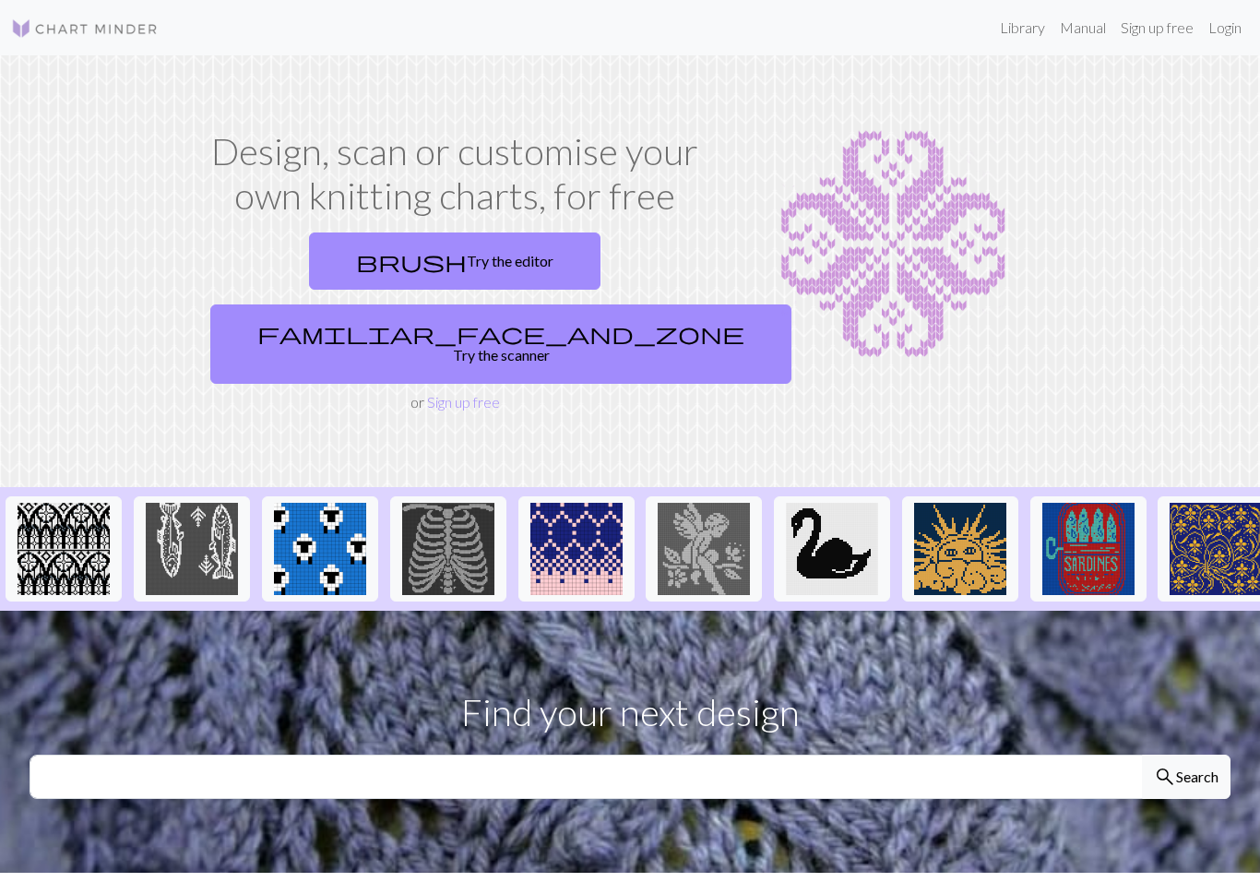
click at [584, 304] on link "familiar_face_and_zone Try the scanner" at bounding box center [500, 343] width 581 height 79
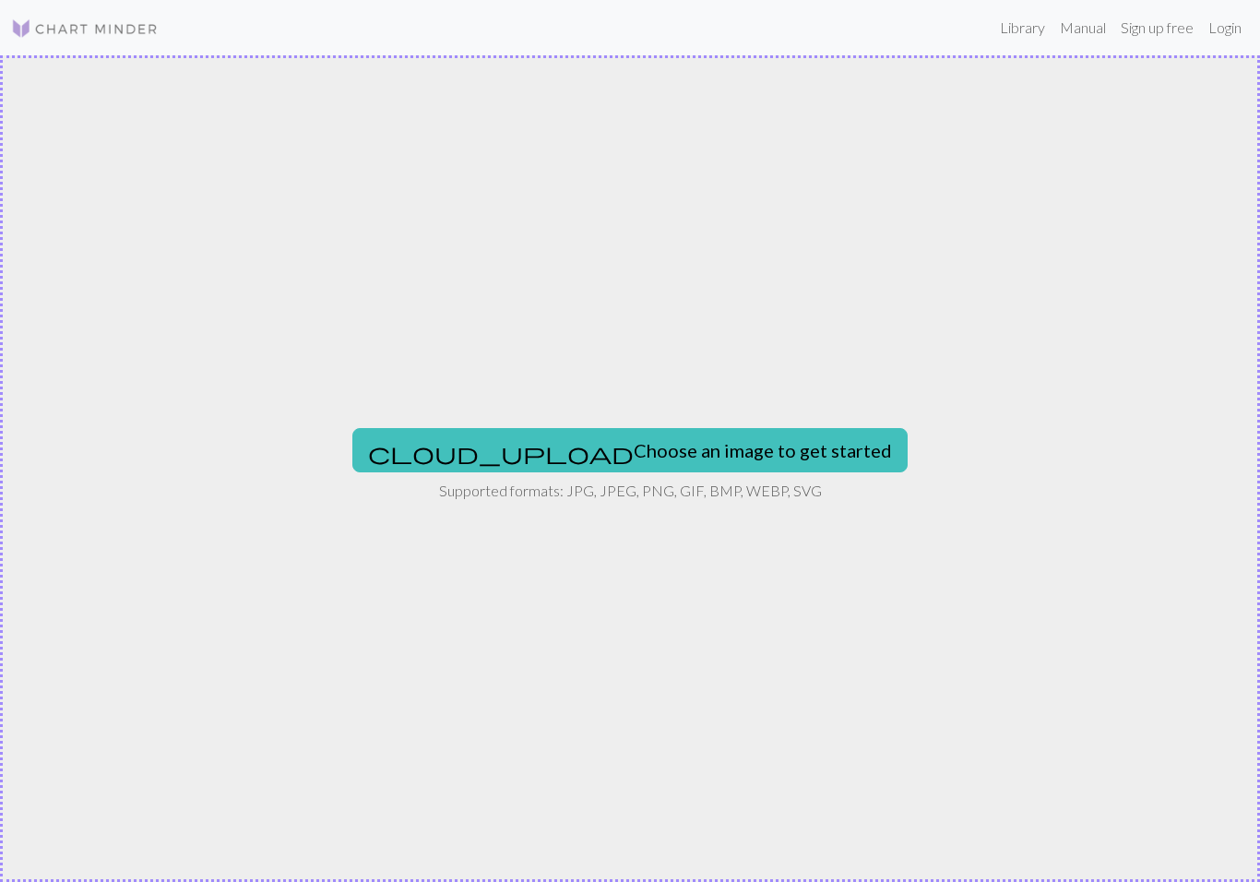
click at [660, 461] on button "cloud_upload Choose an image to get started" at bounding box center [629, 450] width 555 height 44
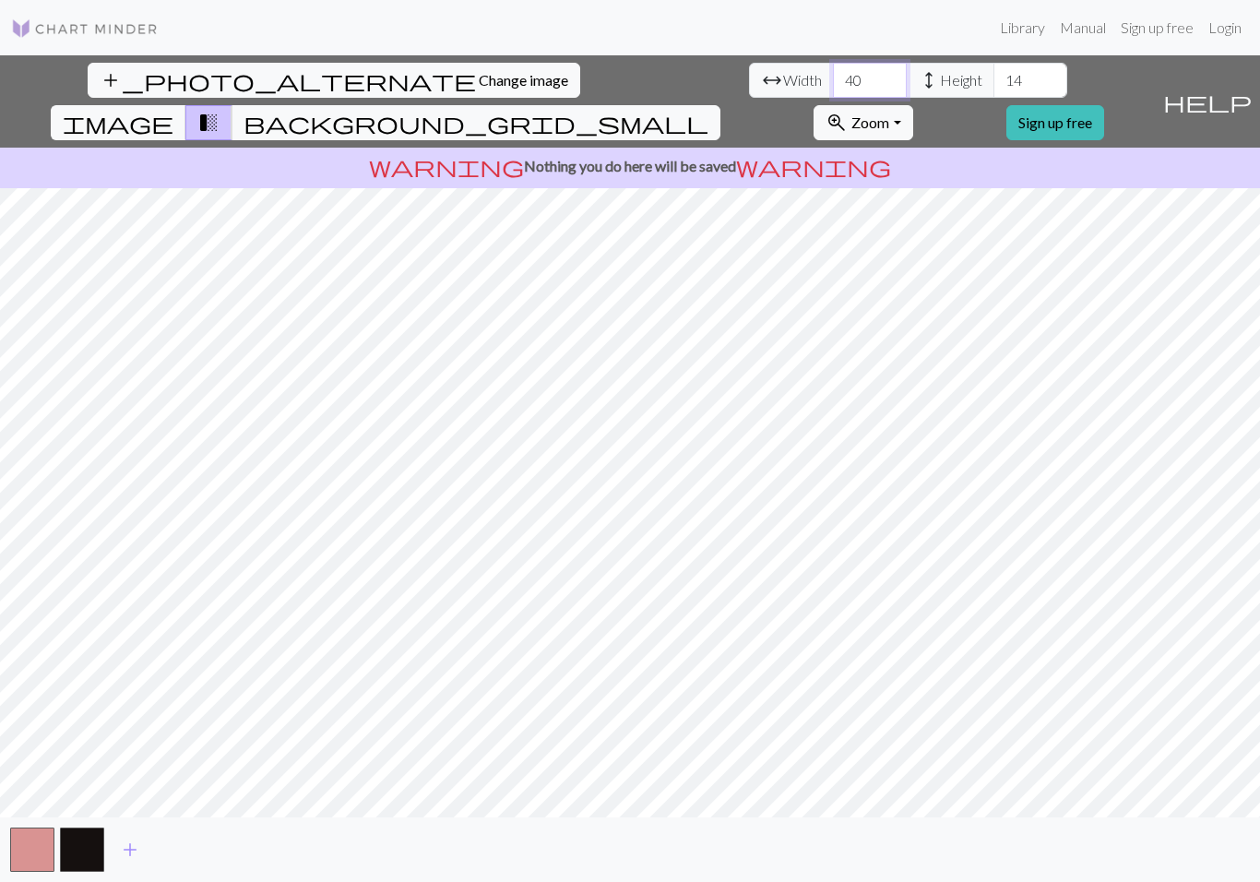
type input "40"
type input "60"
type input "70"
type input "80"
click at [136, 847] on span "add" at bounding box center [130, 850] width 22 height 26
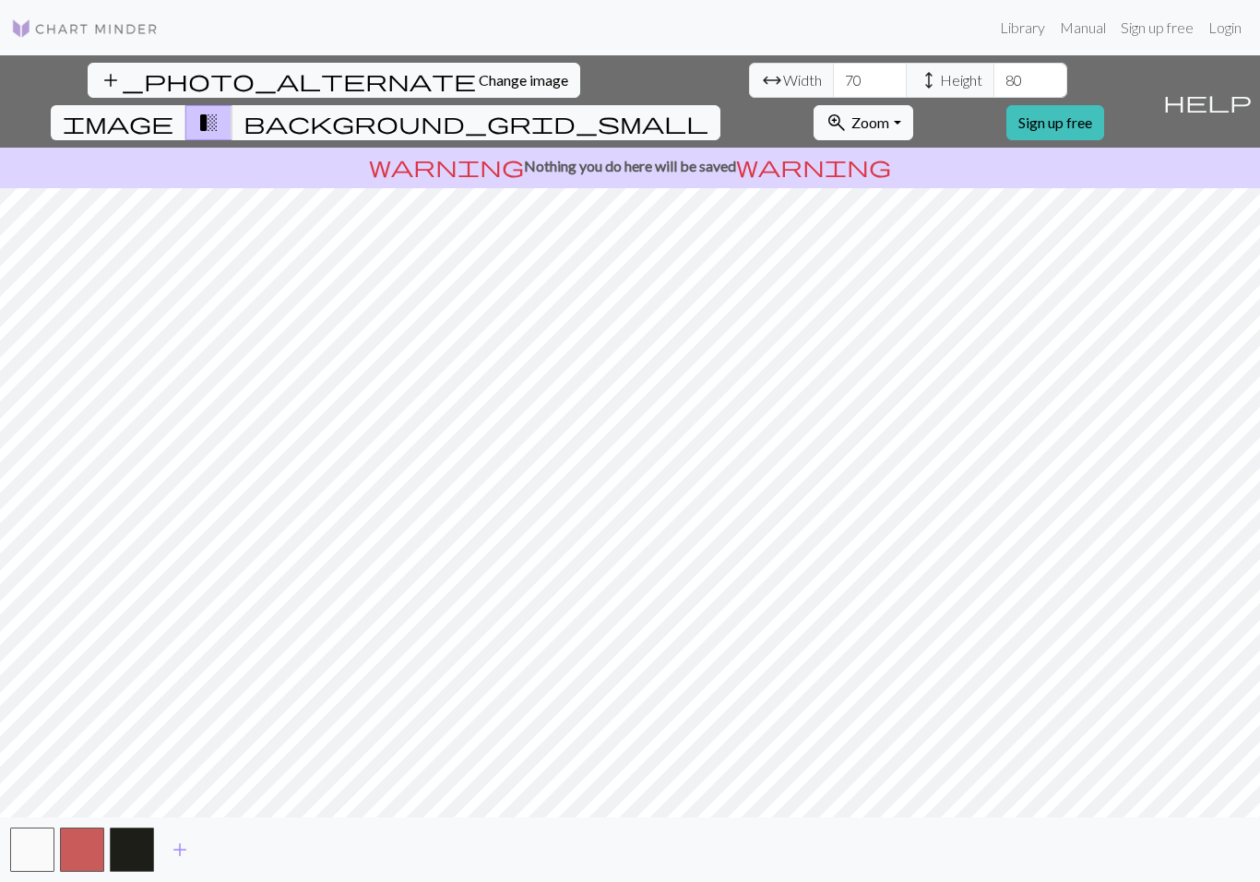
click at [136, 854] on button "button" at bounding box center [132, 849] width 44 height 44
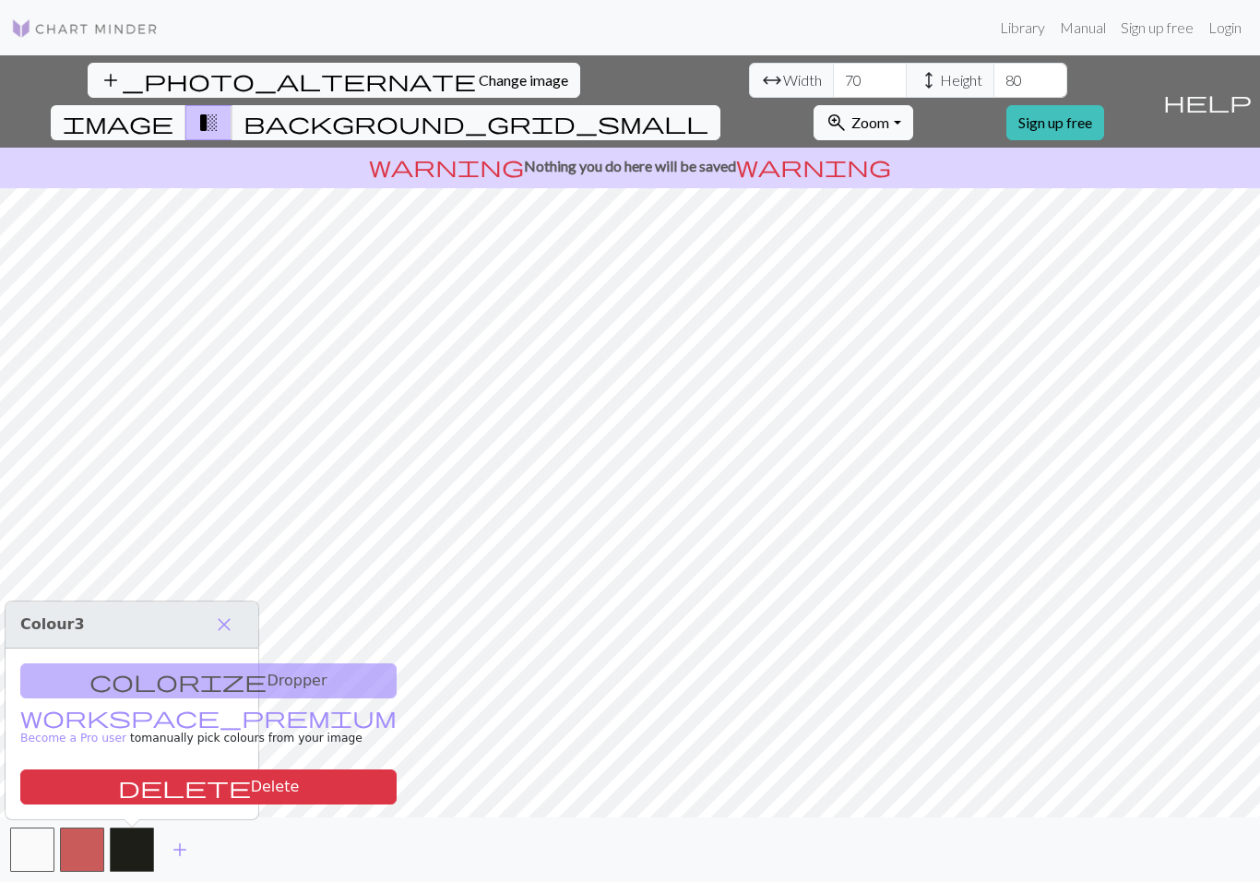
click at [176, 850] on span "add" at bounding box center [180, 850] width 22 height 26
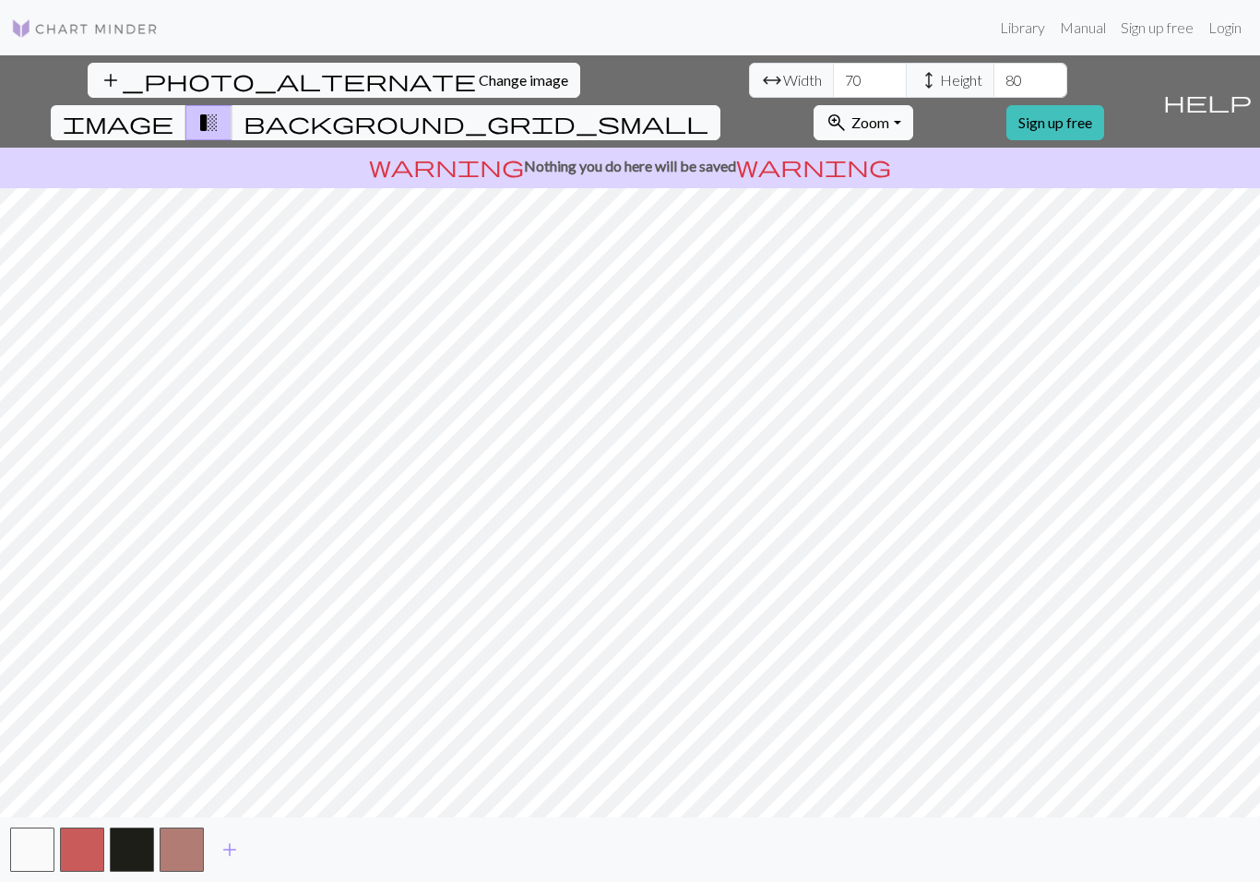
click at [217, 849] on button "add" at bounding box center [230, 849] width 46 height 35
click at [276, 850] on span "add" at bounding box center [279, 850] width 22 height 26
click at [324, 849] on span "add" at bounding box center [329, 850] width 22 height 26
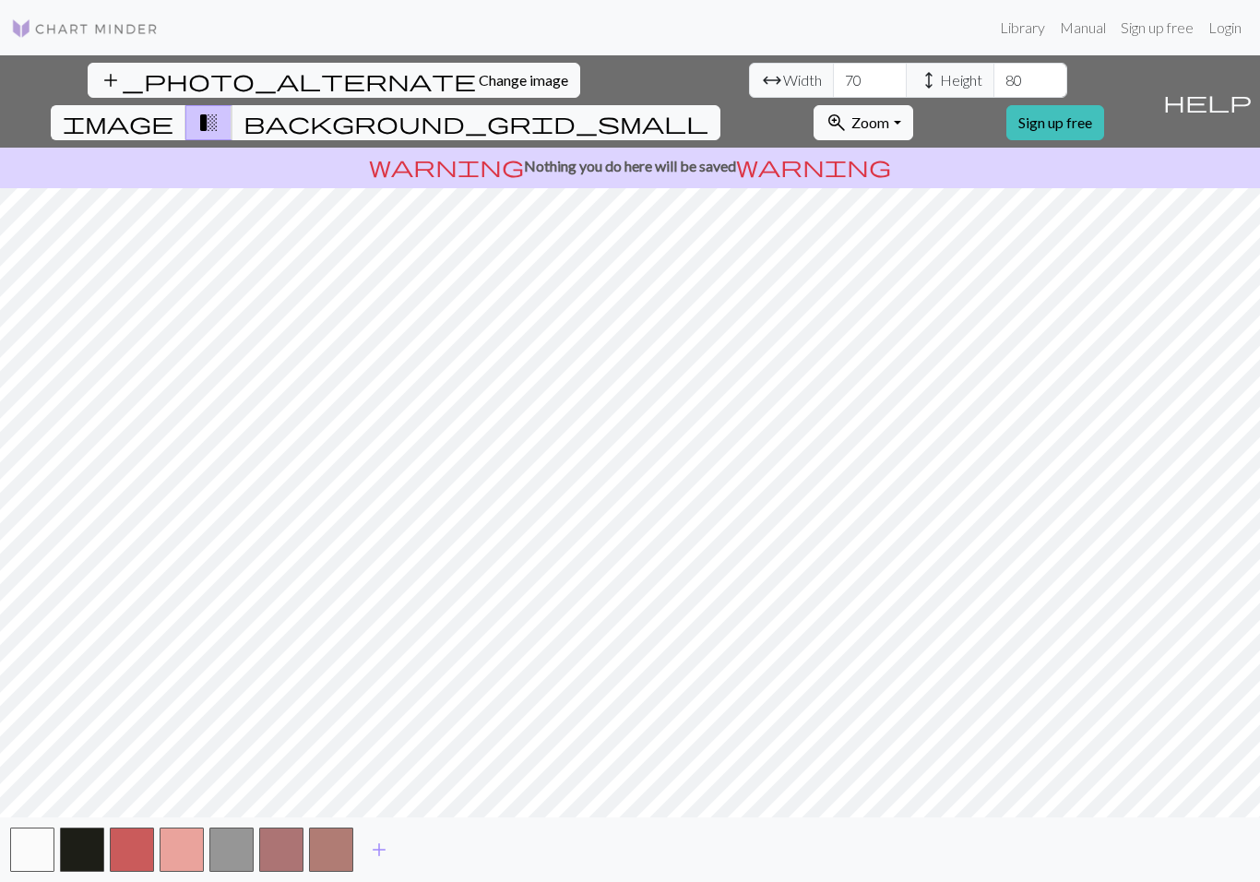
click at [386, 850] on span "add" at bounding box center [379, 850] width 22 height 26
click at [419, 849] on span "add" at bounding box center [429, 850] width 22 height 26
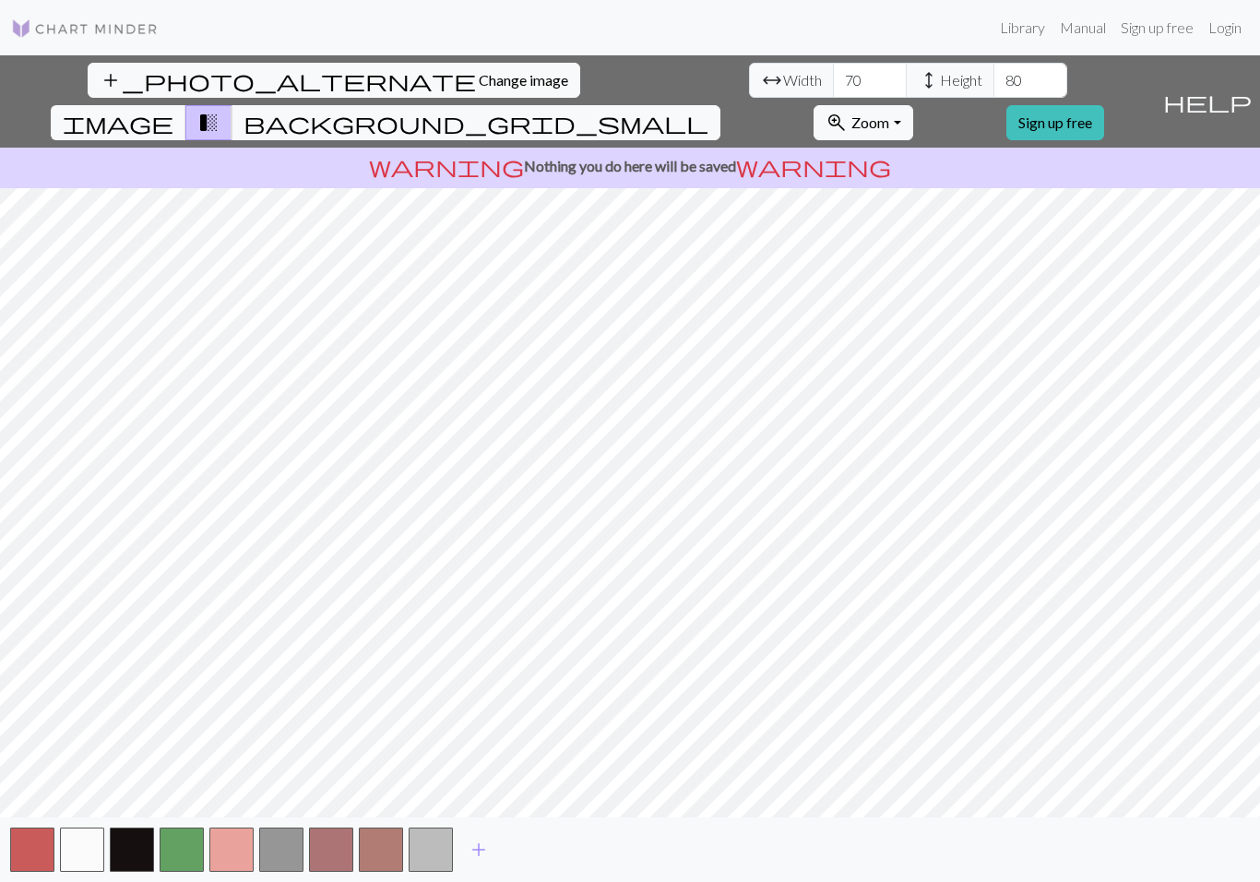
click at [456, 842] on button "add" at bounding box center [479, 849] width 46 height 35
